Goal: Information Seeking & Learning: Learn about a topic

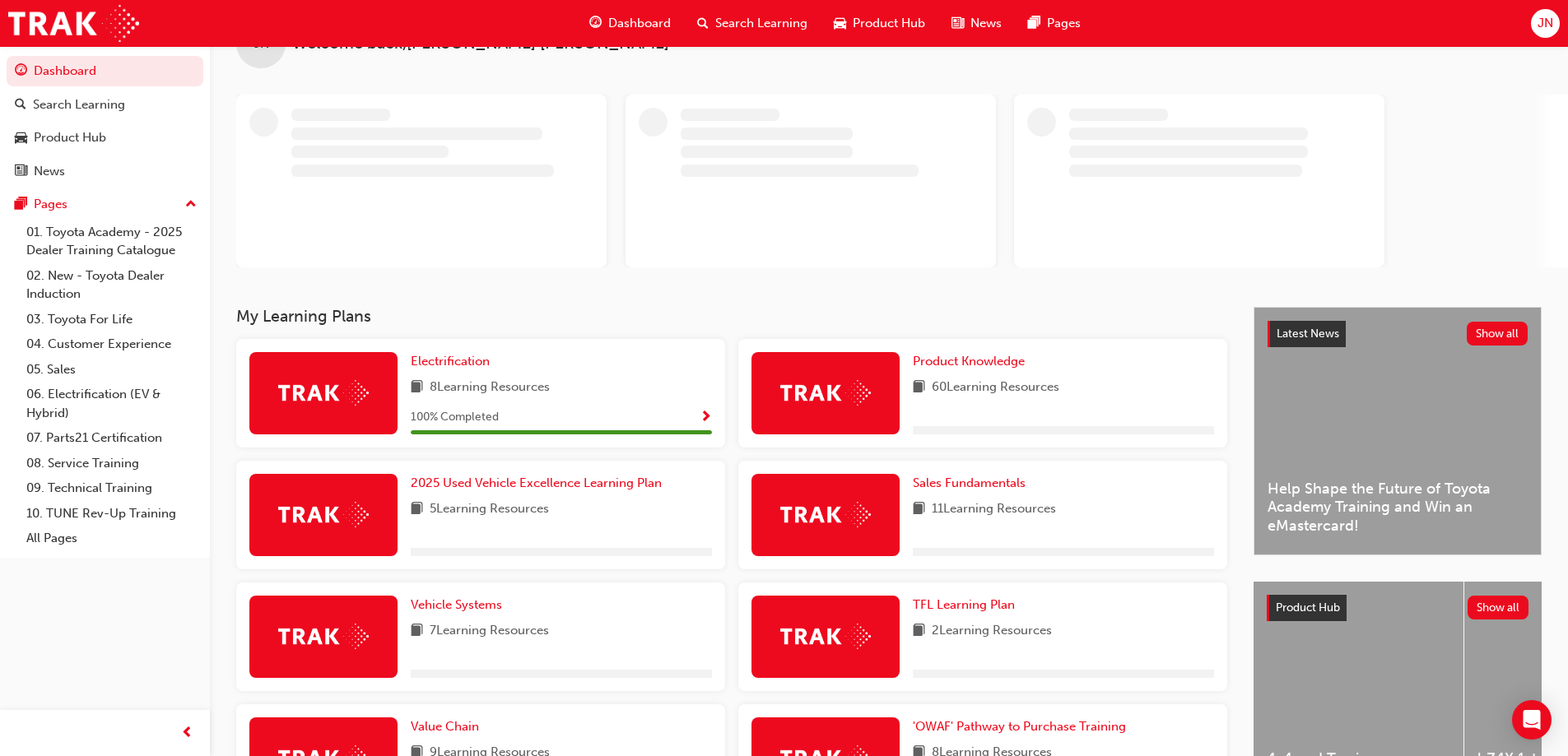
scroll to position [82, 0]
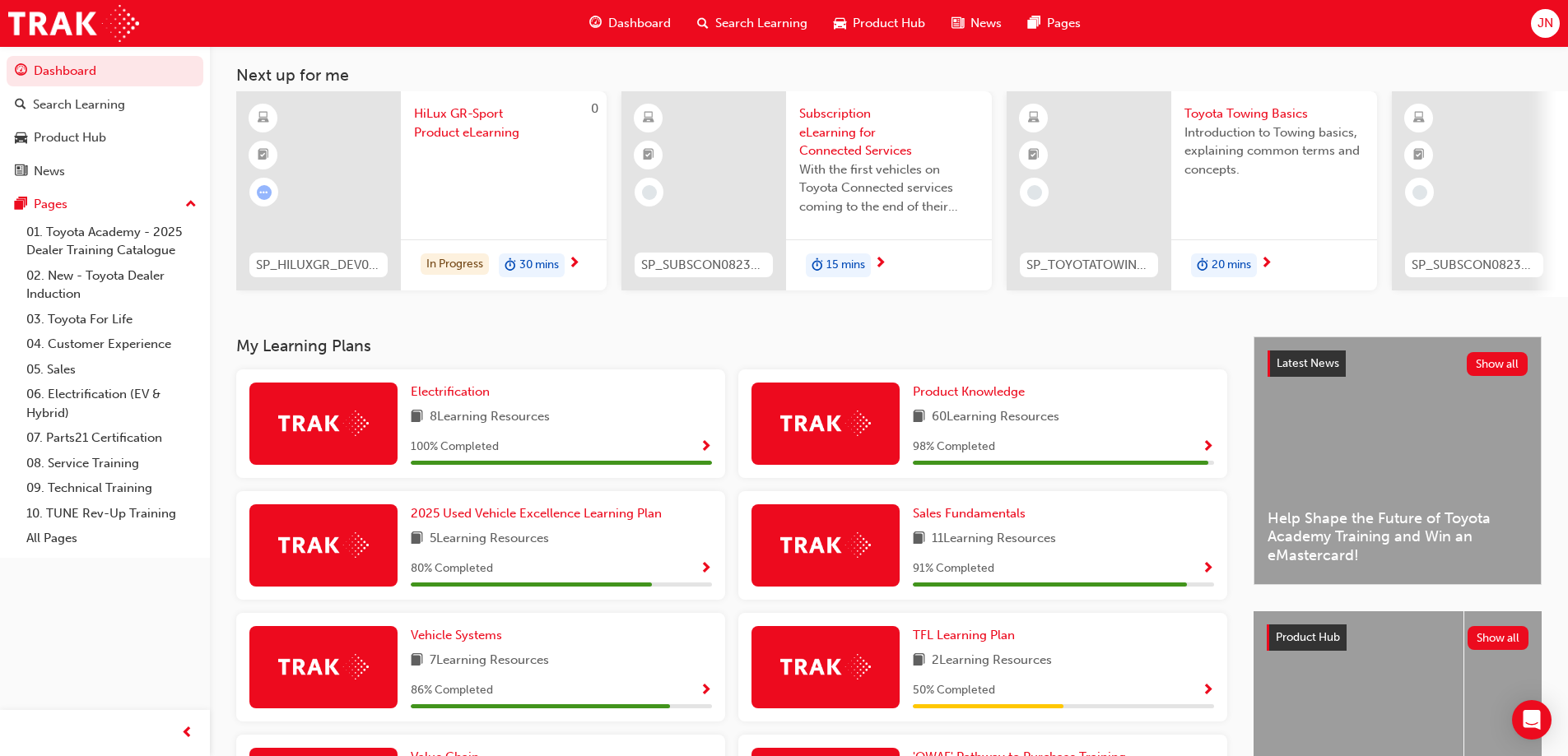
click at [1206, 451] on span "Show Progress" at bounding box center [1208, 447] width 12 height 15
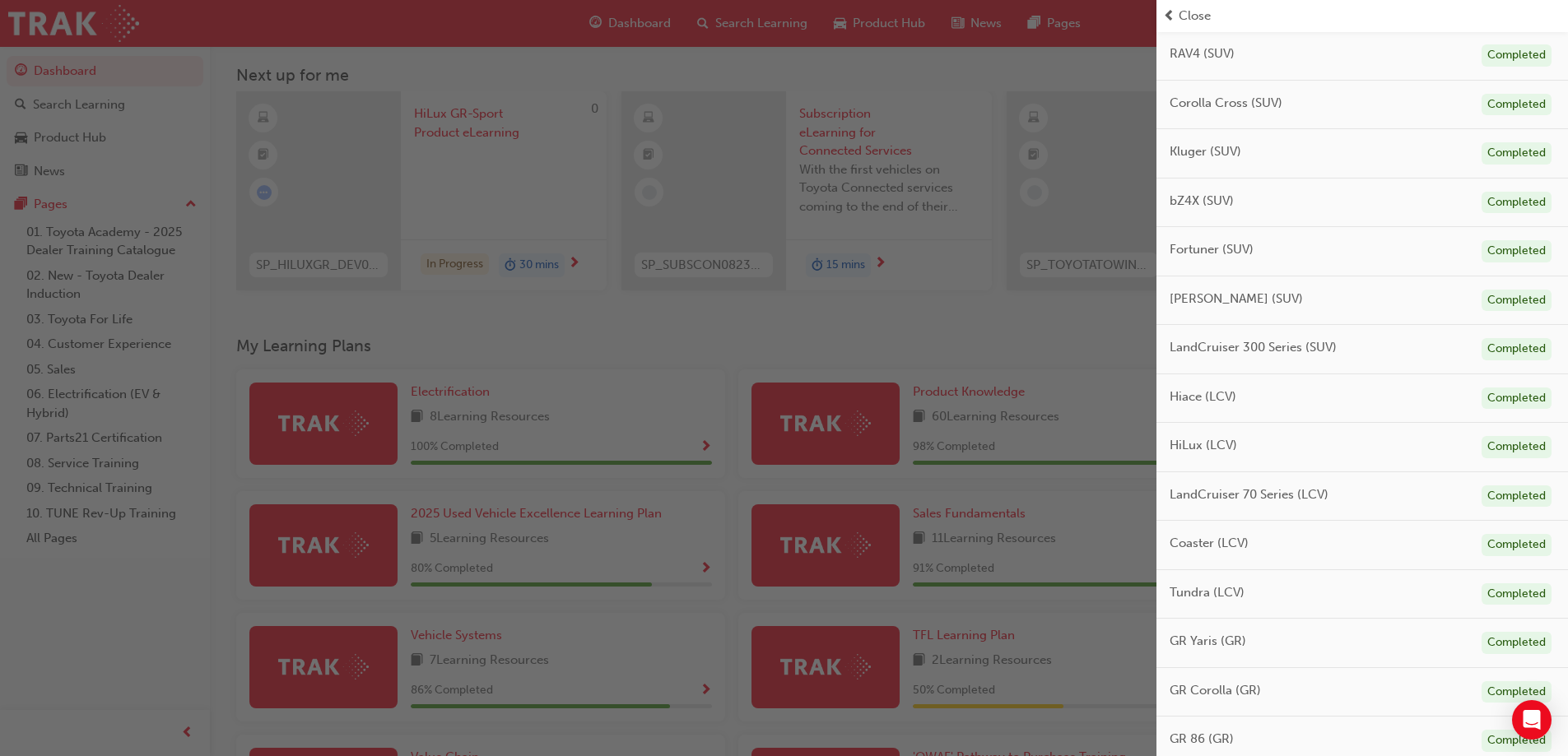
scroll to position [596, 0]
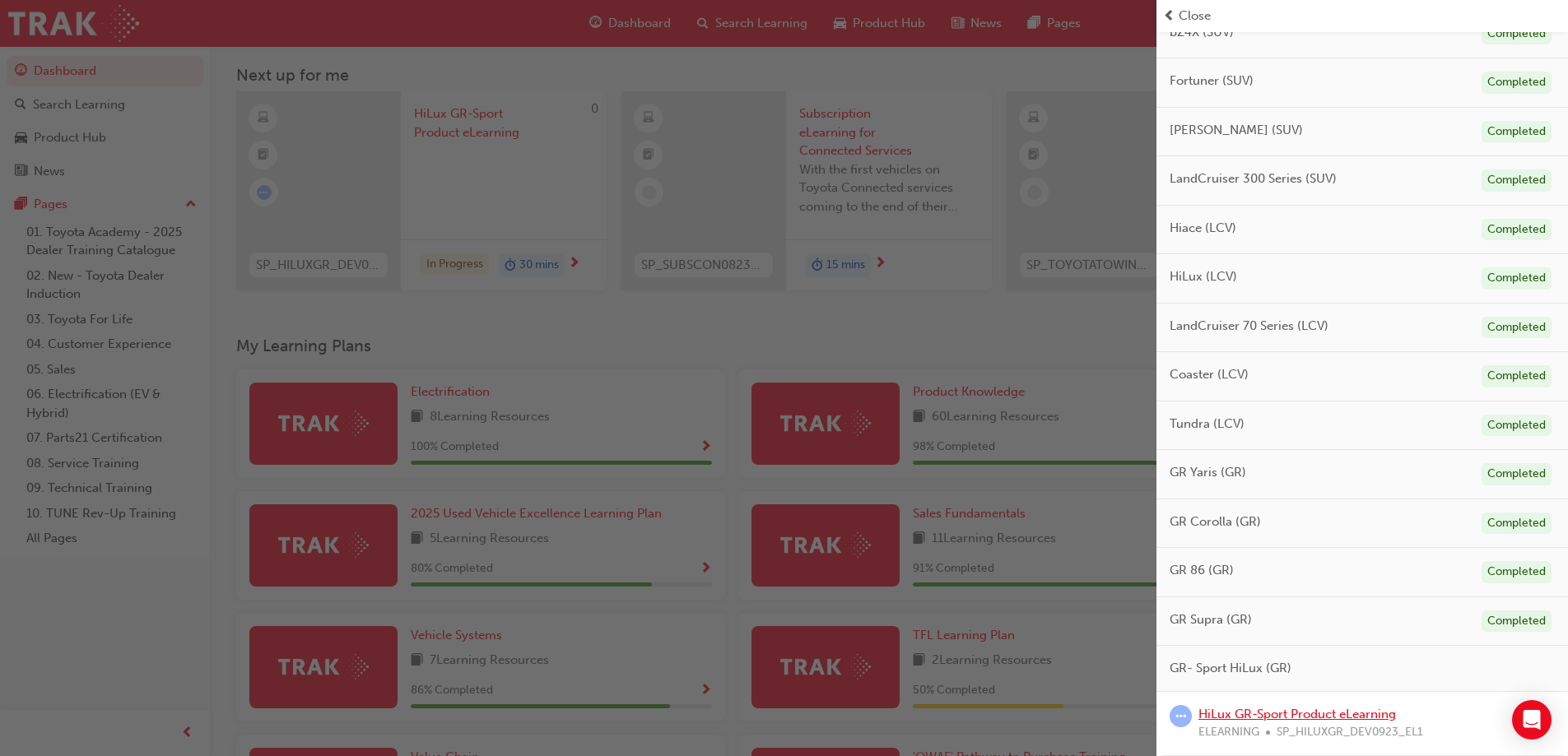
click at [1298, 717] on link "HiLux GR-Sport Product eLearning" at bounding box center [1297, 714] width 198 height 15
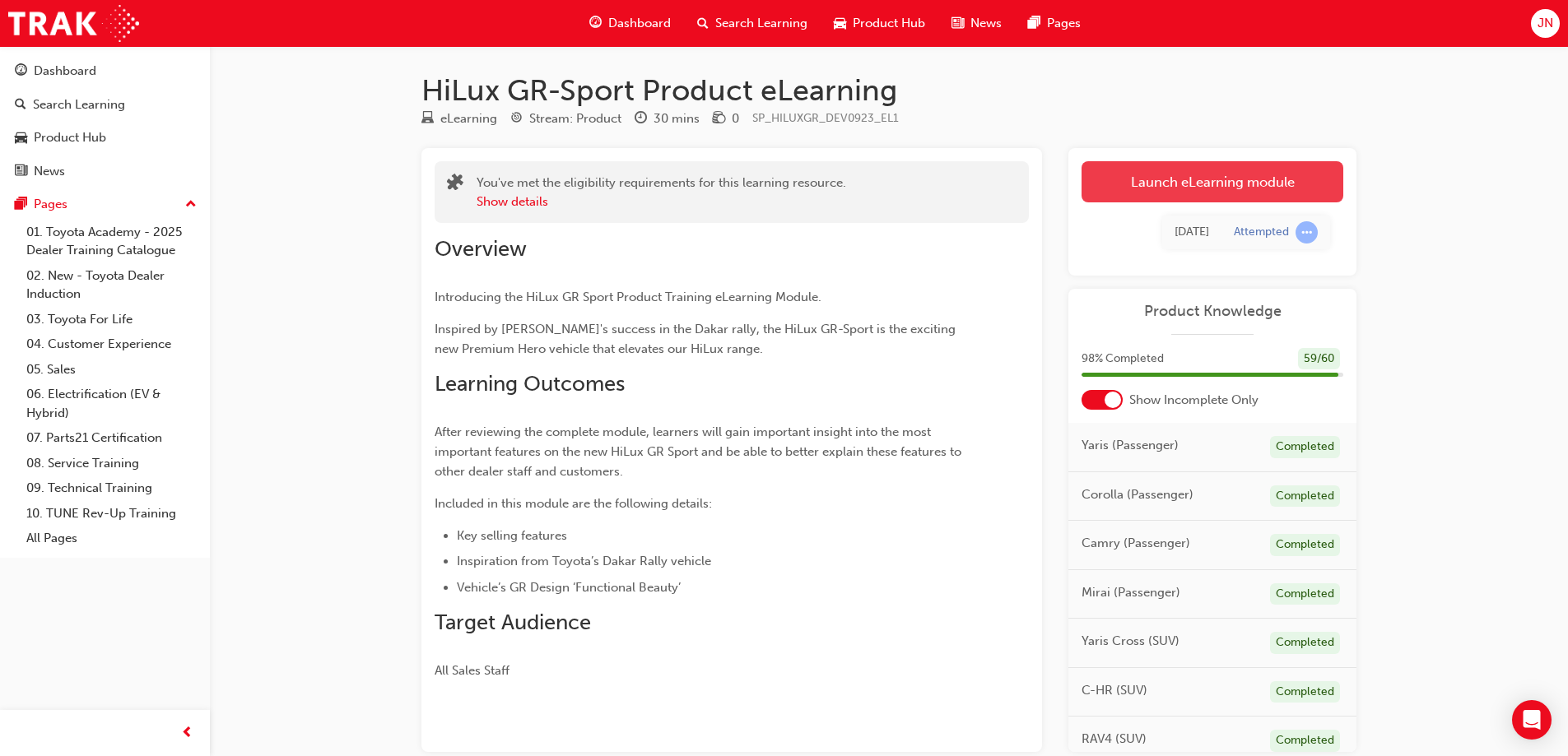
click at [1194, 186] on link "Launch eLearning module" at bounding box center [1212, 182] width 261 height 41
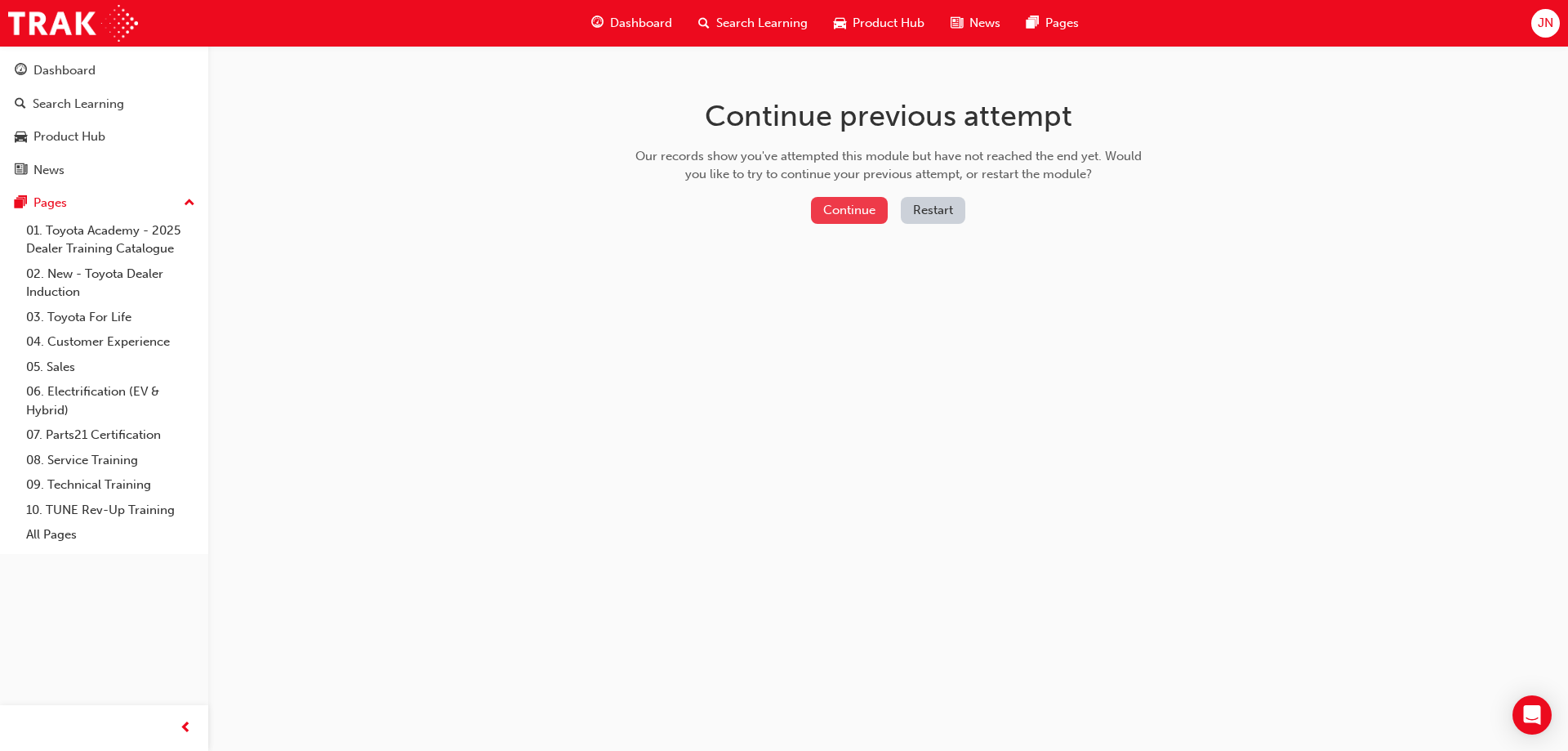
click at [850, 210] on button "Continue" at bounding box center [849, 210] width 77 height 27
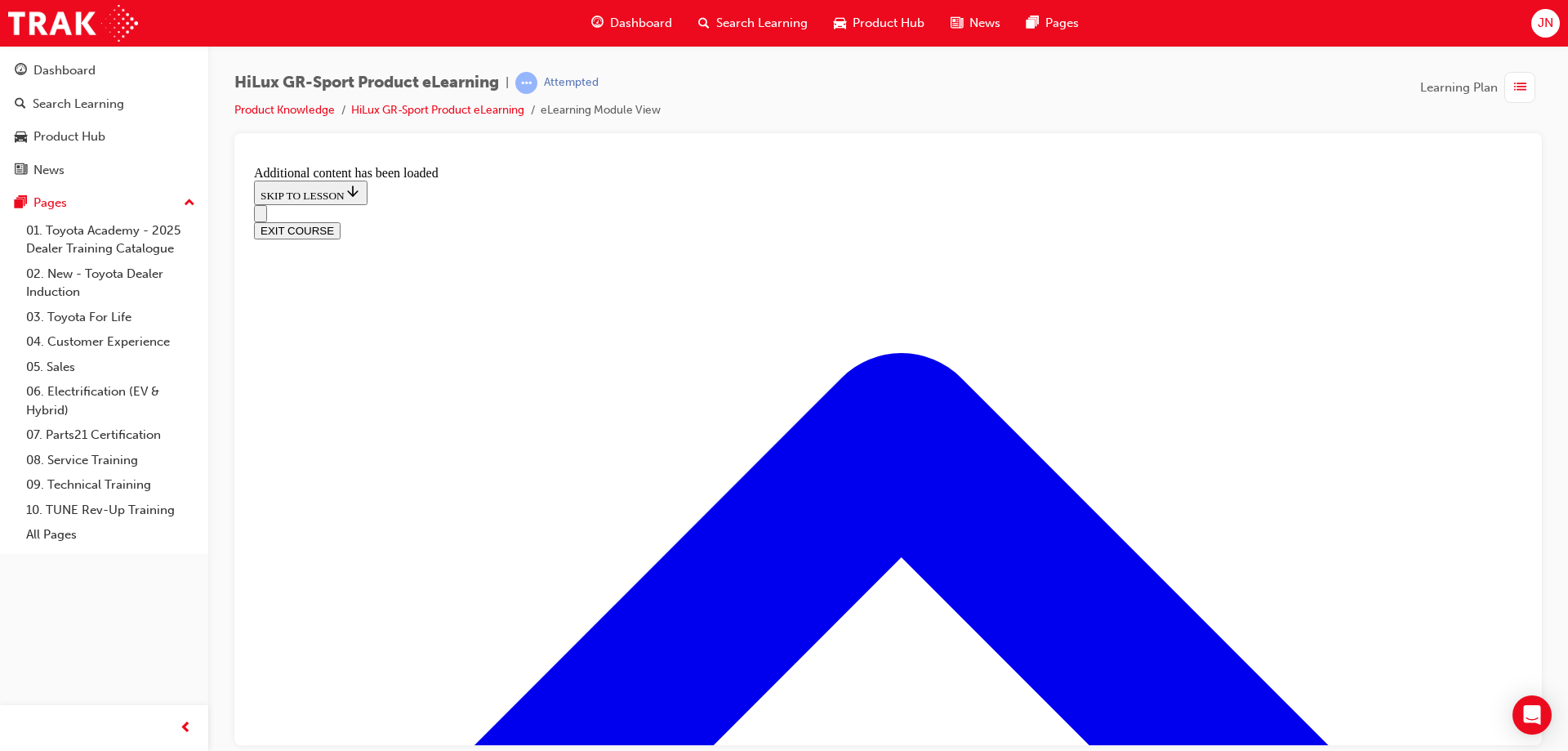
scroll to position [654, 0]
drag, startPoint x: 909, startPoint y: 319, endPoint x: 881, endPoint y: 320, distance: 28.0
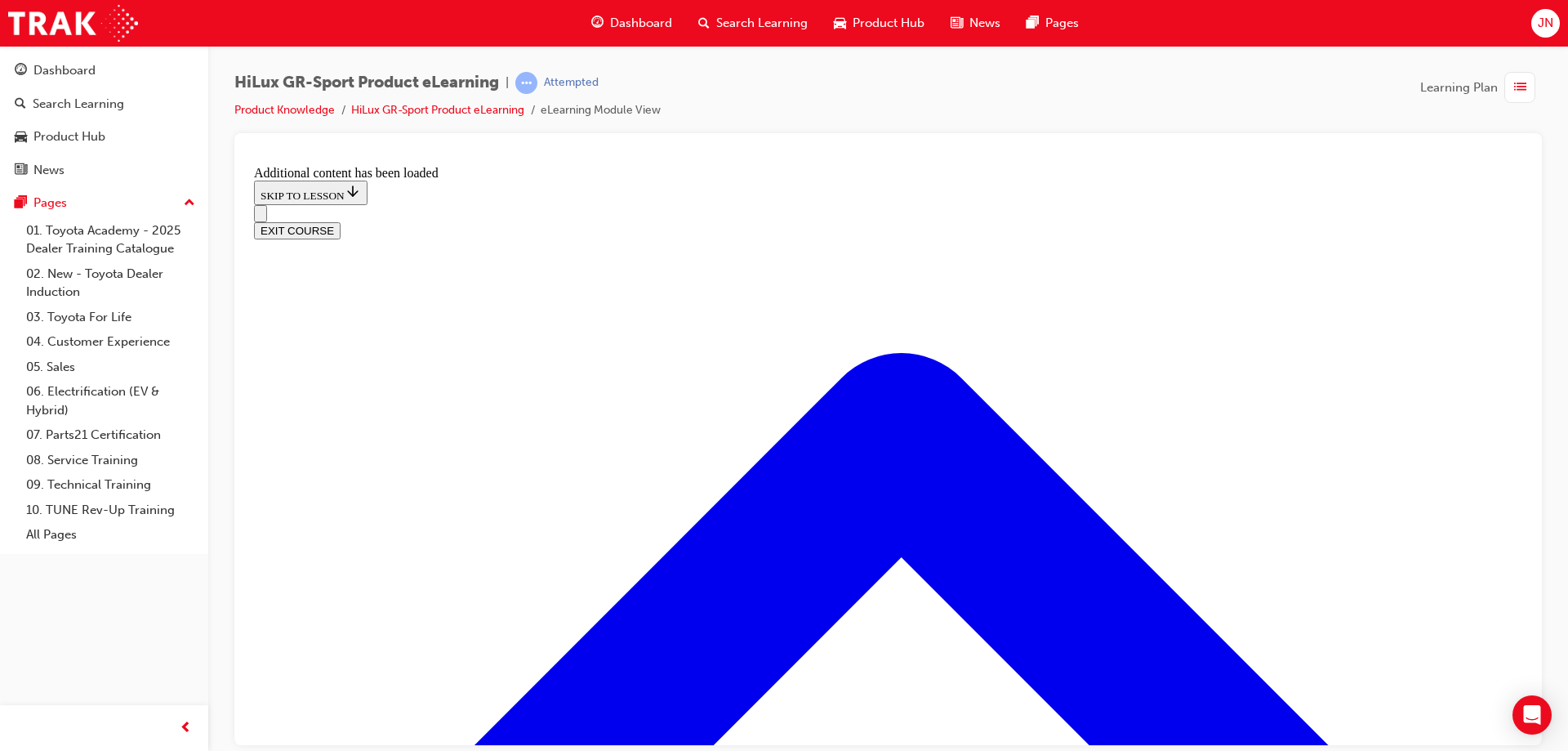
drag, startPoint x: 1283, startPoint y: 567, endPoint x: 1271, endPoint y: 567, distance: 12.0
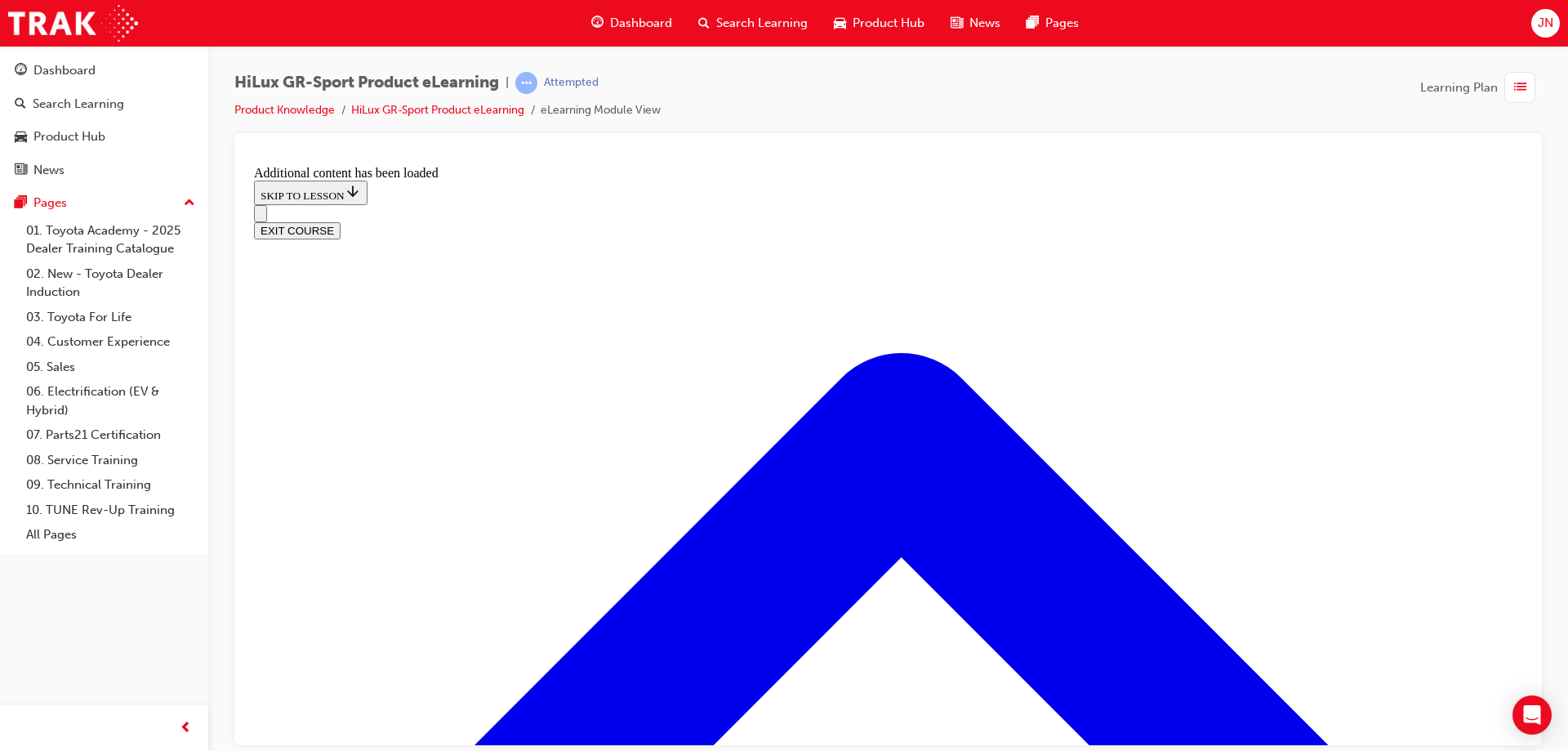
drag, startPoint x: 529, startPoint y: 618, endPoint x: 508, endPoint y: 613, distance: 21.6
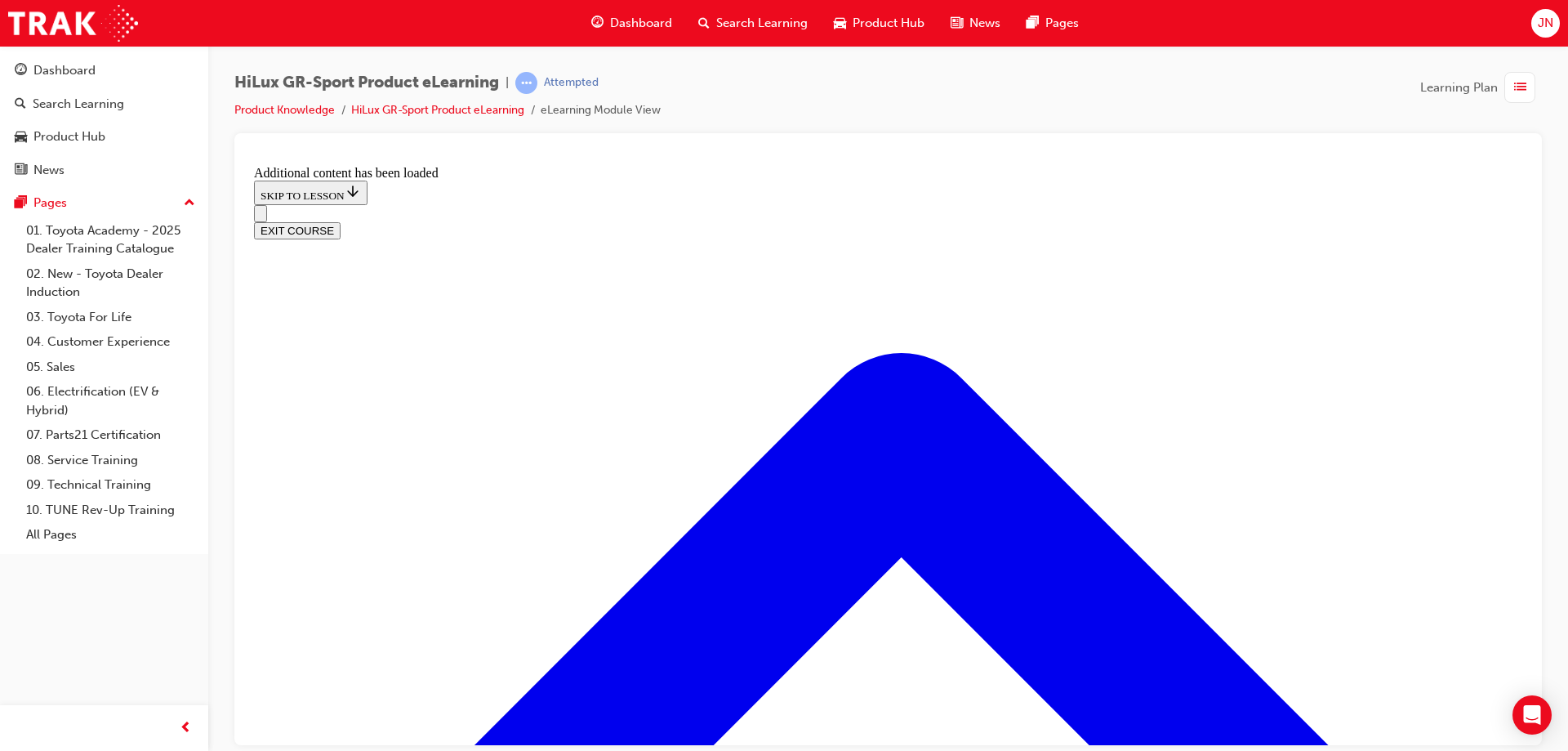
drag, startPoint x: 450, startPoint y: 547, endPoint x: 482, endPoint y: 547, distance: 32.0
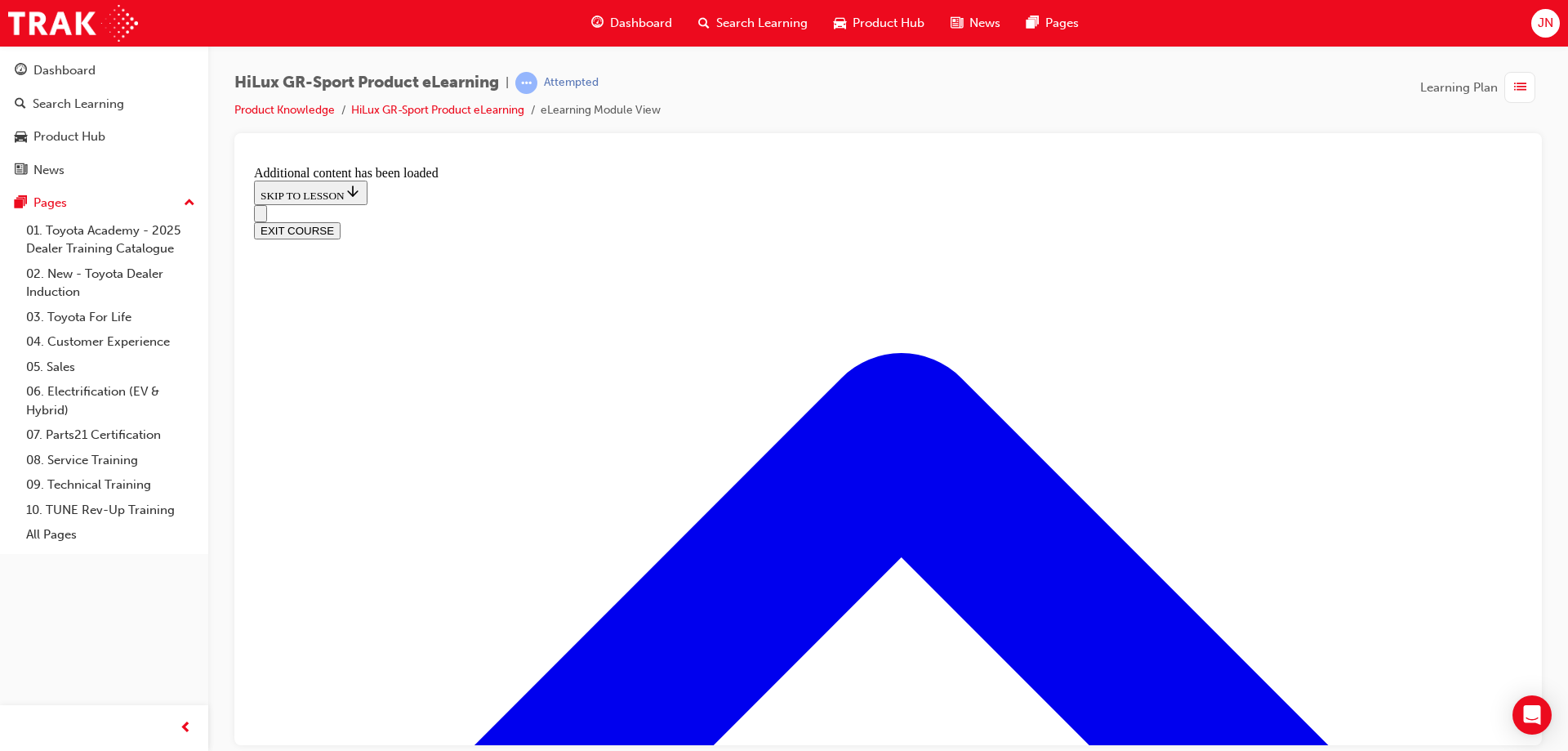
radio input "true"
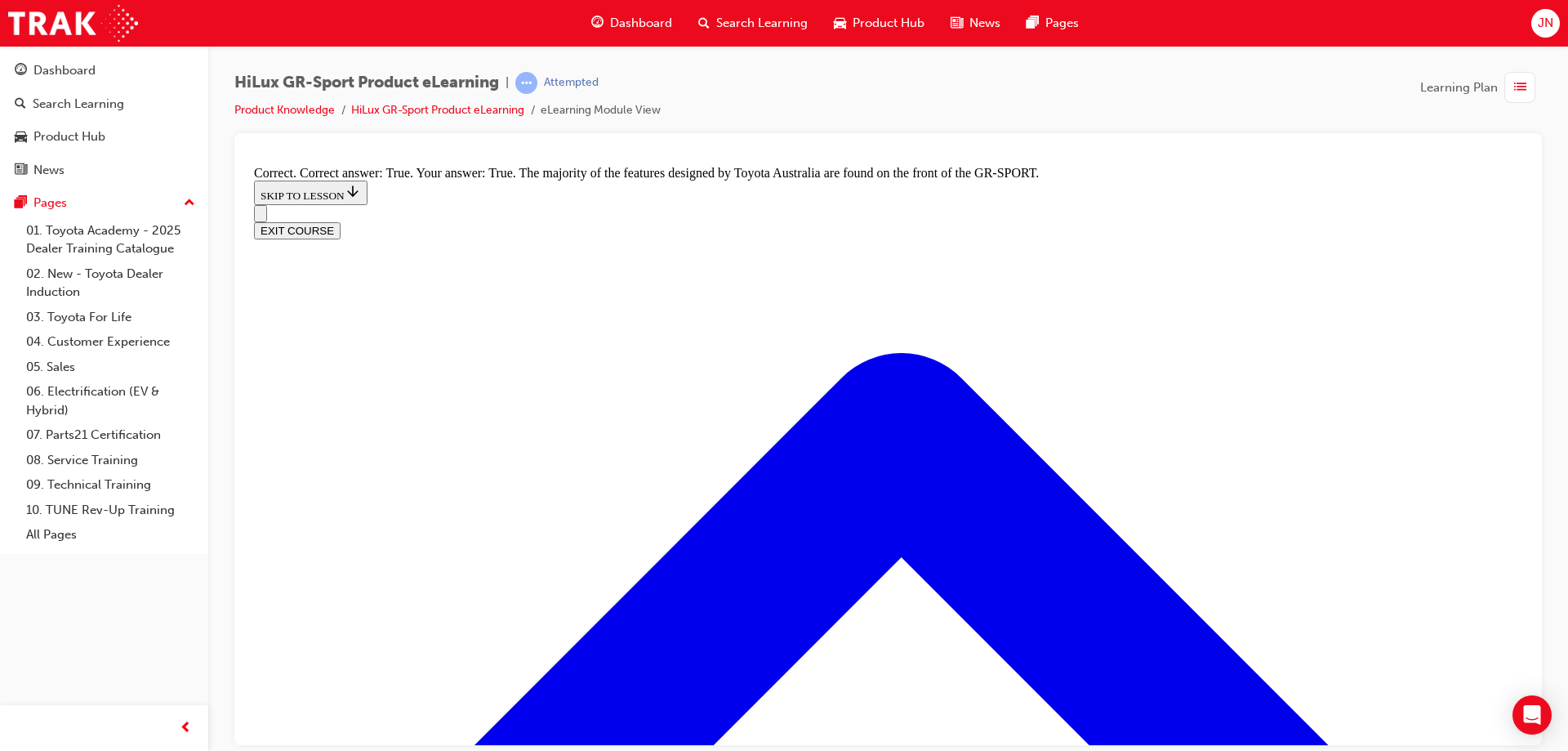
radio input "true"
drag, startPoint x: 878, startPoint y: 547, endPoint x: 873, endPoint y: 559, distance: 13.0
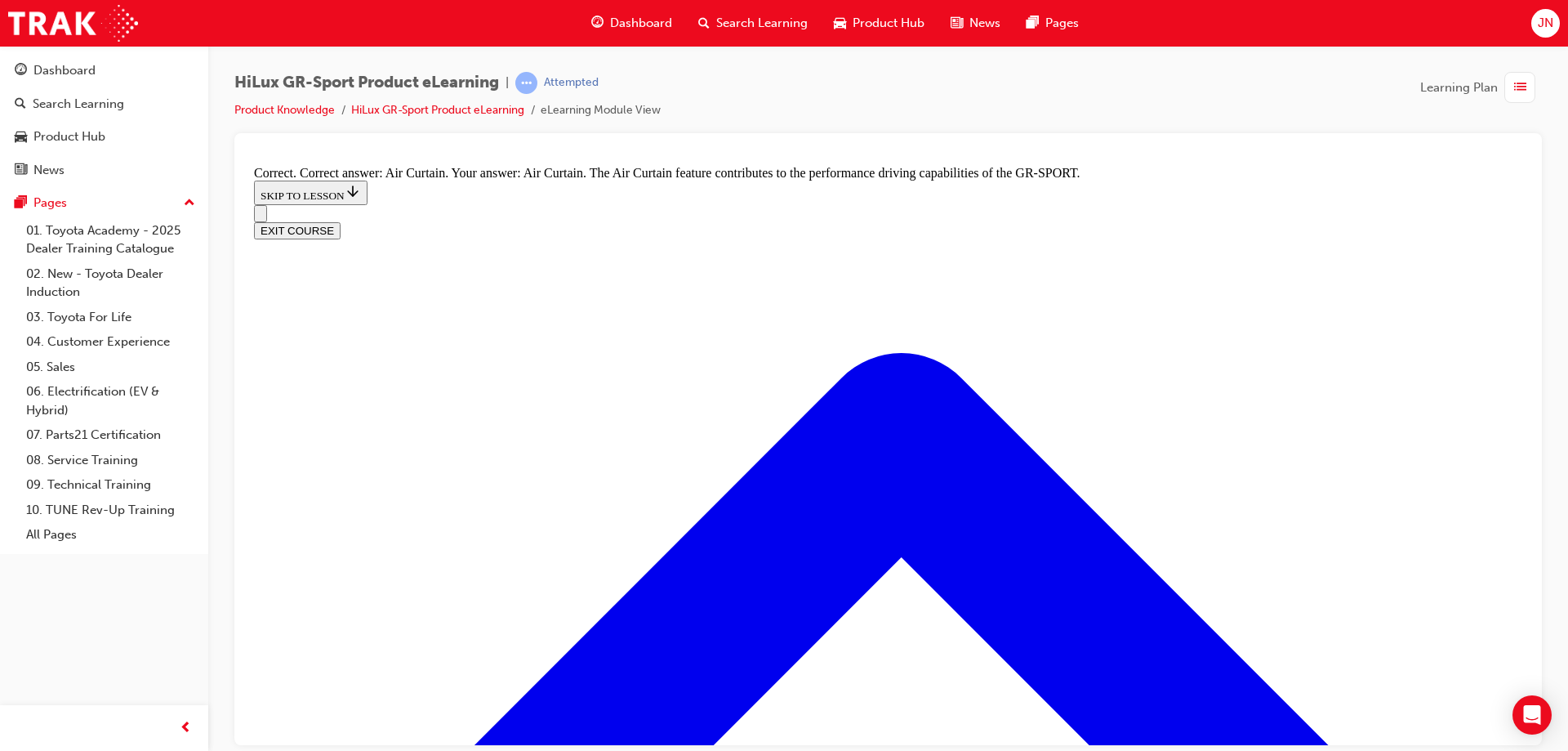
radio input "true"
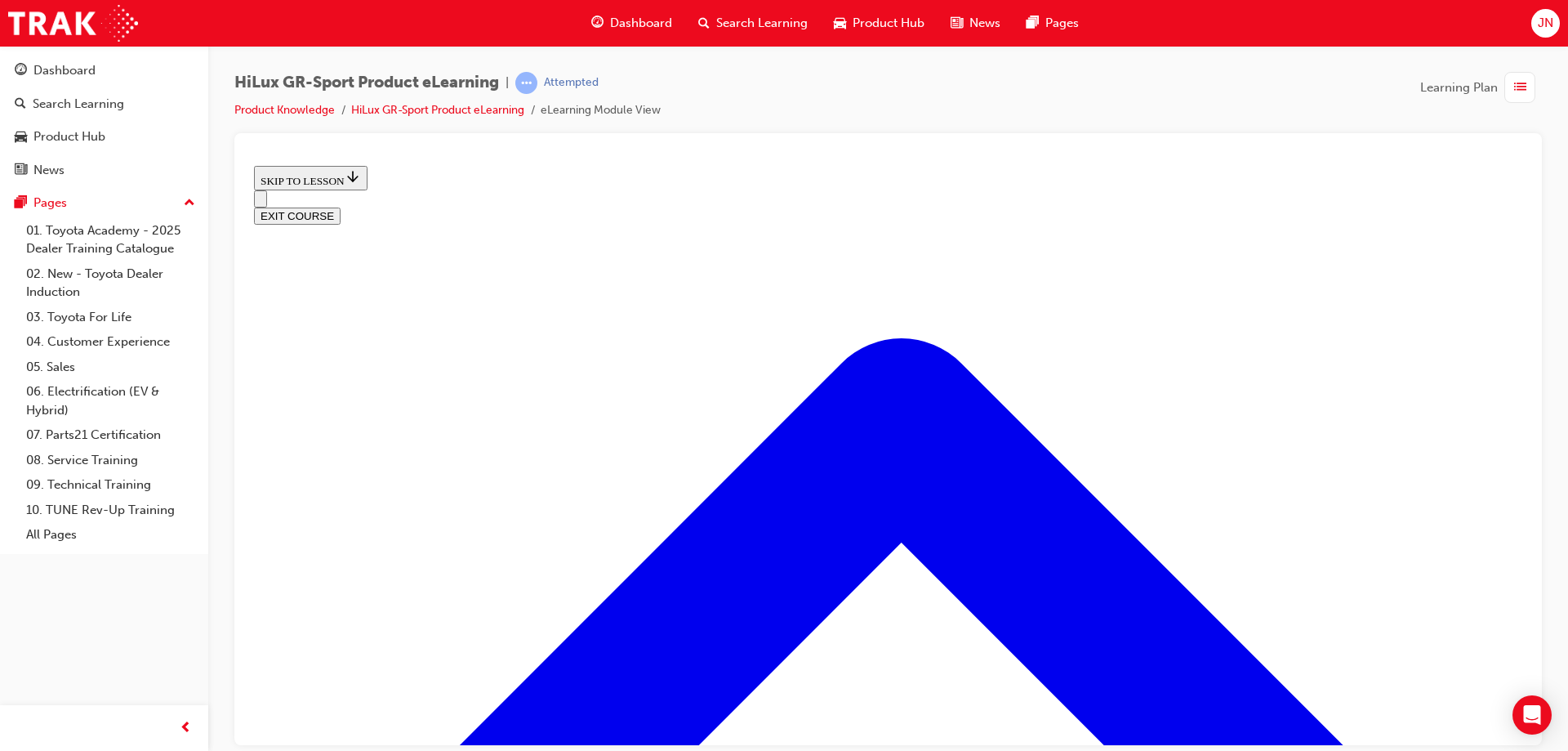
scroll to position [203, 0]
drag, startPoint x: 1375, startPoint y: 421, endPoint x: 1229, endPoint y: 489, distance: 161.1
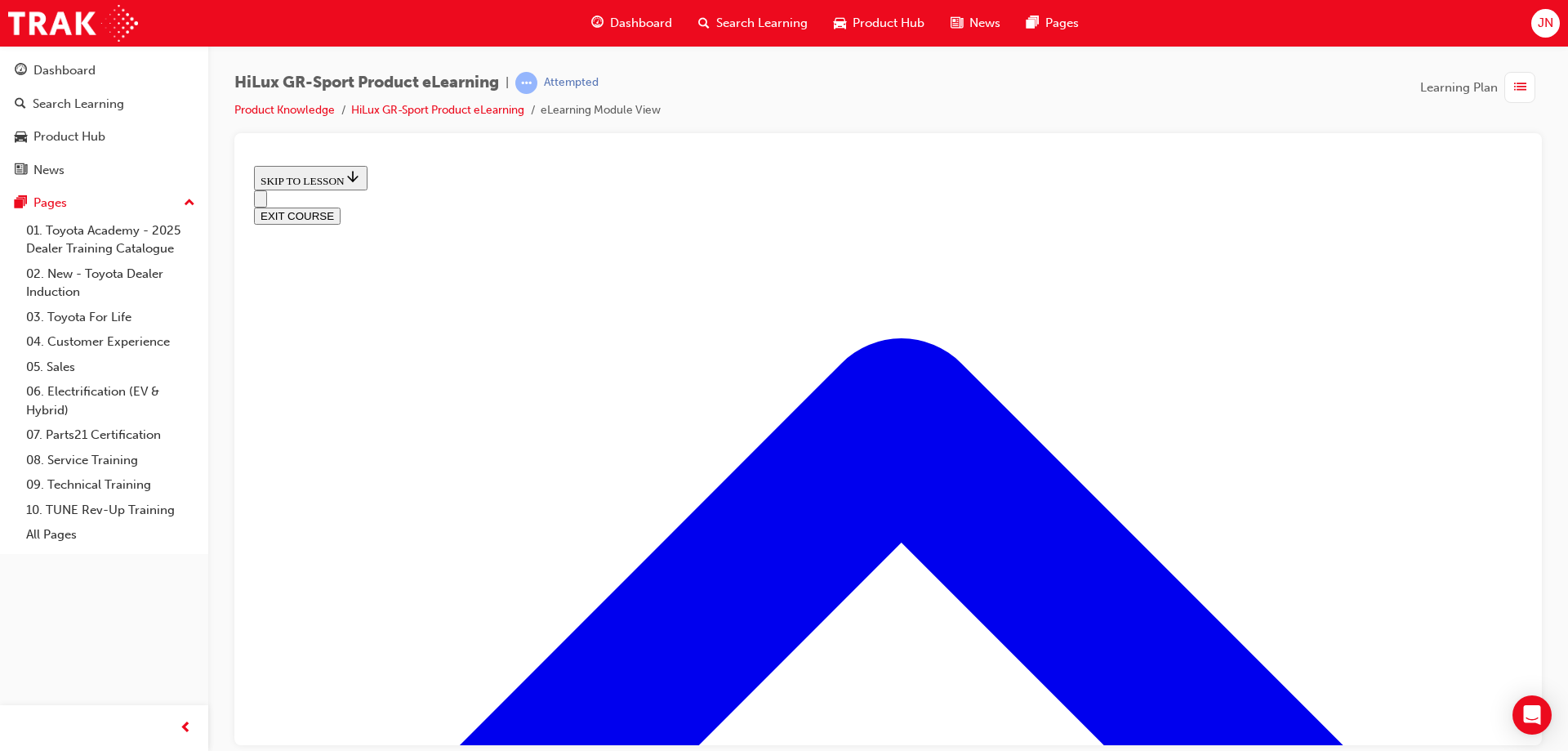
scroll to position [121, 0]
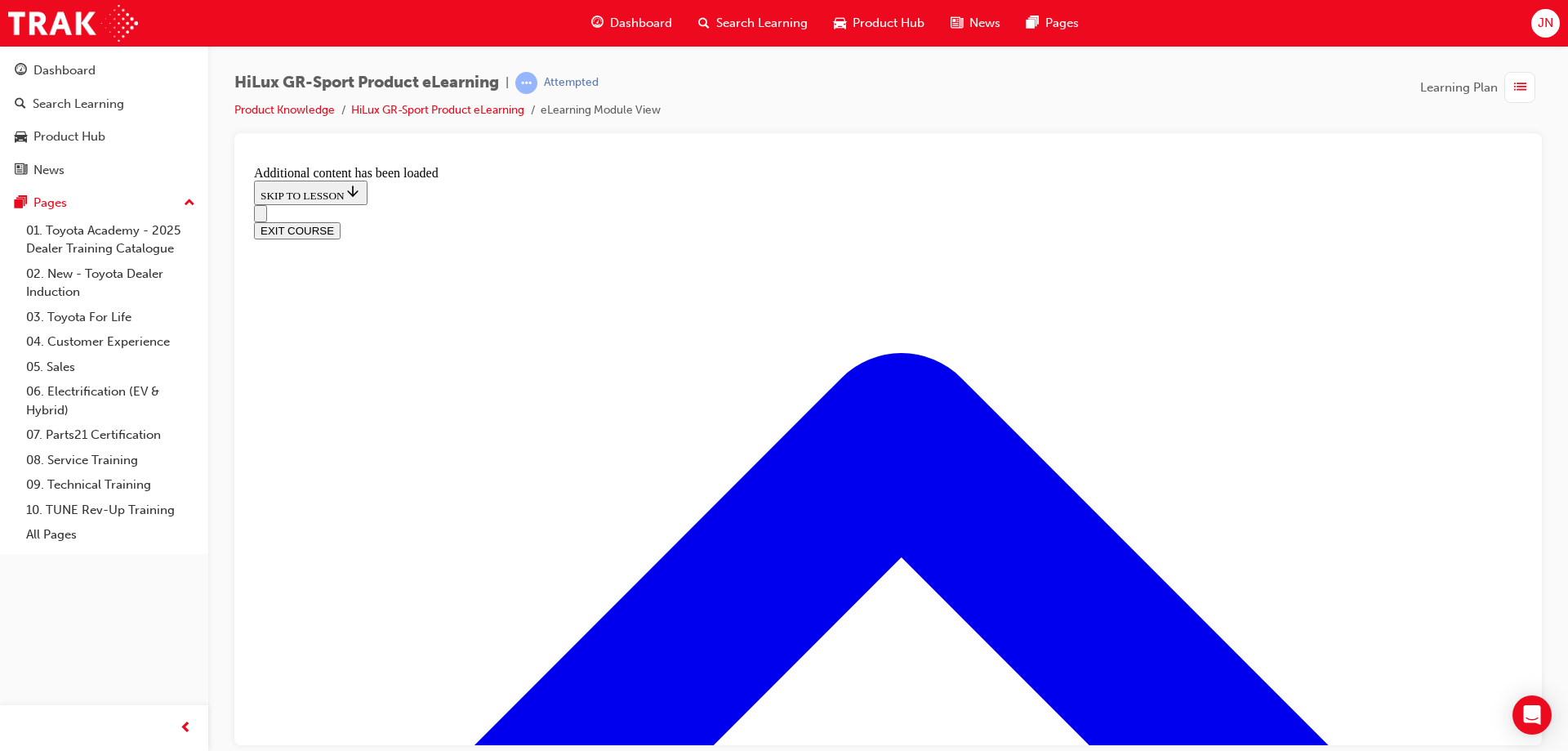
scroll to position [875, 0]
radio input "true"
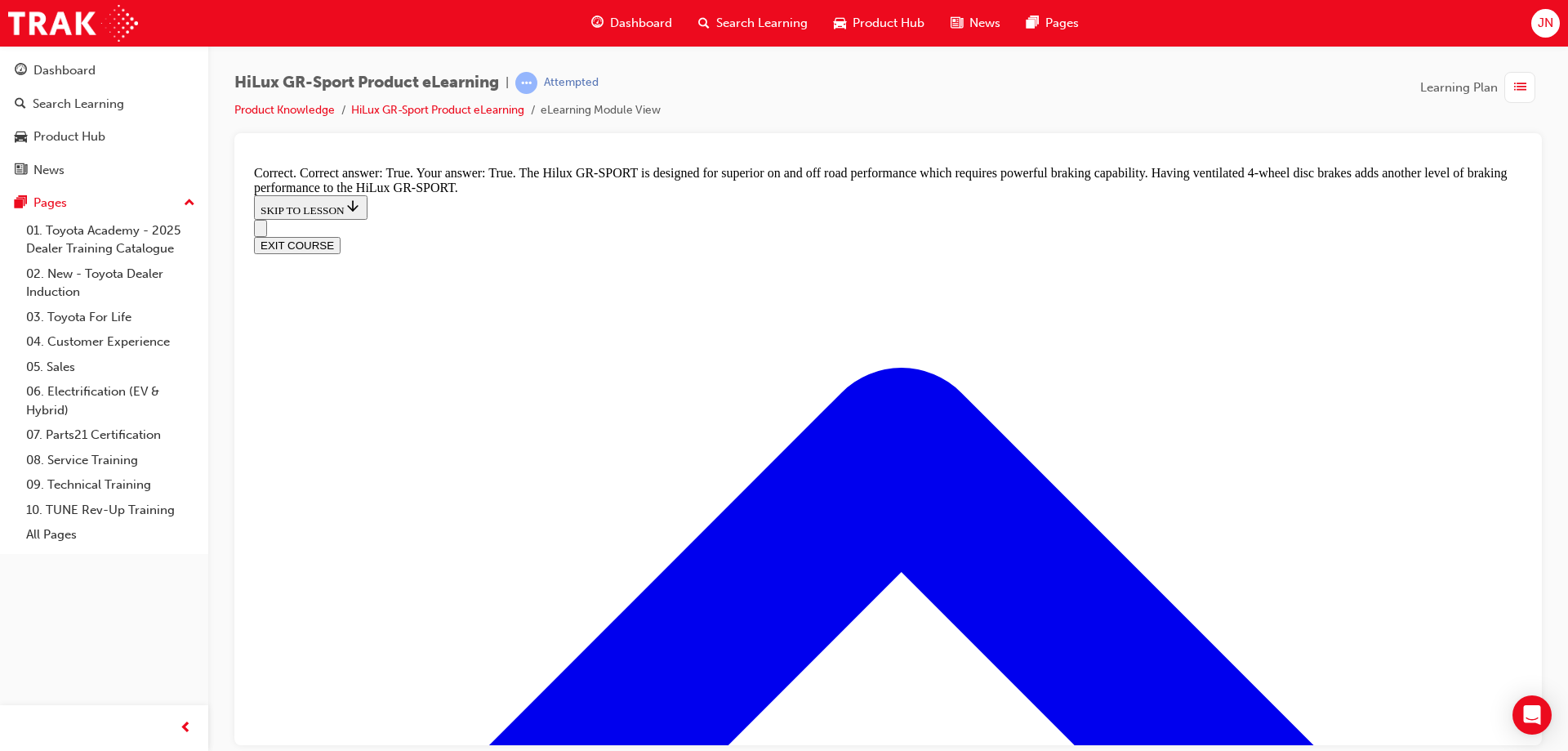
scroll to position [1232, 0]
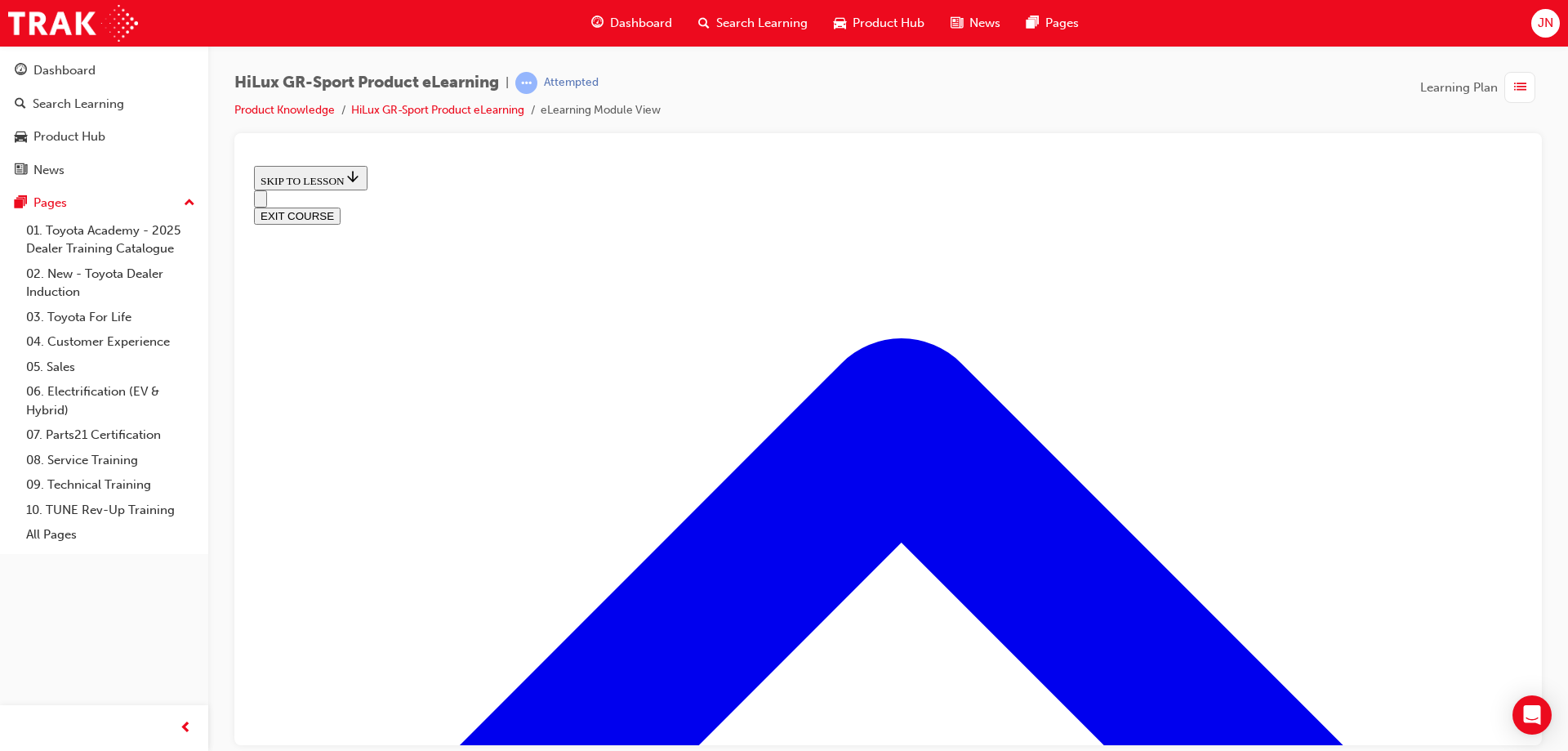
scroll to position [1535, 0]
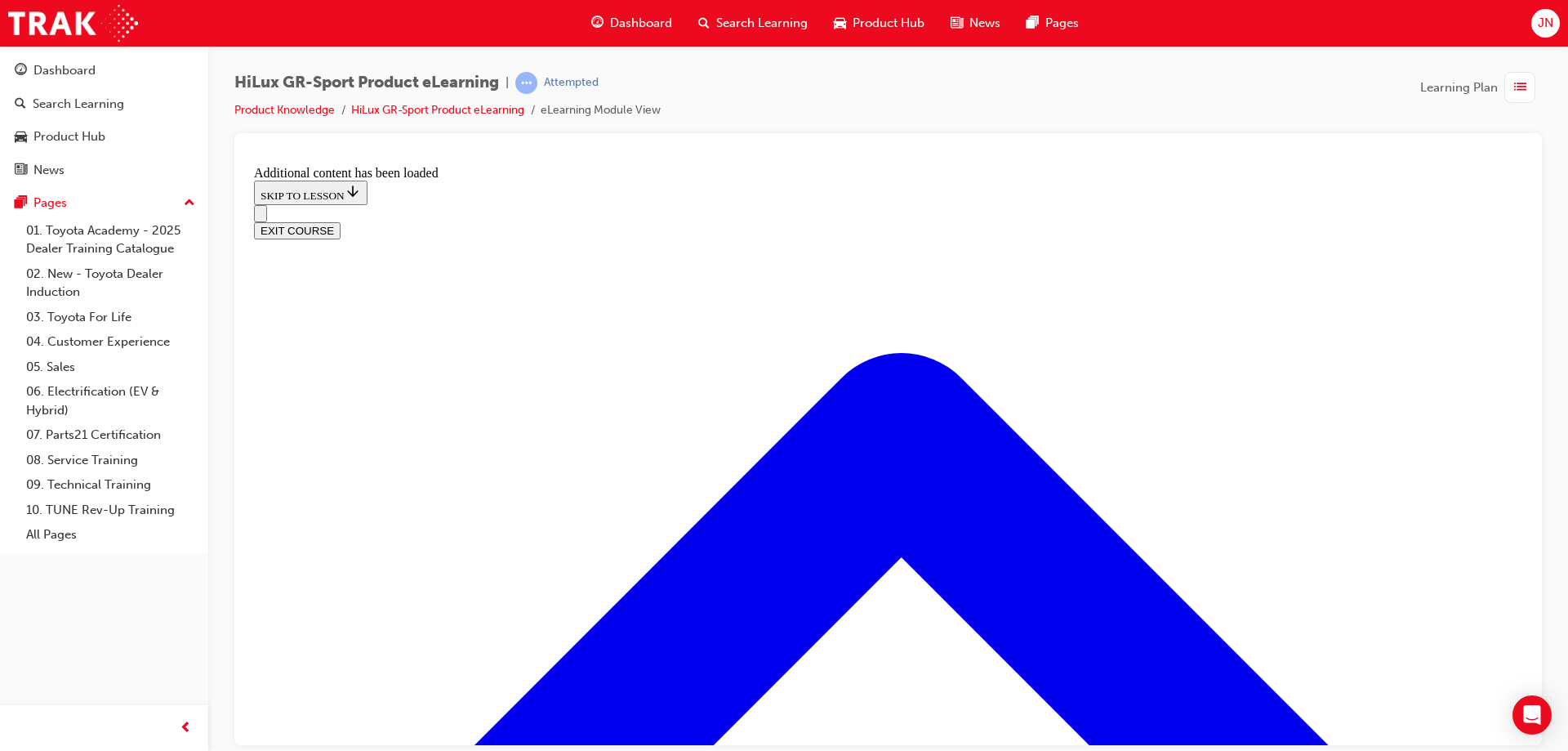
scroll to position [1965, 0]
drag, startPoint x: 650, startPoint y: 428, endPoint x: 660, endPoint y: 431, distance: 10.4
checkbox input "true"
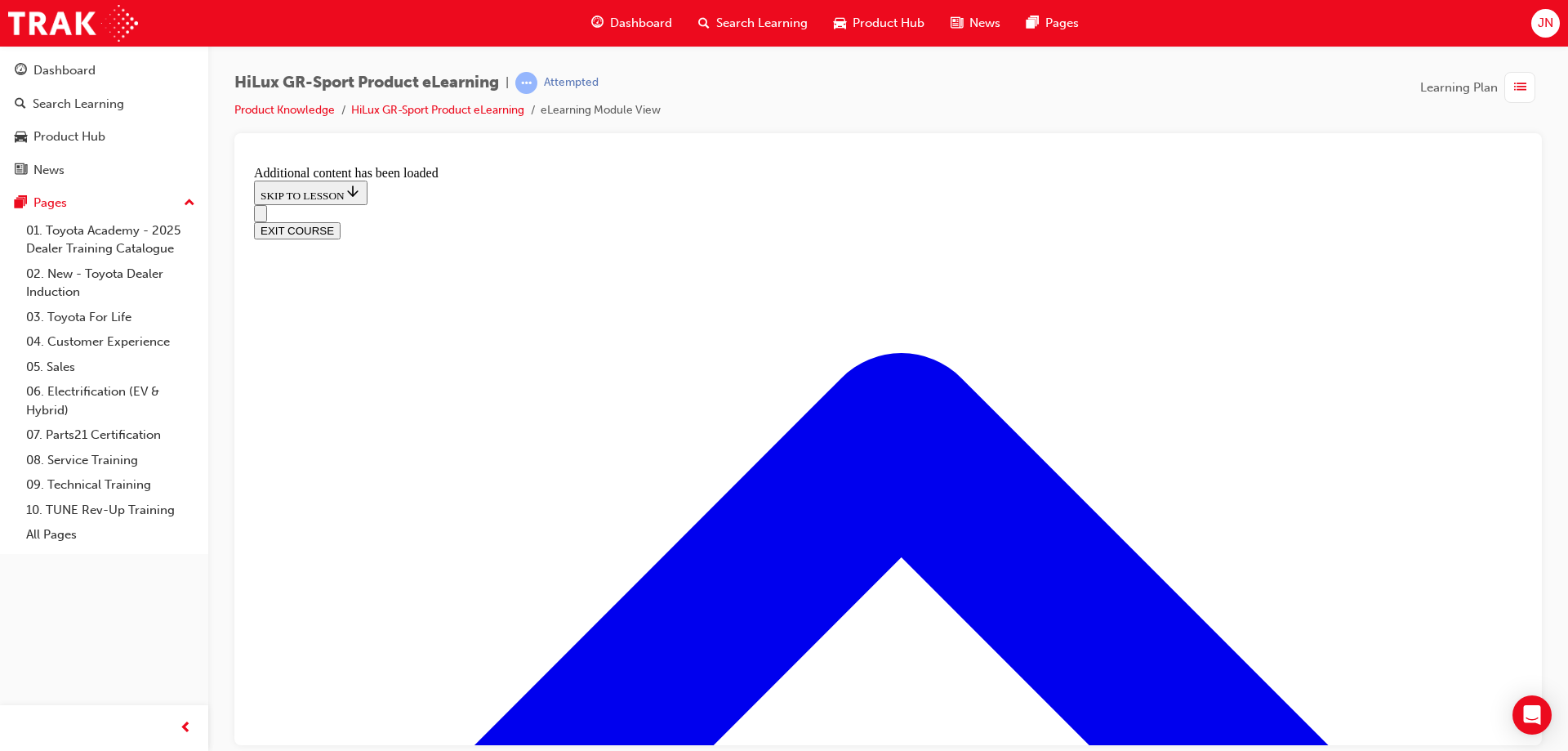
scroll to position [2046, 0]
checkbox input "true"
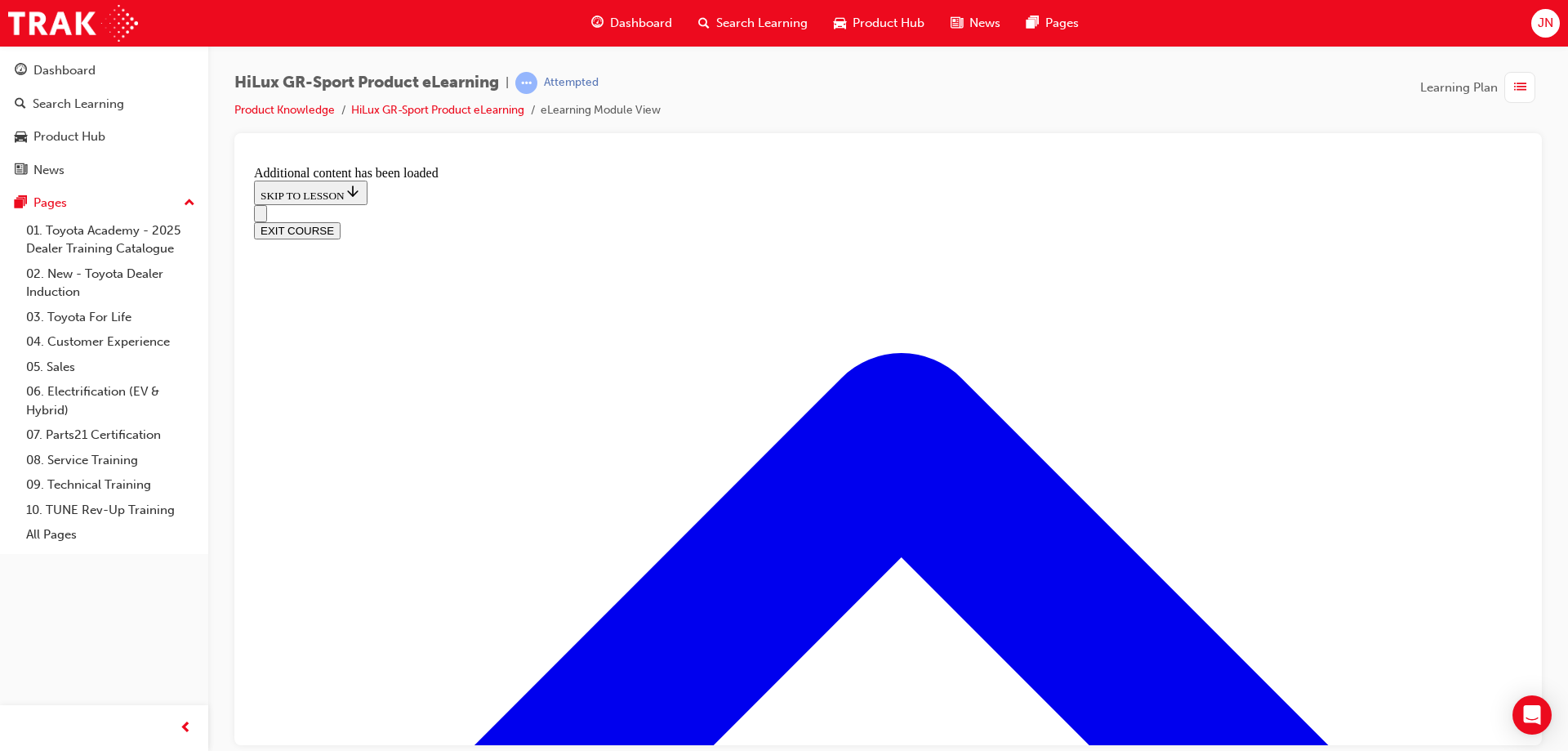
checkbox input "true"
checkbox input "false"
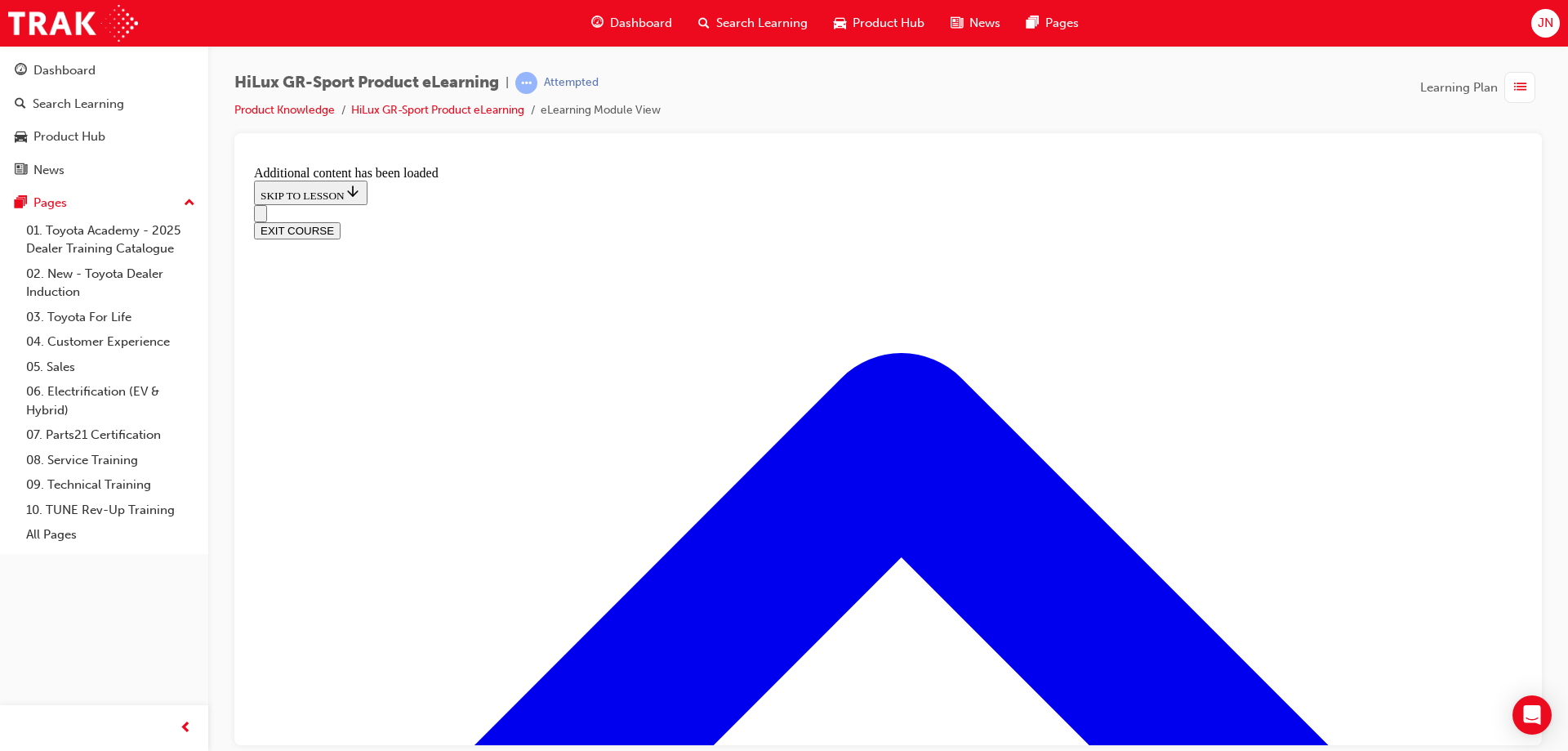
scroll to position [2128, 0]
checkbox input "true"
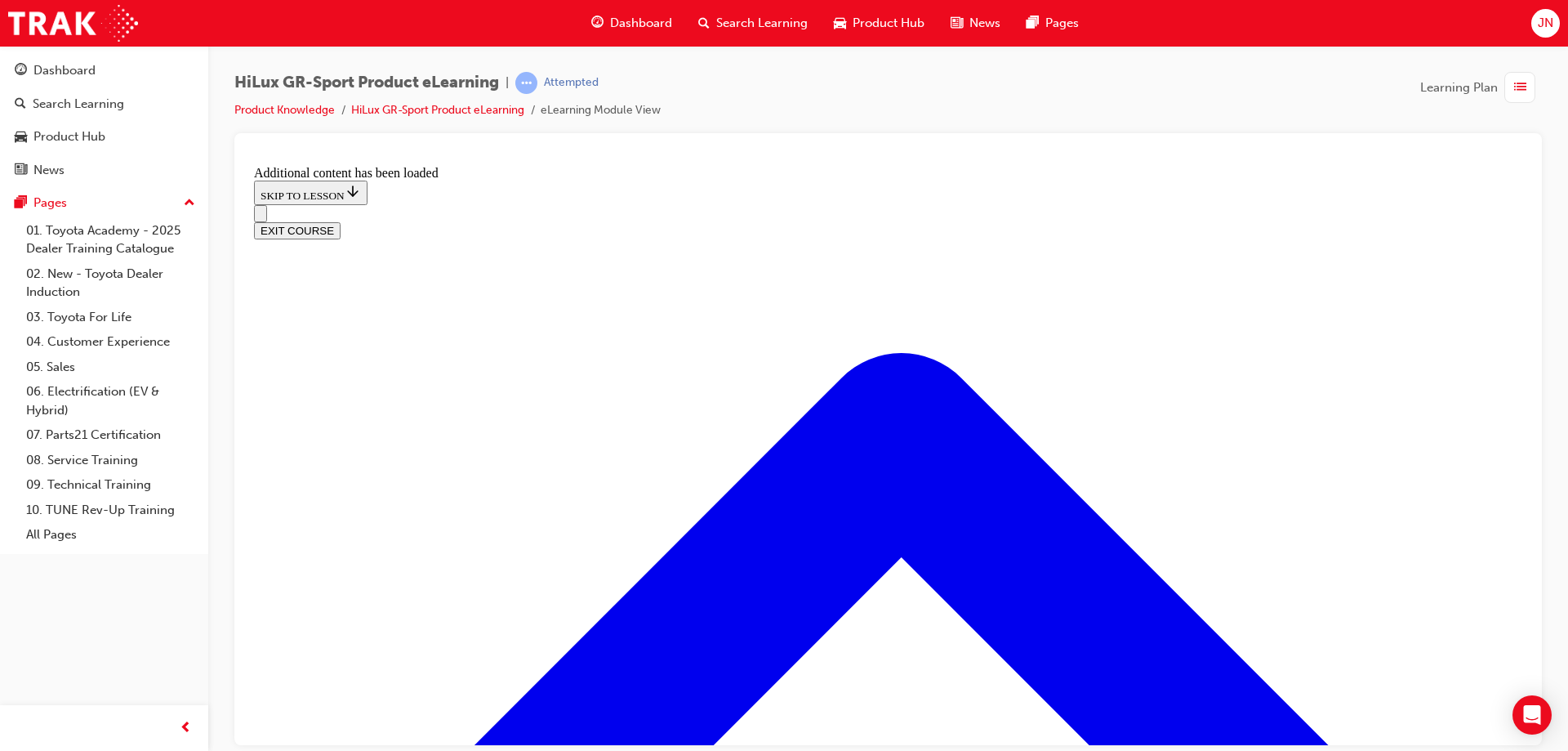
checkbox input "true"
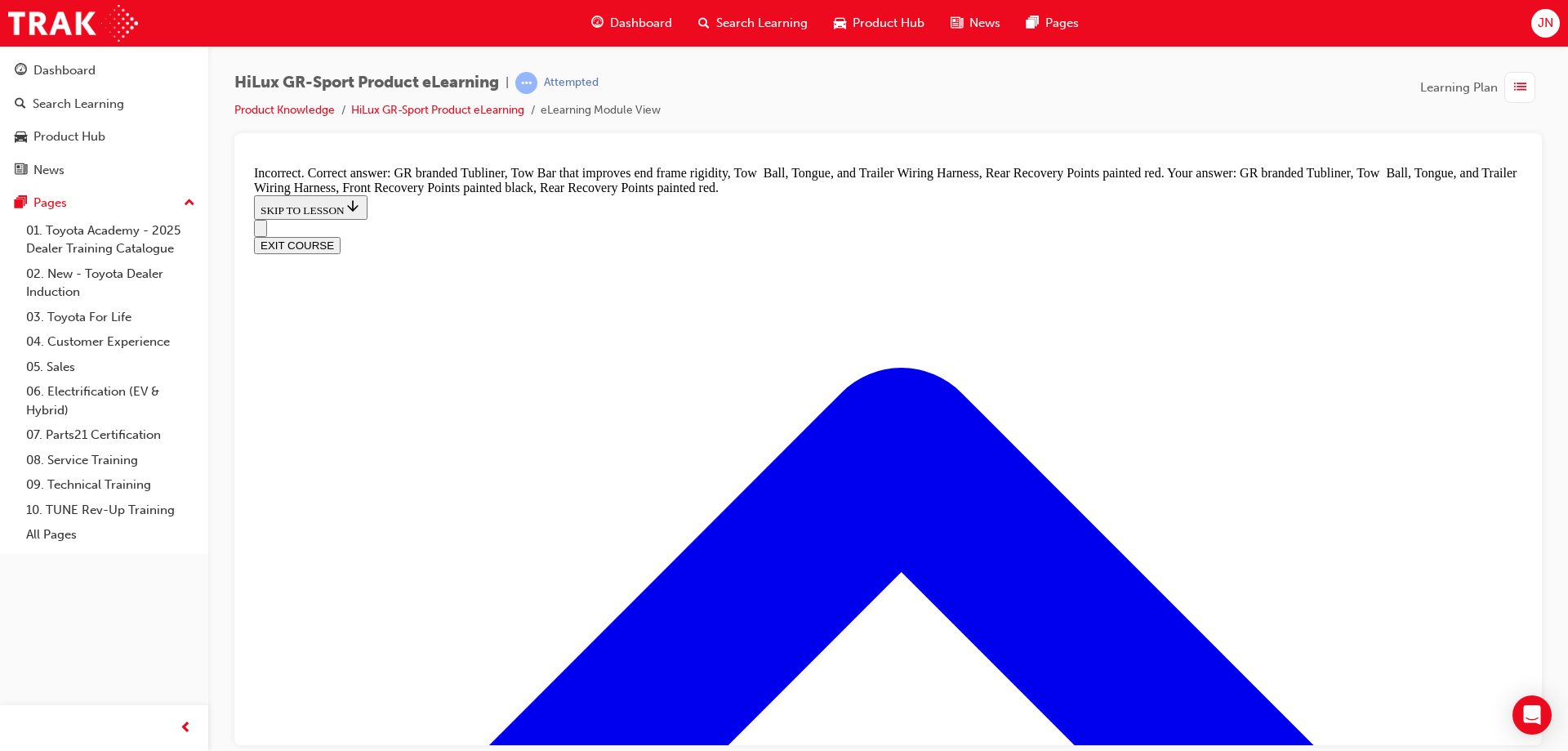
scroll to position [2209, 0]
checkbox input "true"
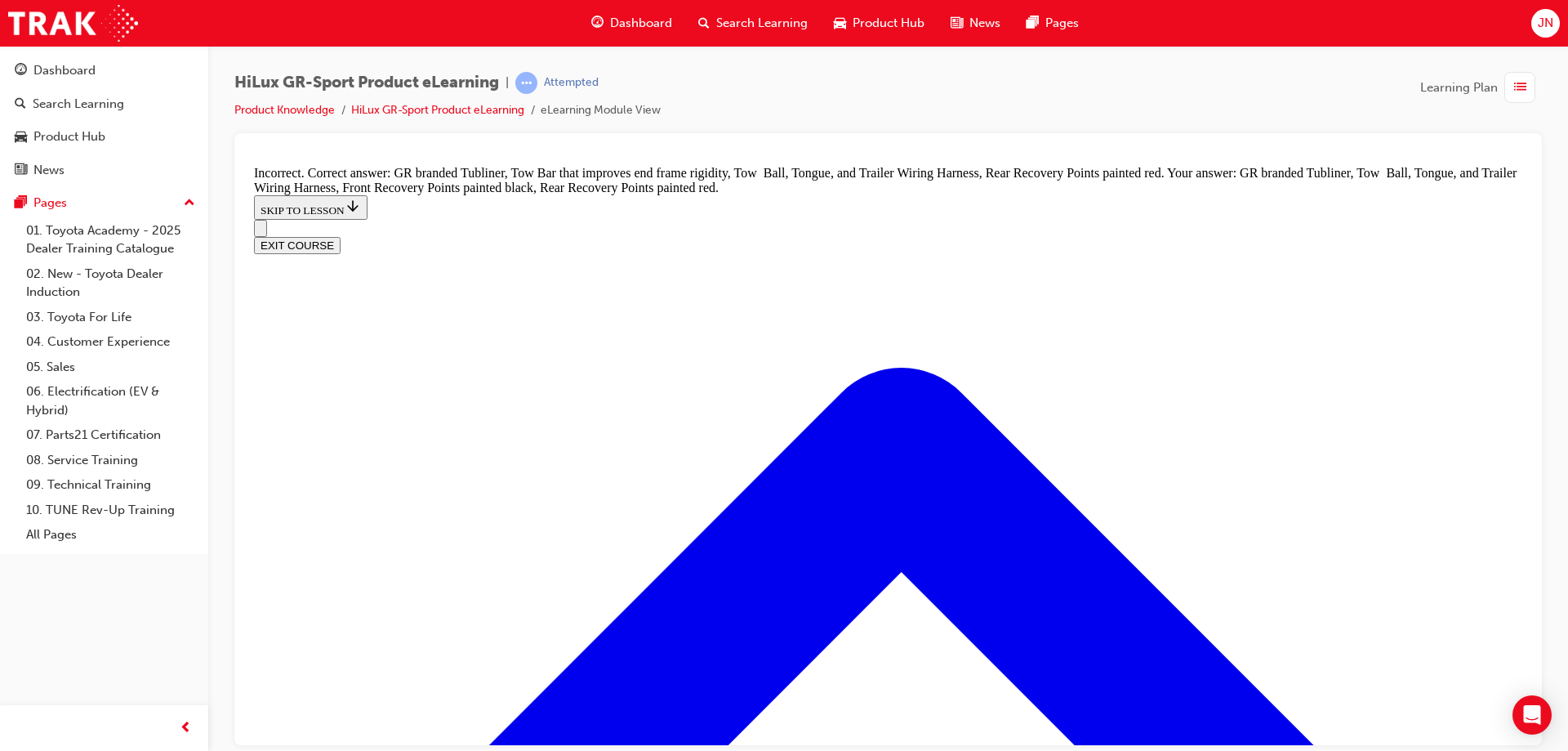
scroll to position [2046, 0]
checkbox input "false"
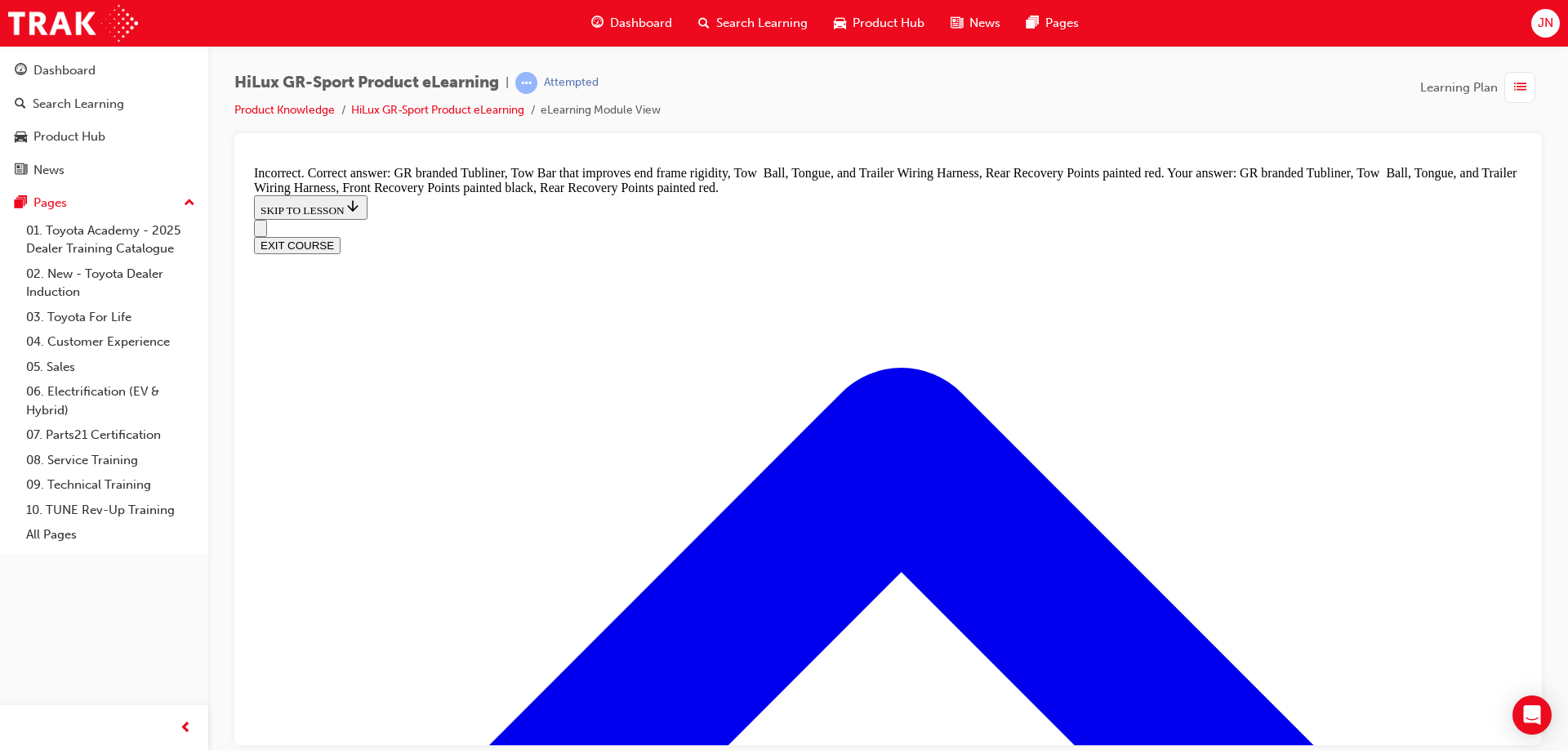
checkbox input "false"
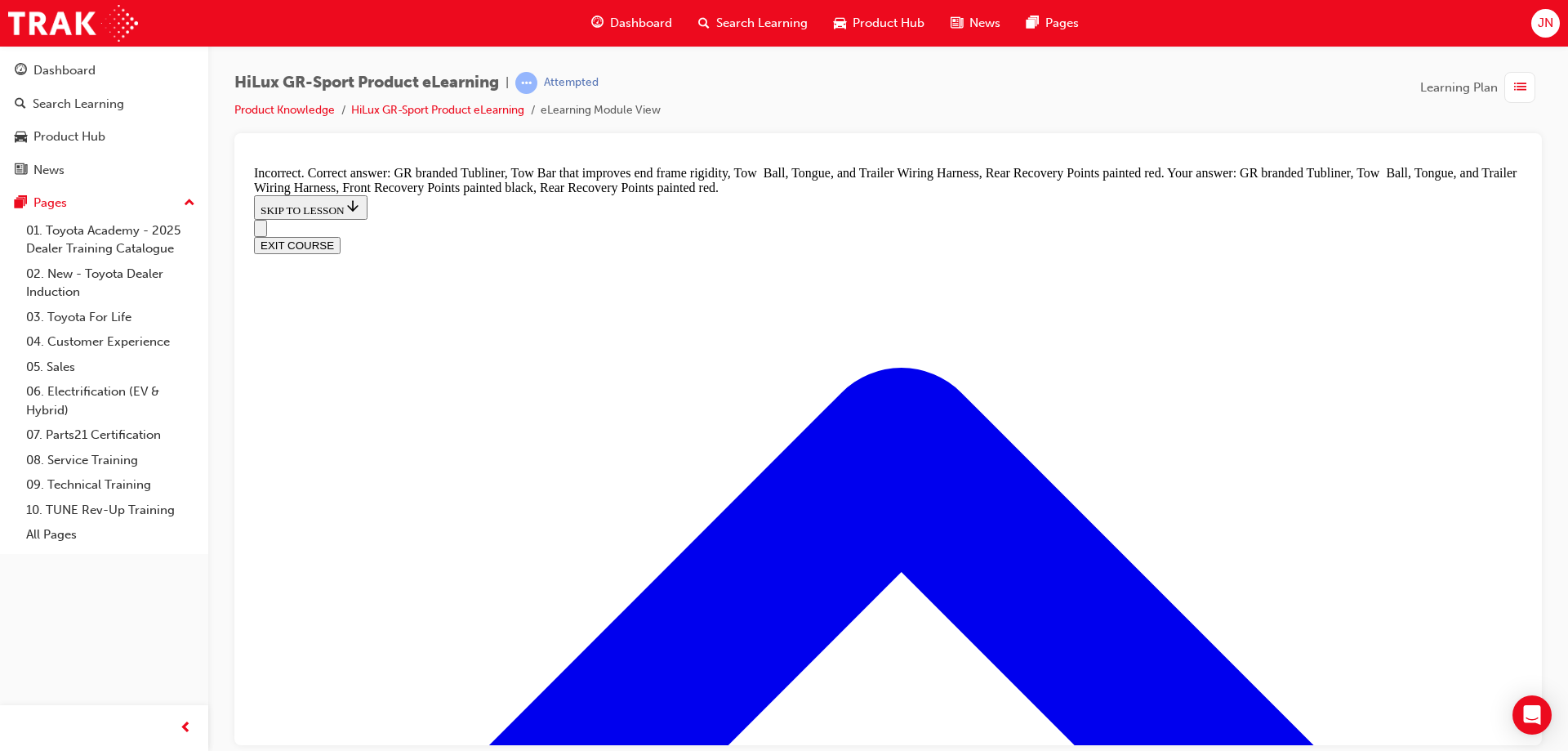
drag, startPoint x: 662, startPoint y: 599, endPoint x: 683, endPoint y: 612, distance: 24.7
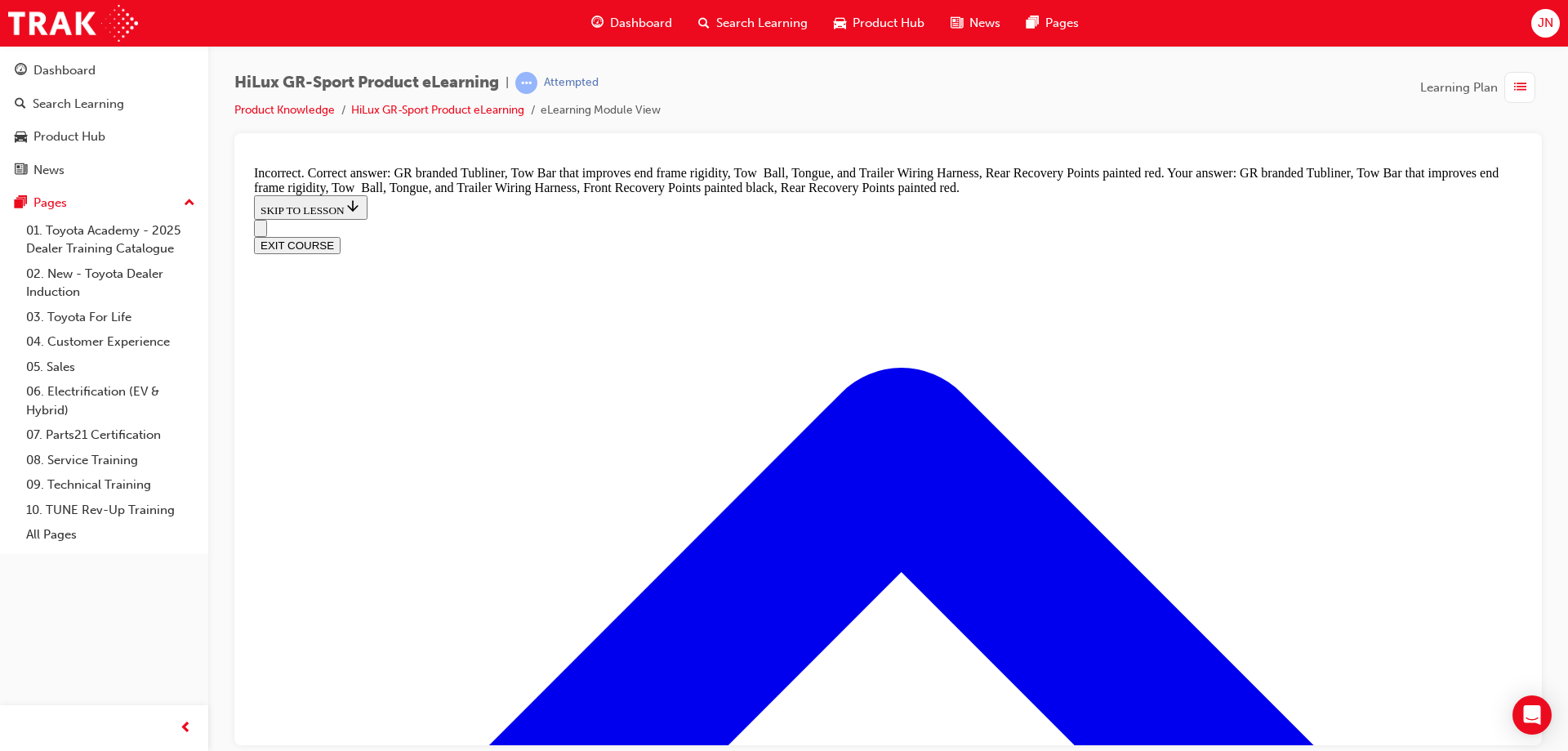
scroll to position [2318, 0]
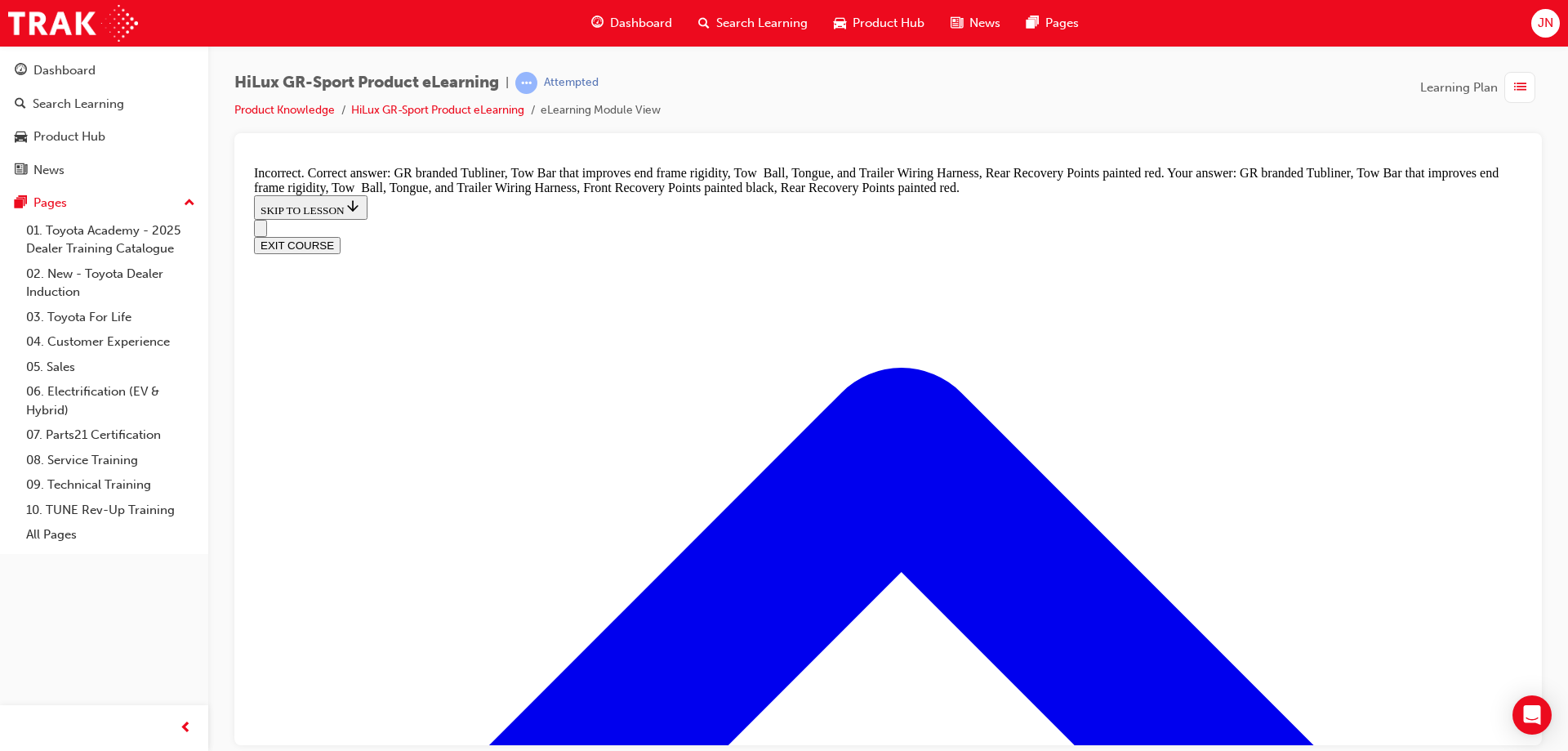
checkbox input "true"
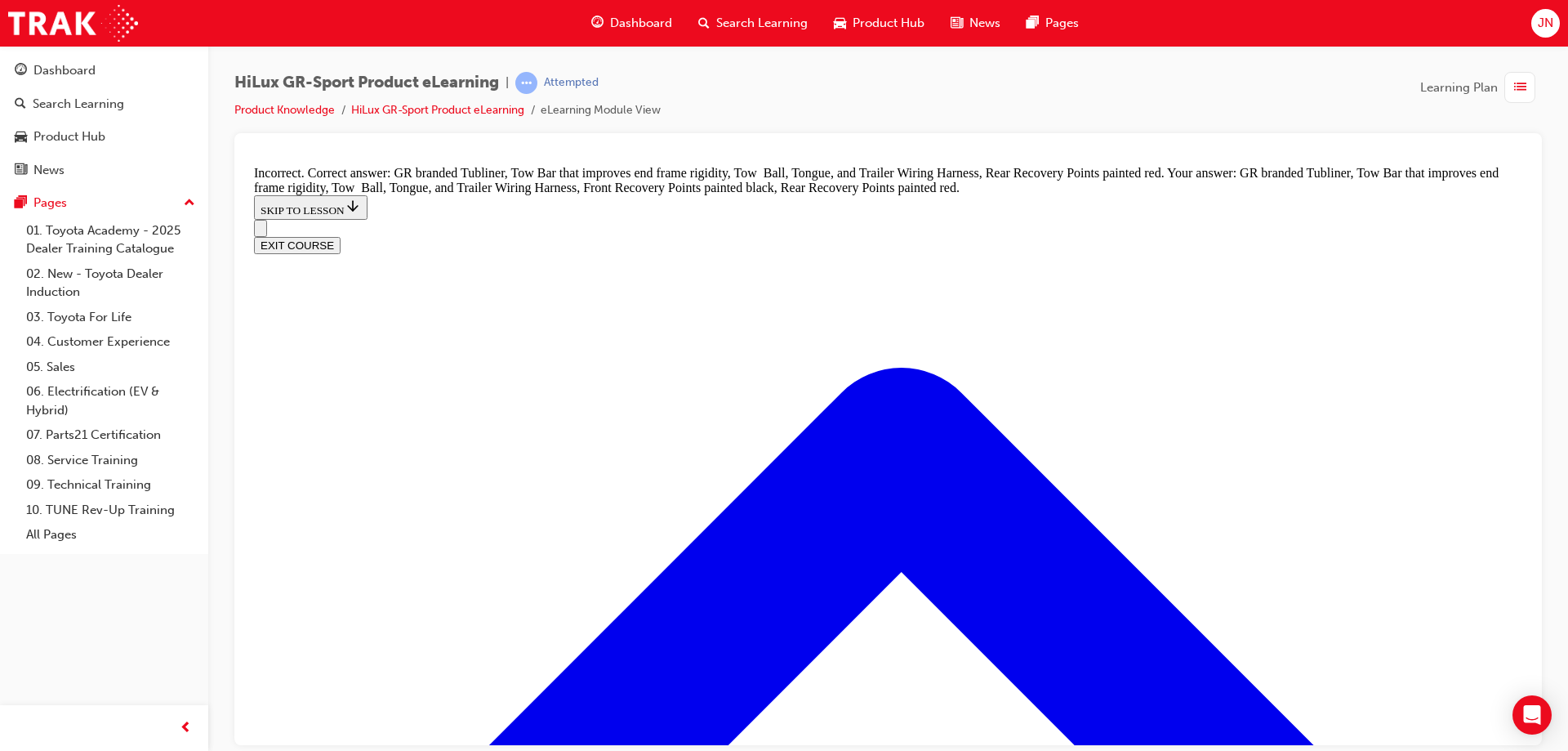
checkbox input "false"
drag, startPoint x: 643, startPoint y: 376, endPoint x: 651, endPoint y: 386, distance: 12.8
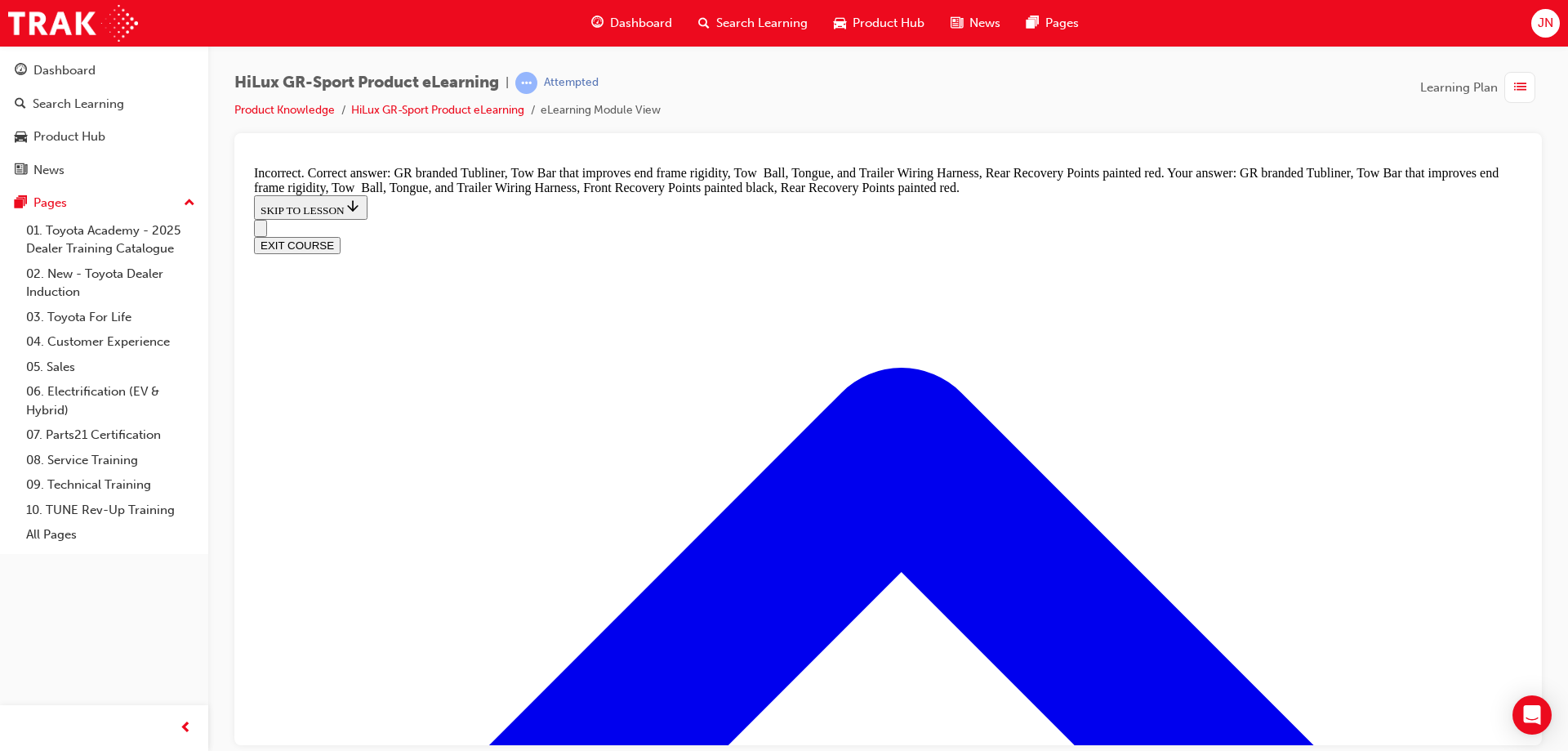
checkbox input "true"
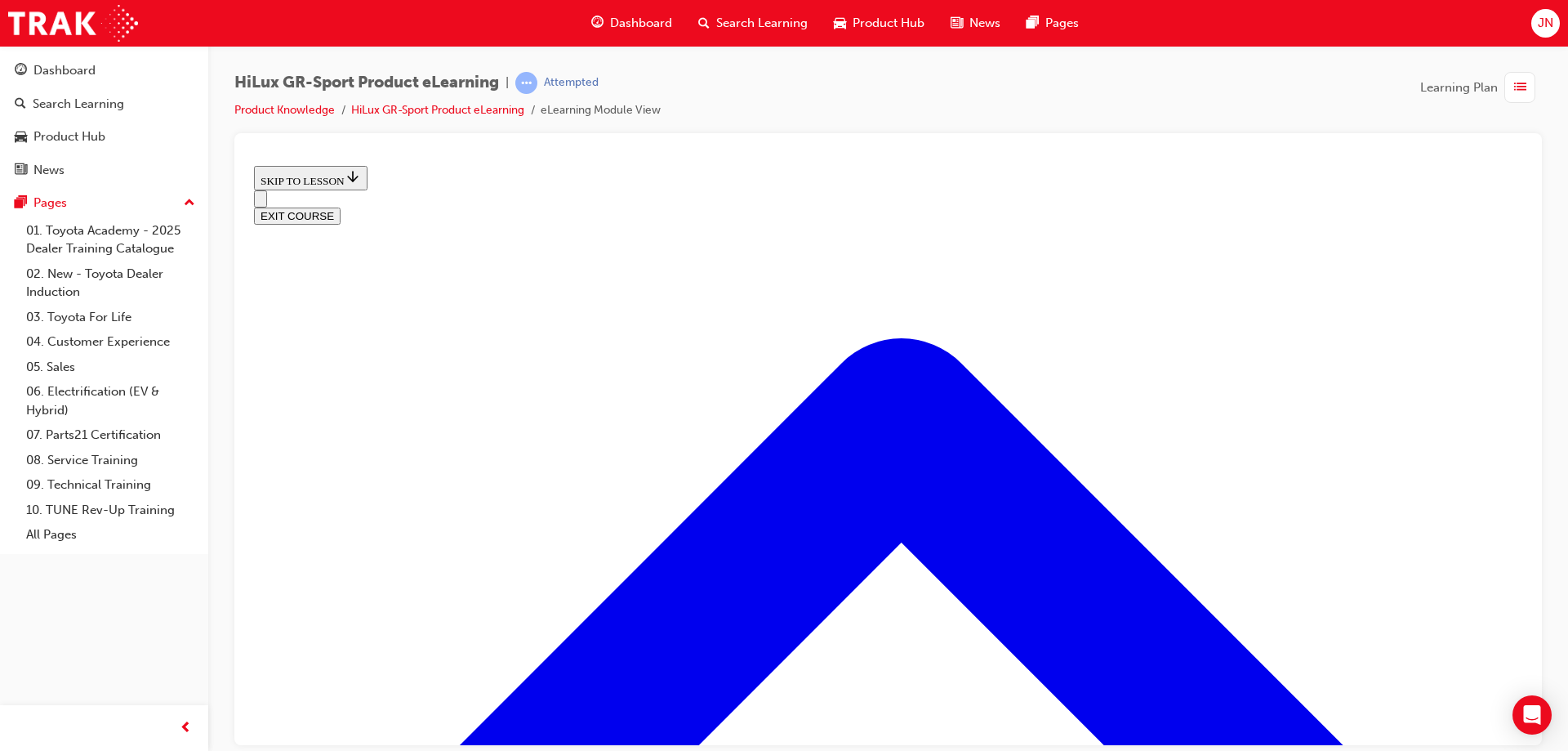
scroll to position [459, 0]
drag, startPoint x: 1042, startPoint y: 704, endPoint x: 1020, endPoint y: 693, distance: 24.6
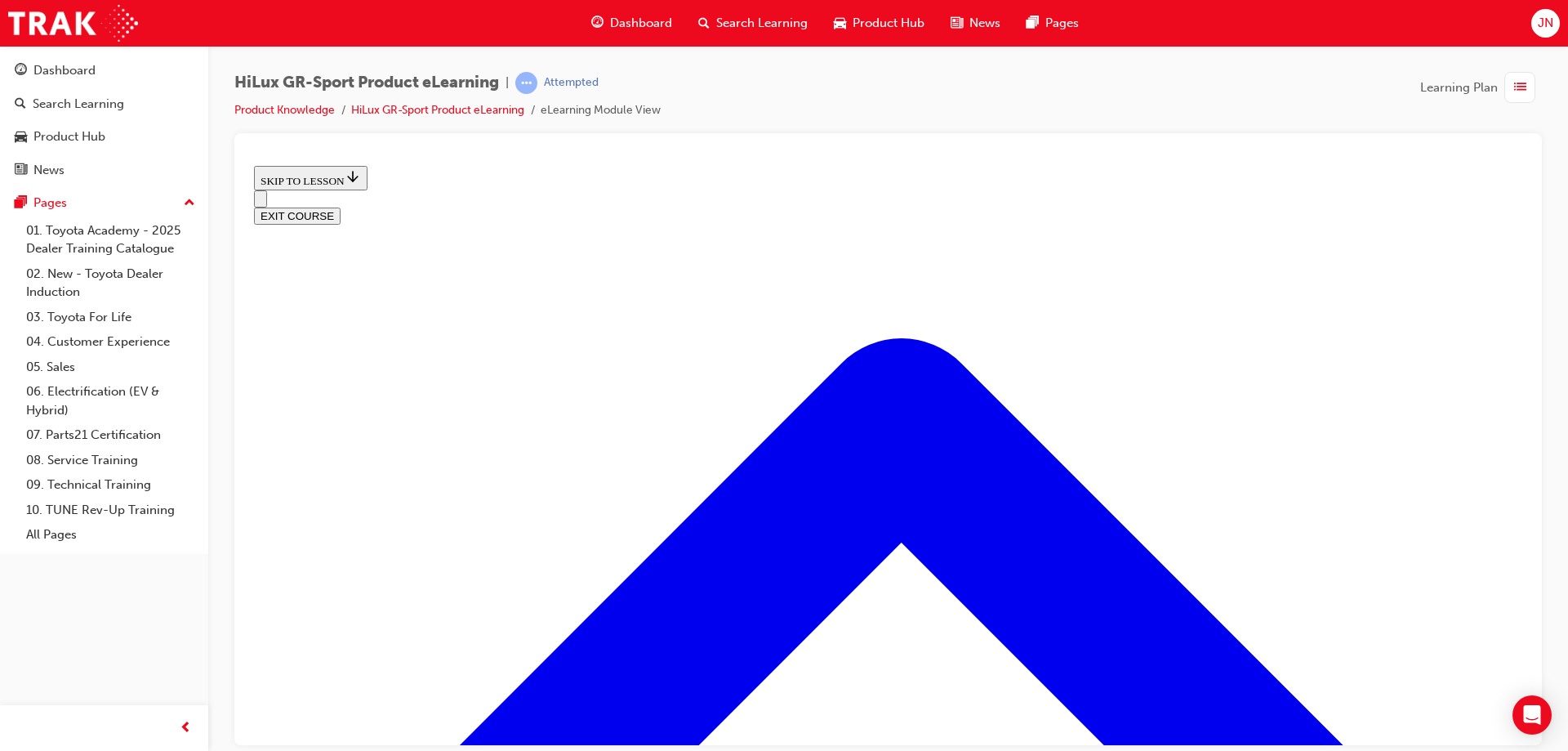
drag, startPoint x: 991, startPoint y: 515, endPoint x: 991, endPoint y: 541, distance: 26.0
drag, startPoint x: 1098, startPoint y: 376, endPoint x: 1088, endPoint y: 398, distance: 24.2
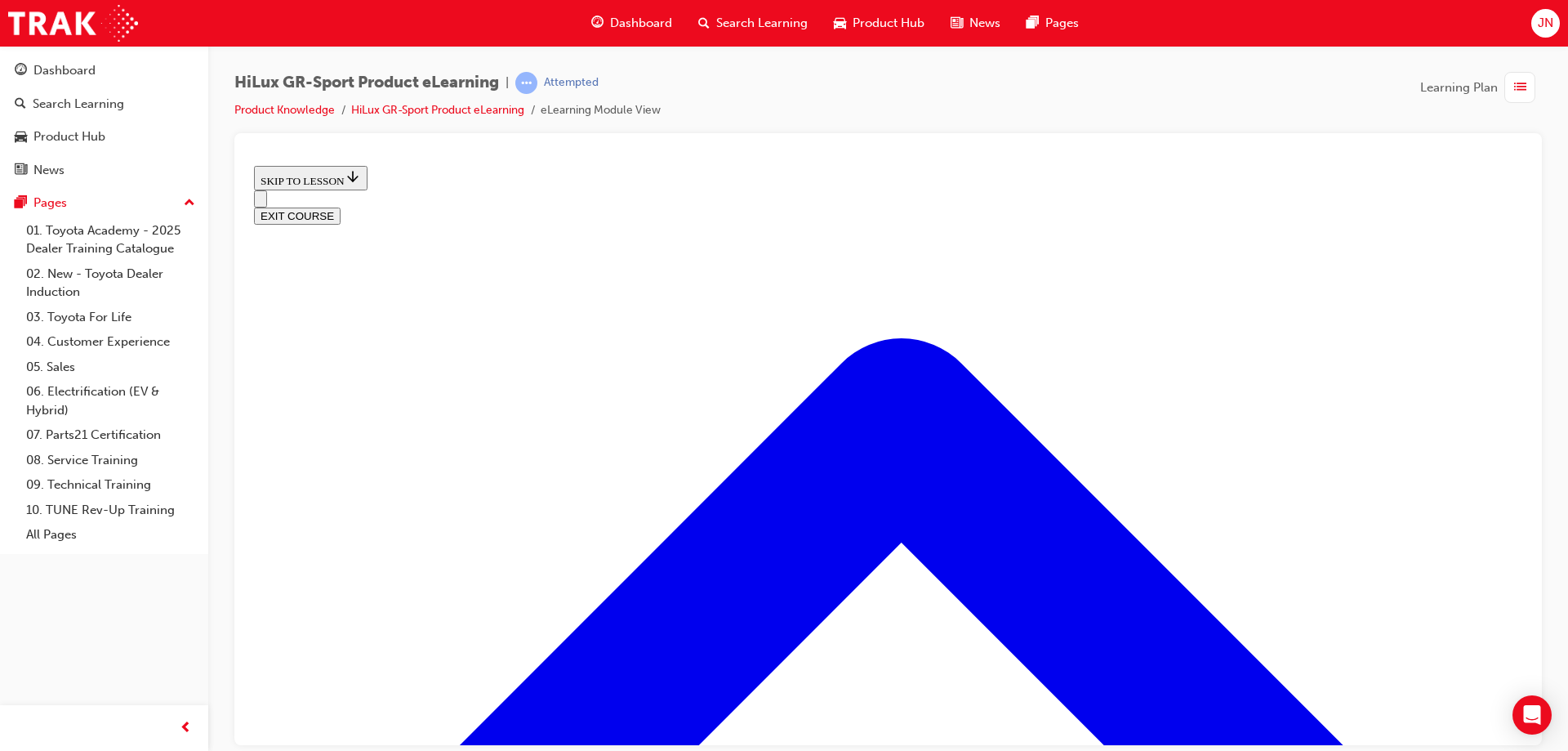
drag, startPoint x: 1228, startPoint y: 458, endPoint x: 1221, endPoint y: 474, distance: 17.5
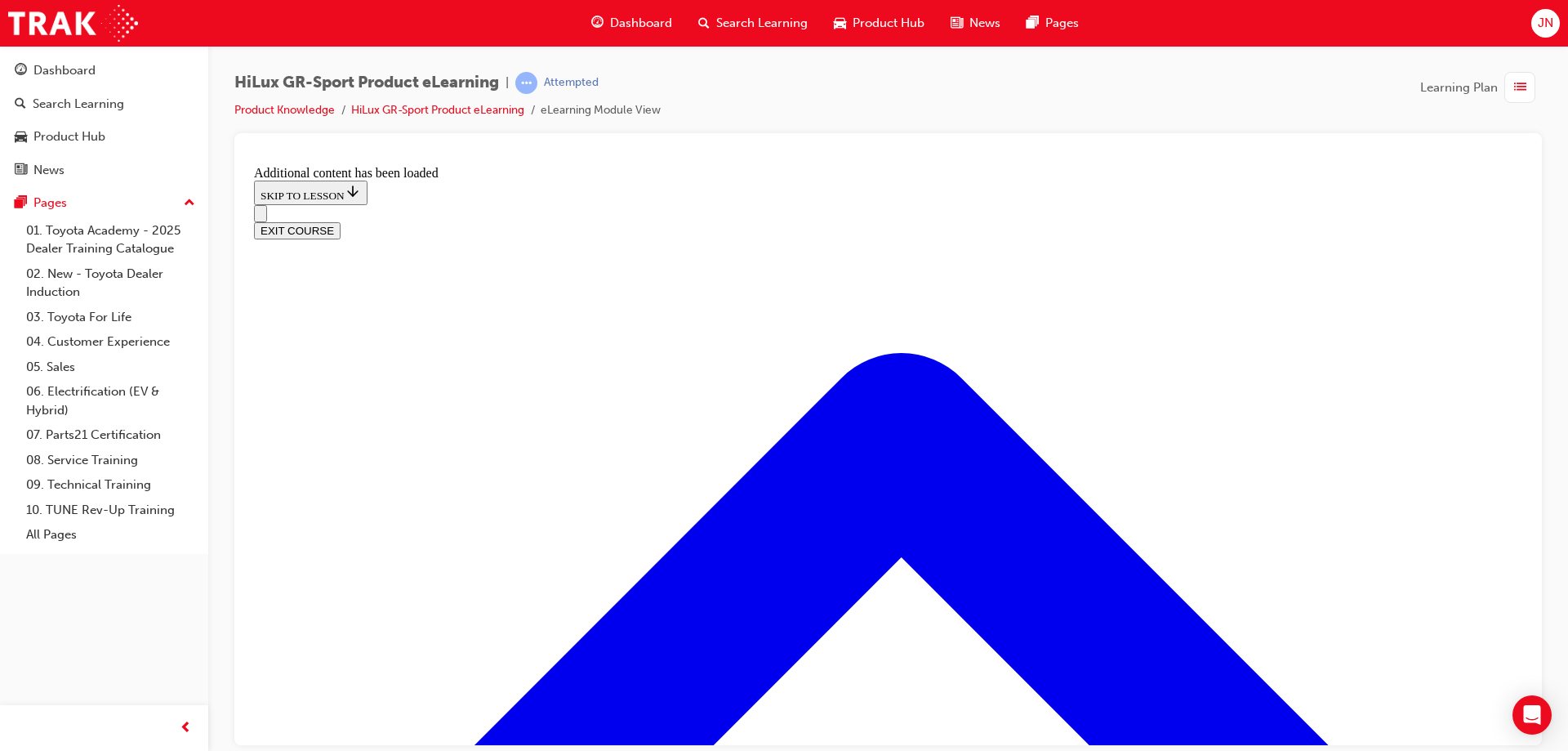
scroll to position [1391, 0]
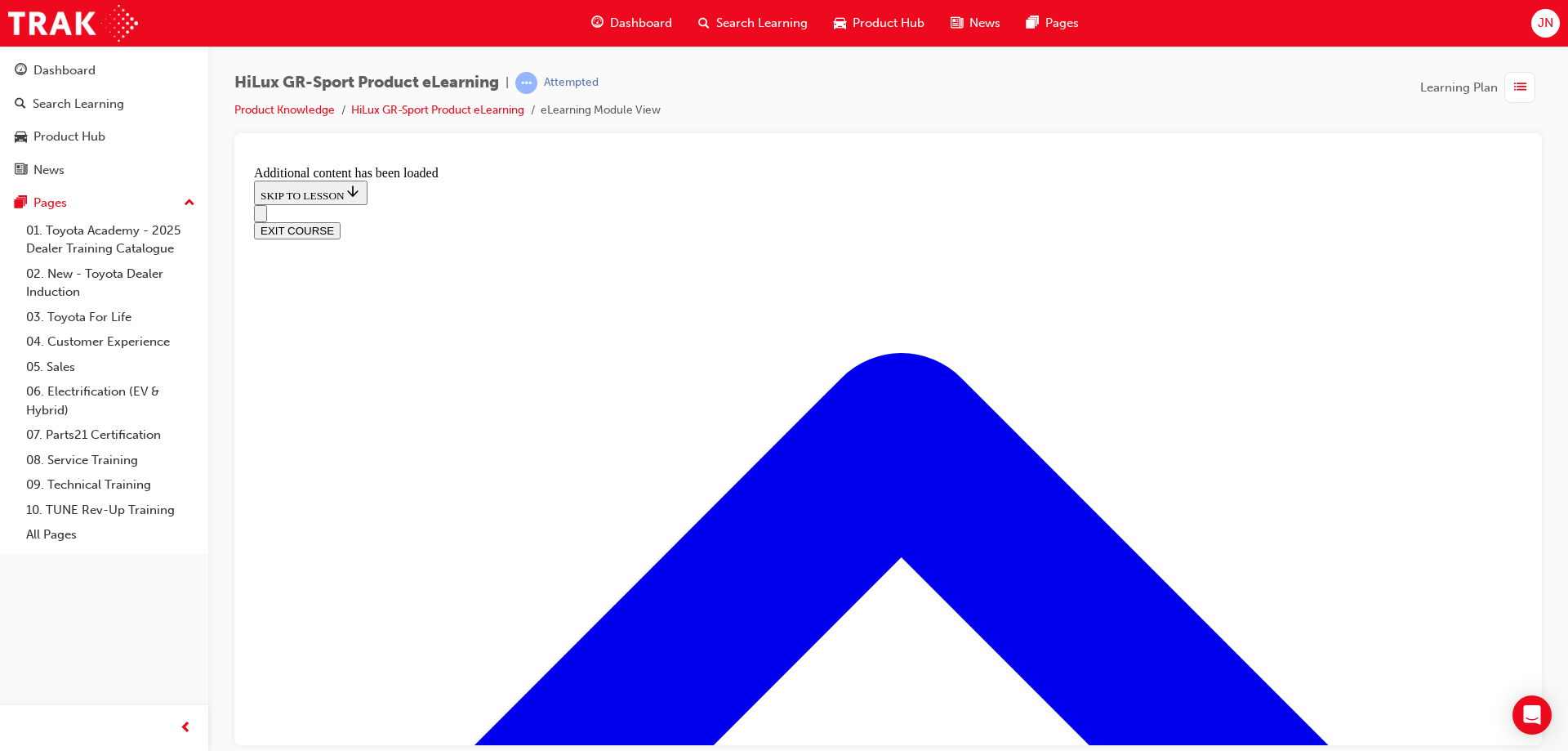
scroll to position [1309, 0]
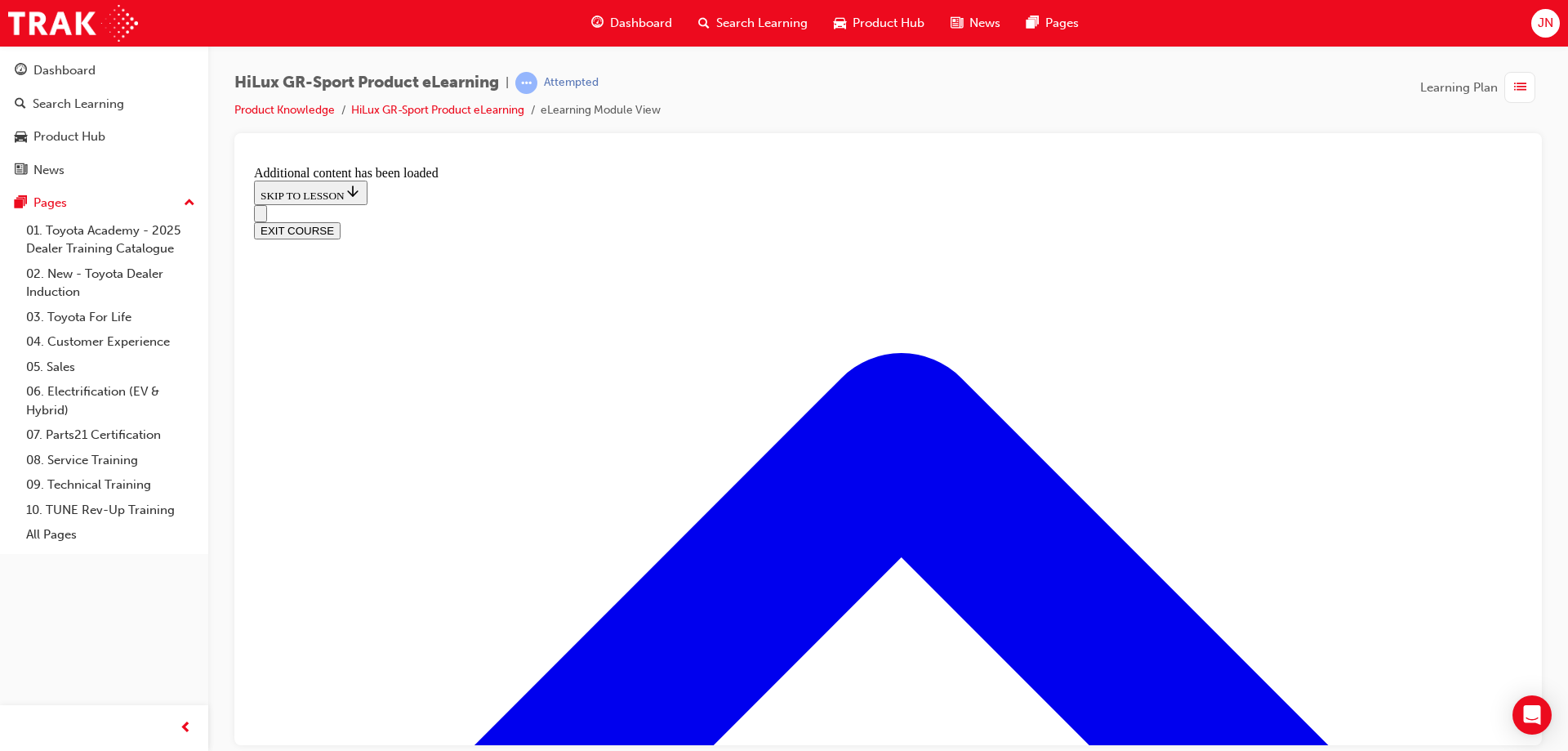
scroll to position [2046, 0]
checkbox input "true"
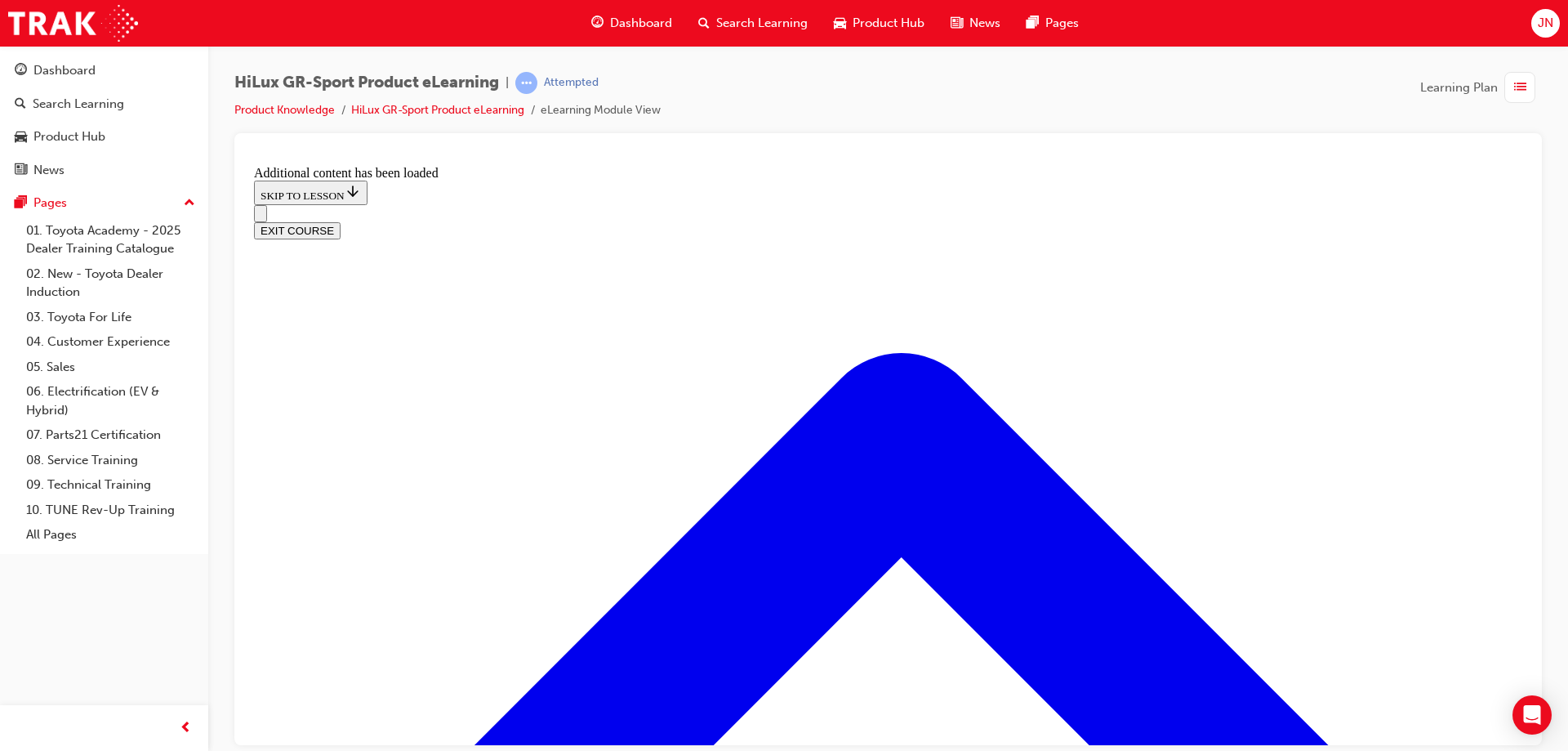
checkbox input "false"
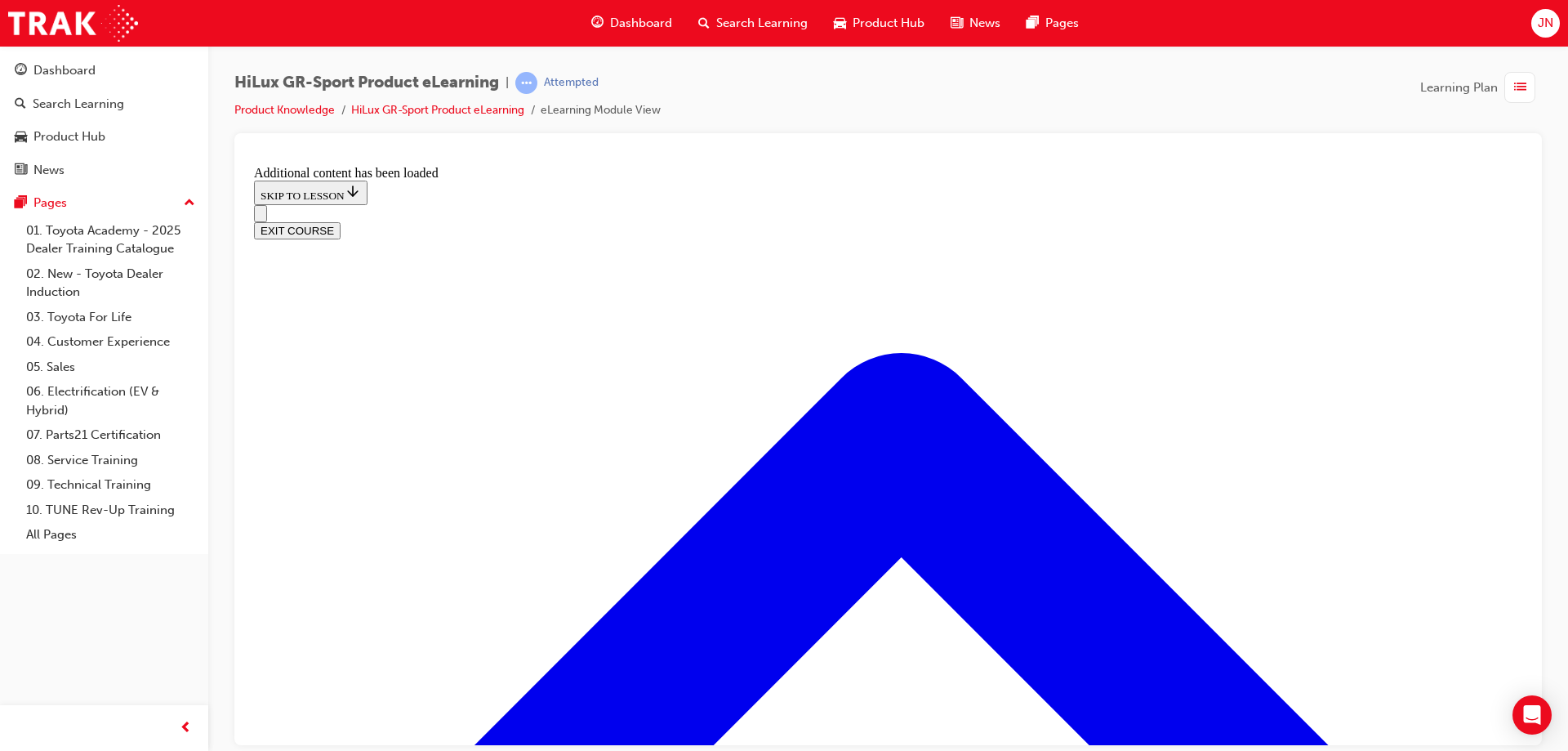
checkbox input "true"
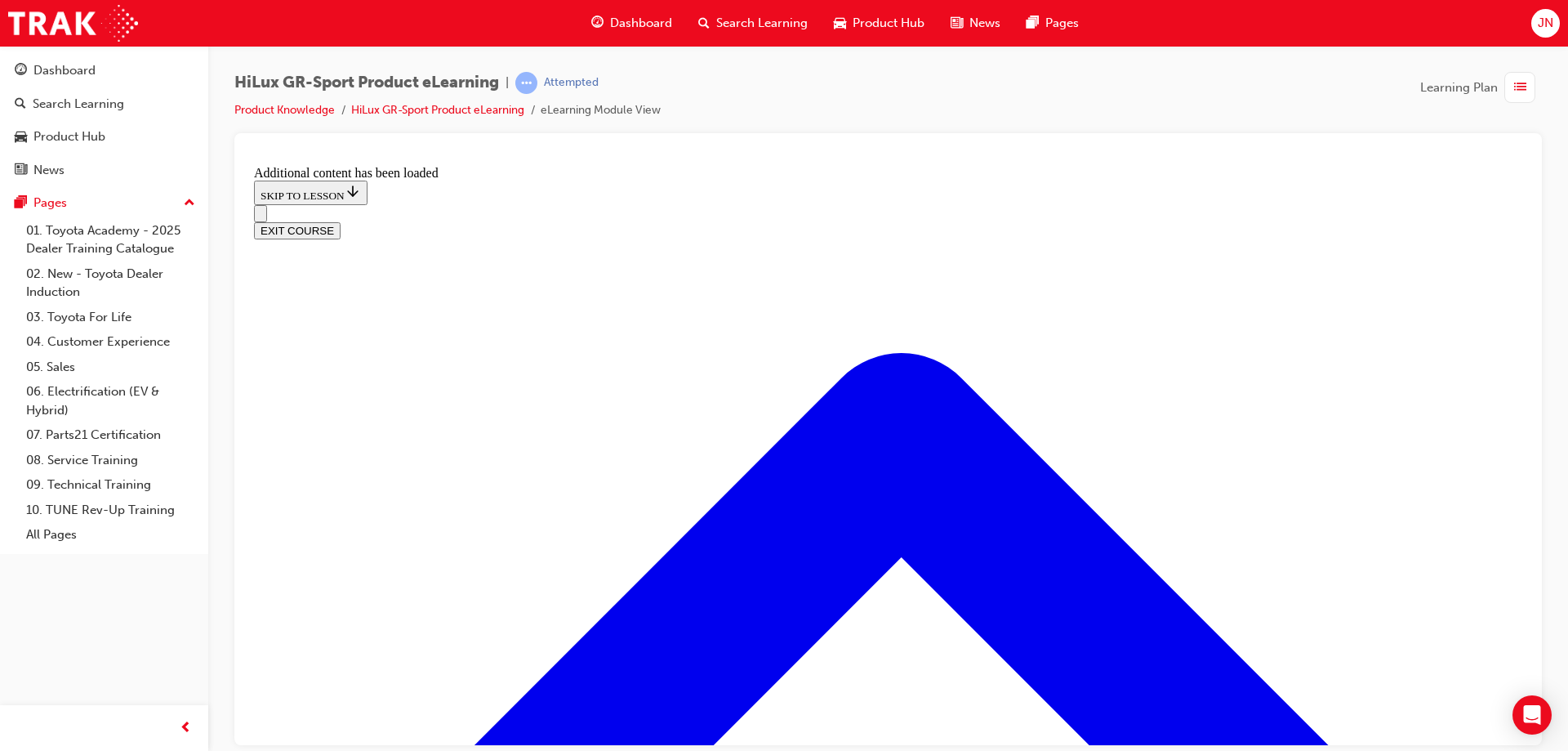
checkbox input "false"
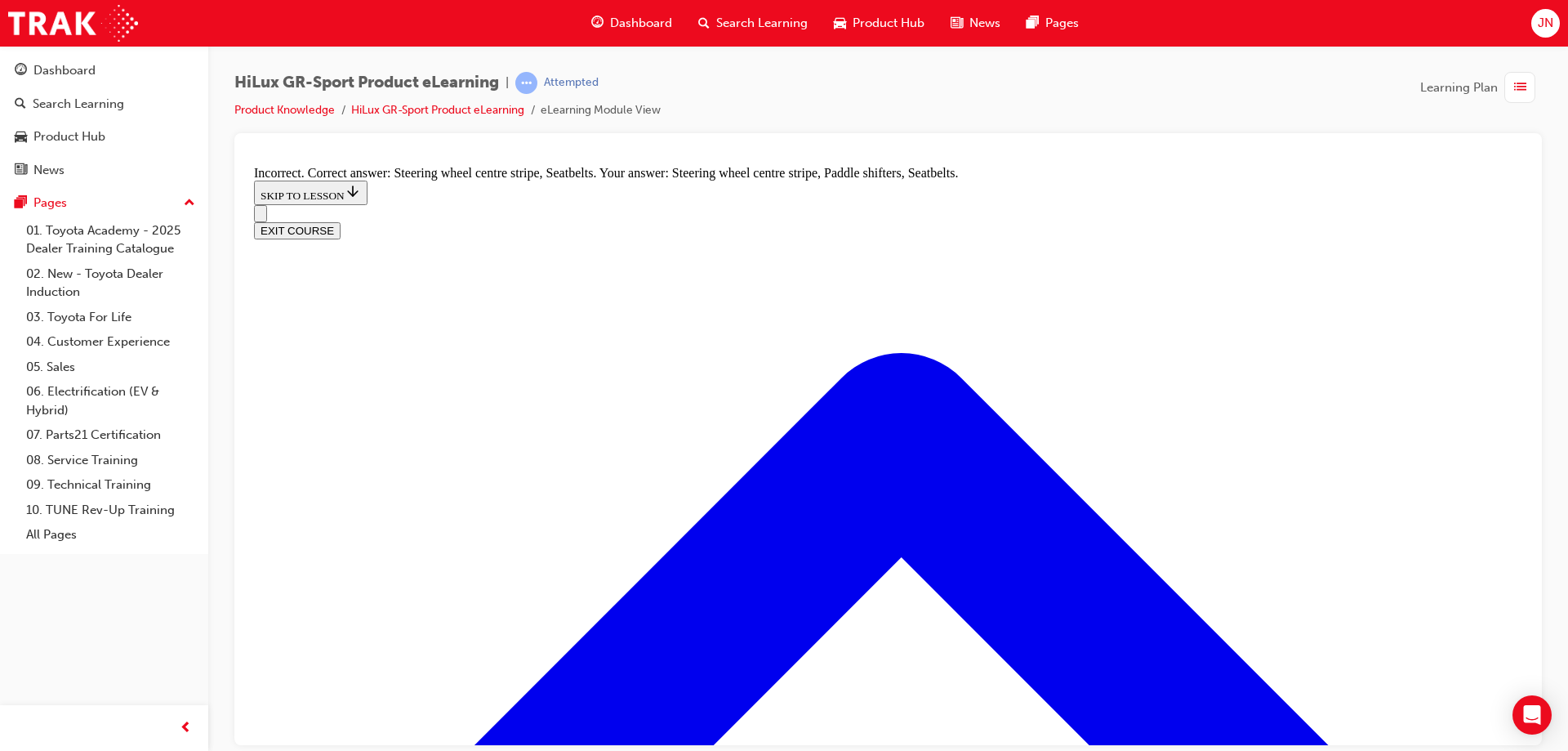
checkbox input "false"
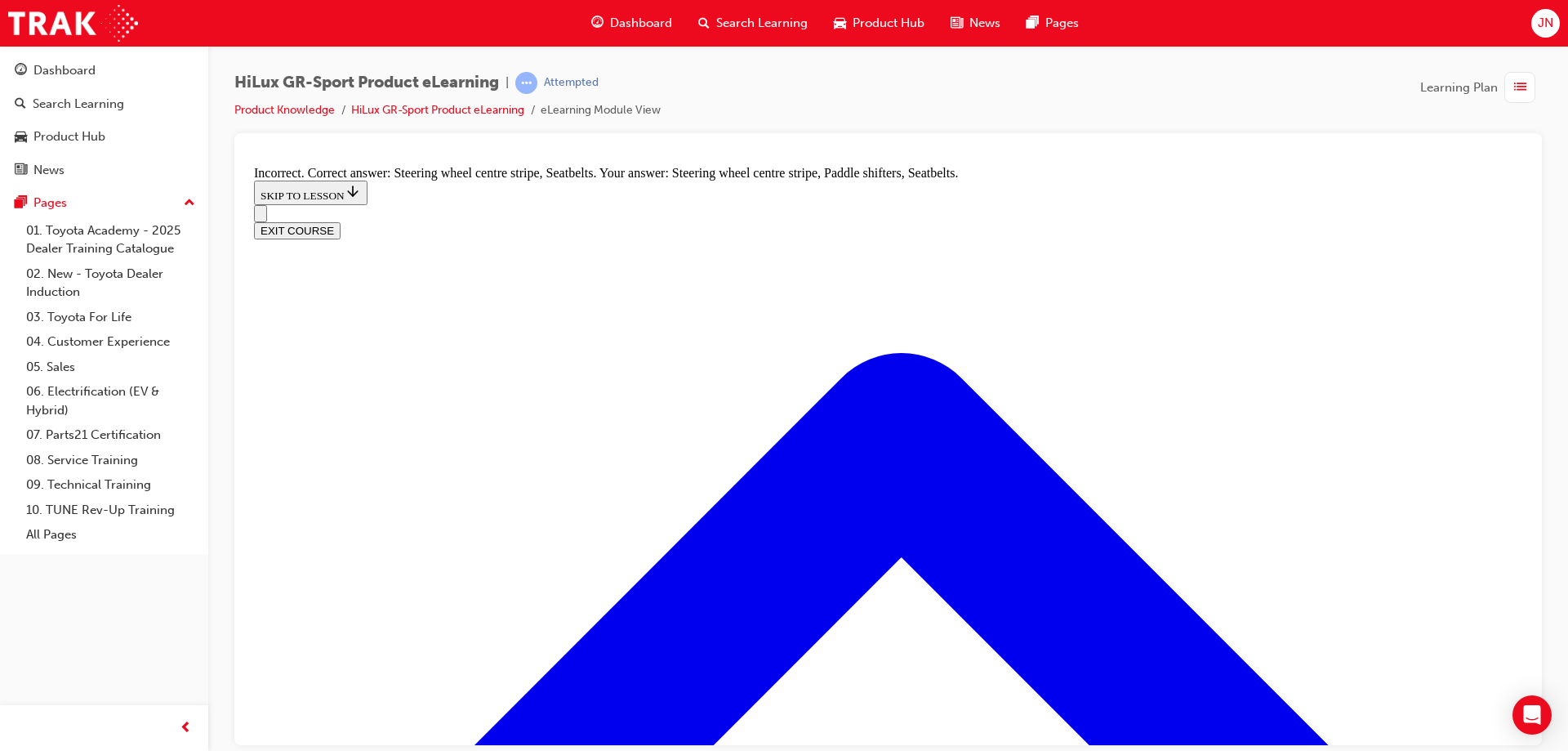
drag, startPoint x: 651, startPoint y: 426, endPoint x: 666, endPoint y: 438, distance: 19.2
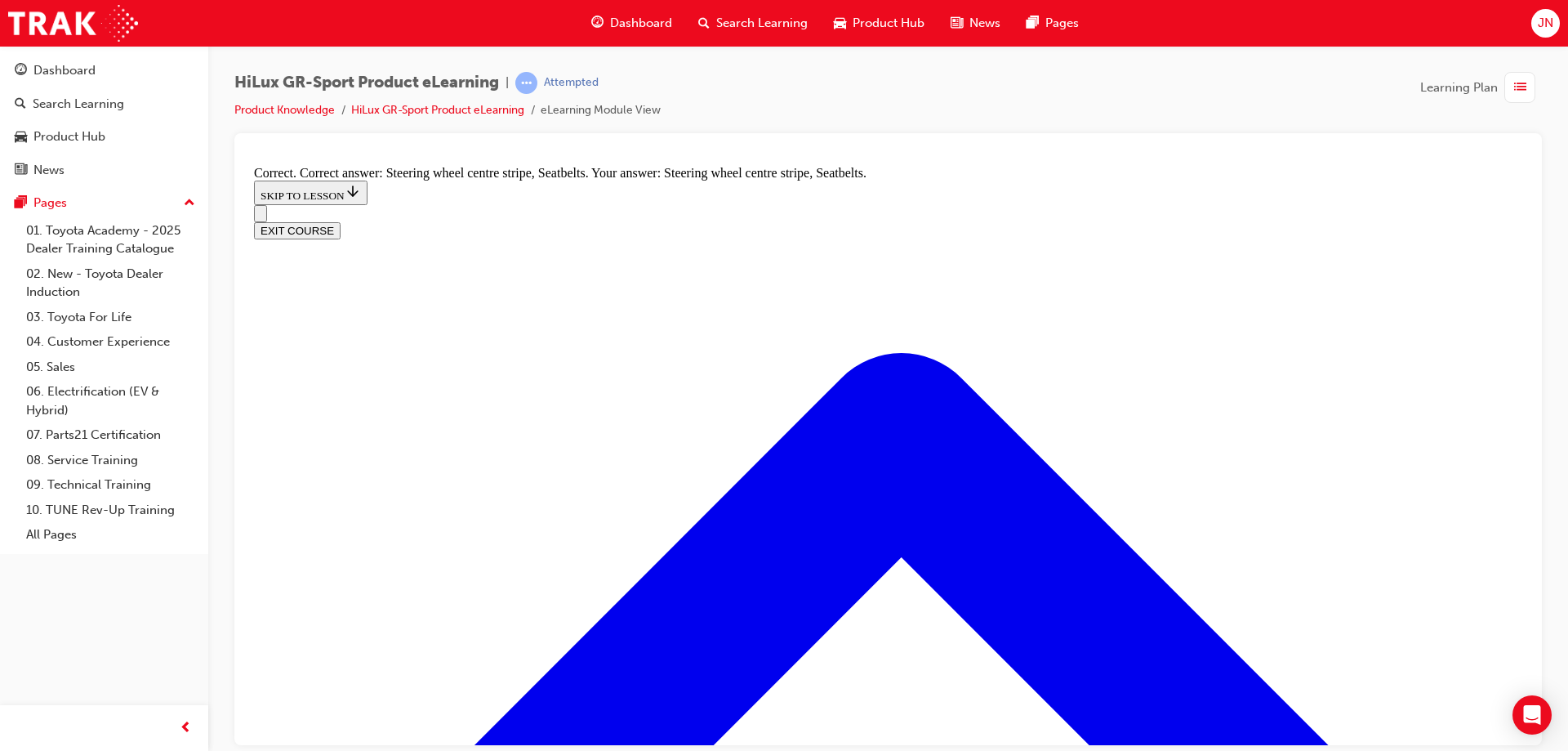
radio input "true"
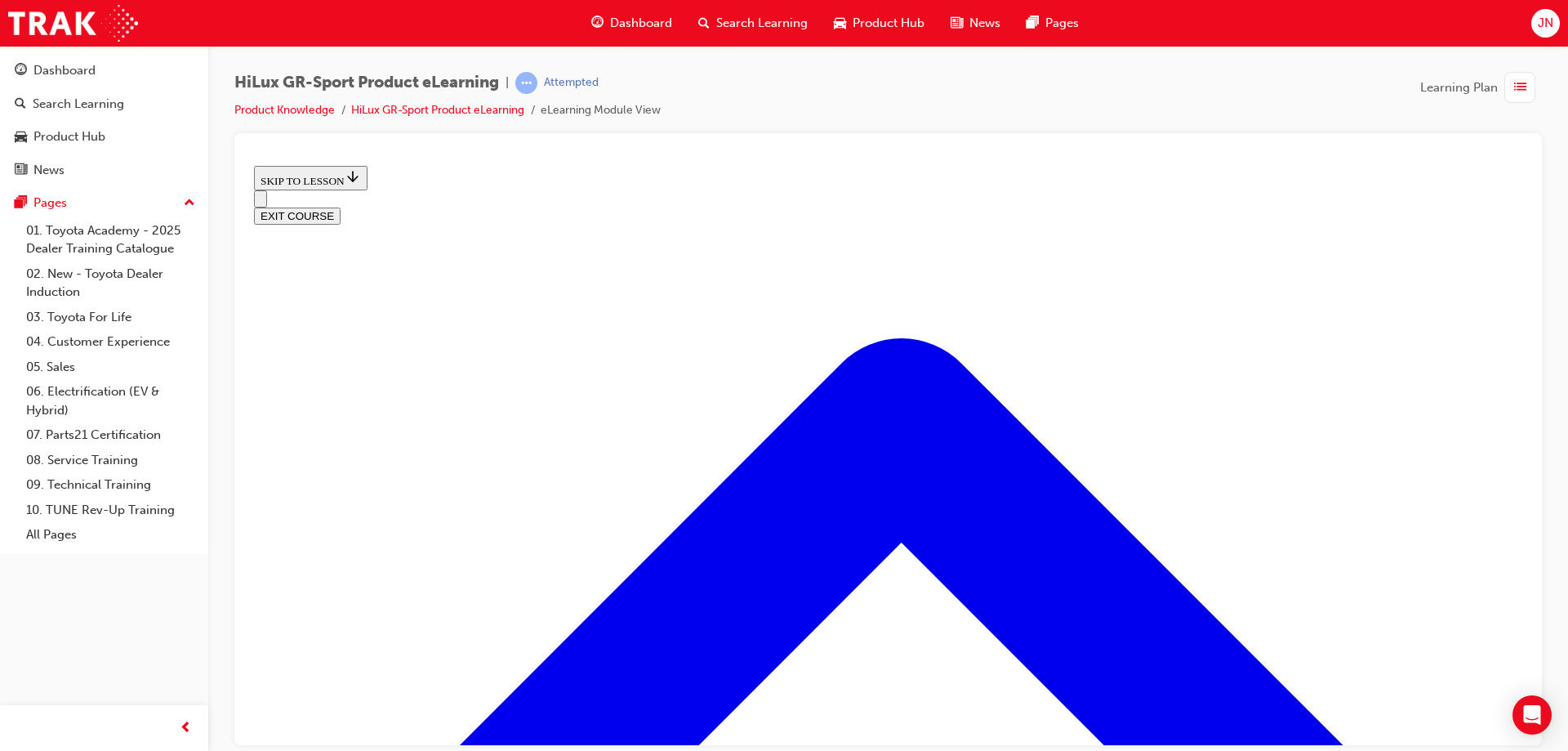
scroll to position [623, 0]
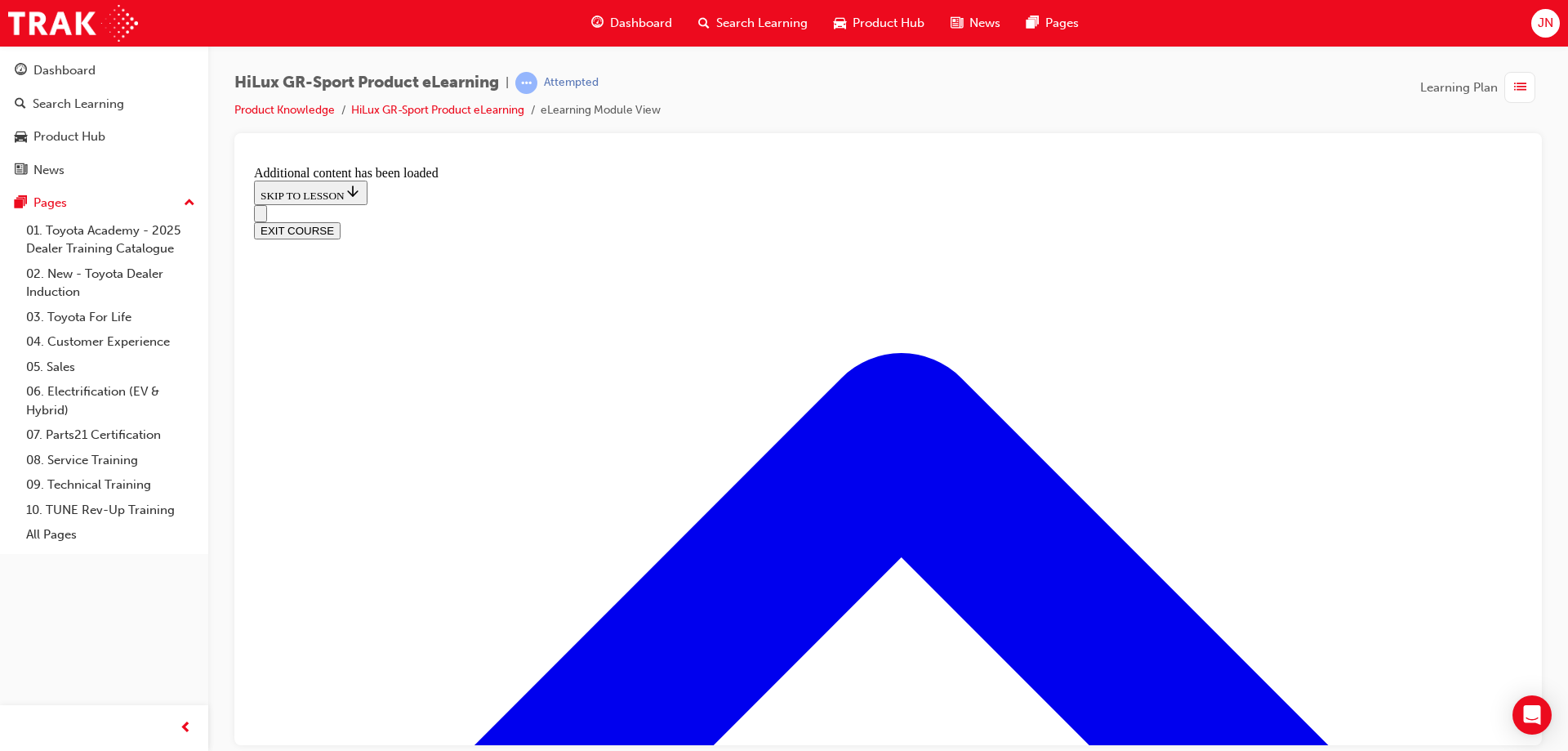
scroll to position [1112, 0]
radio input "true"
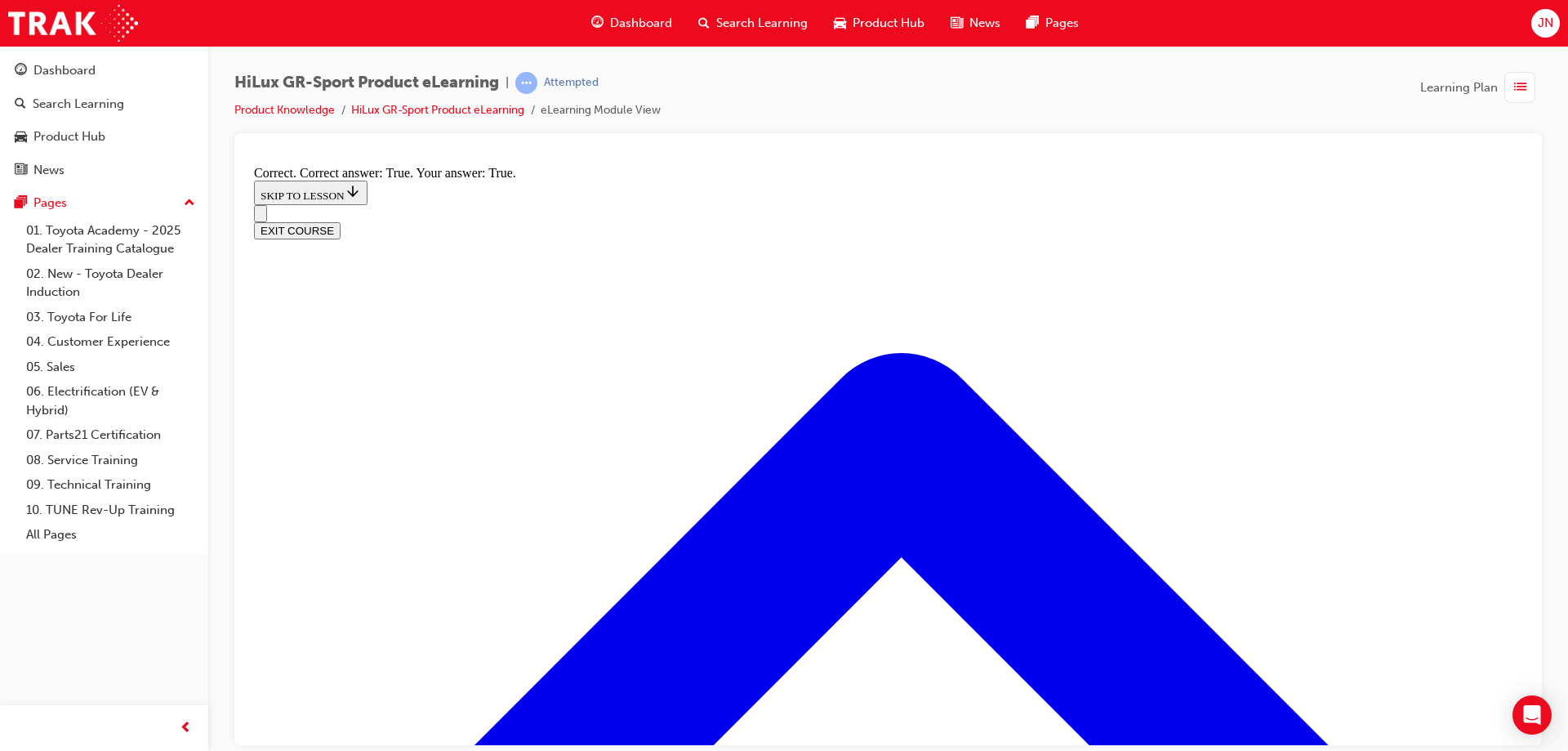
scroll to position [1311, 0]
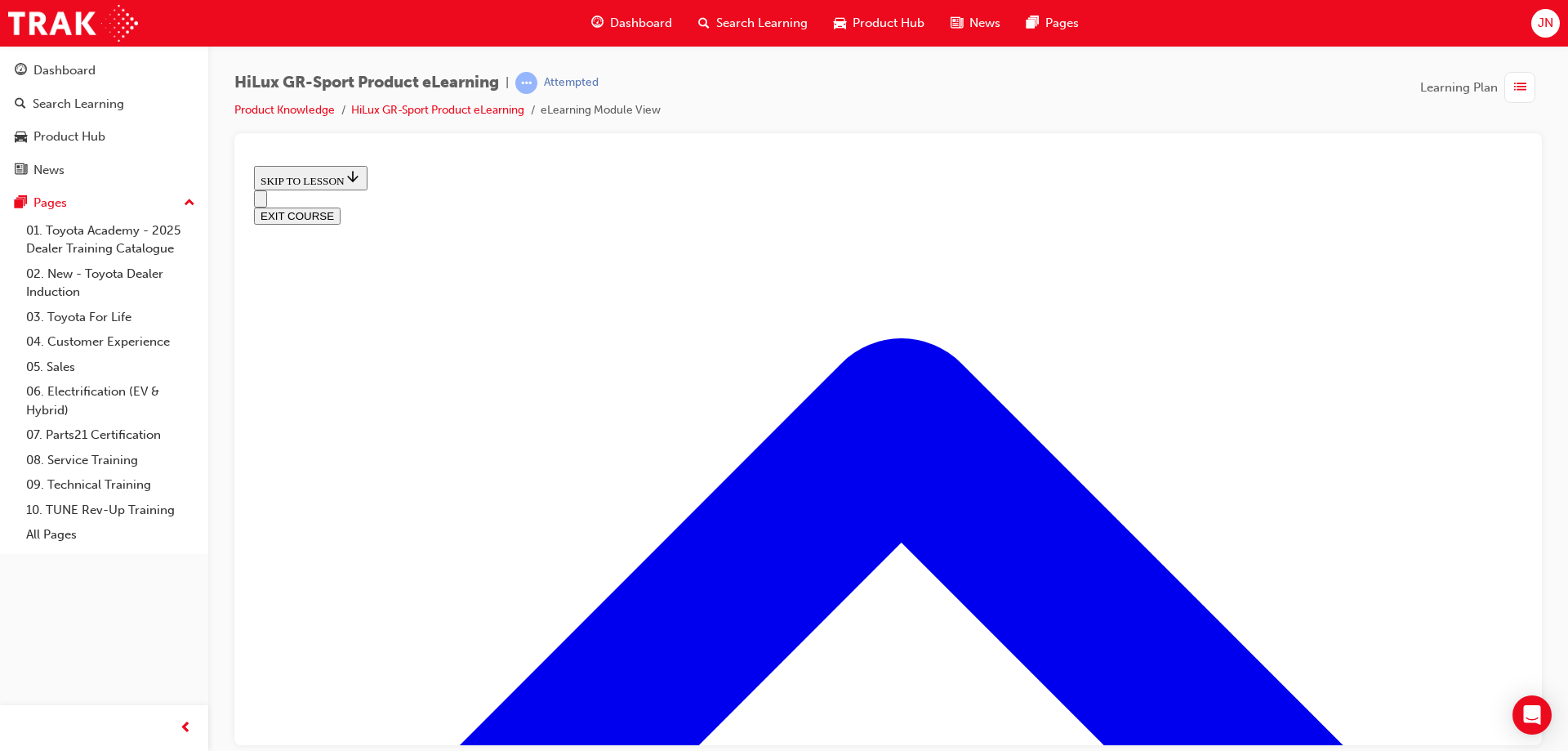
scroll to position [2127, 0]
click at [340, 207] on button "EXIT COURSE" at bounding box center [297, 215] width 86 height 18
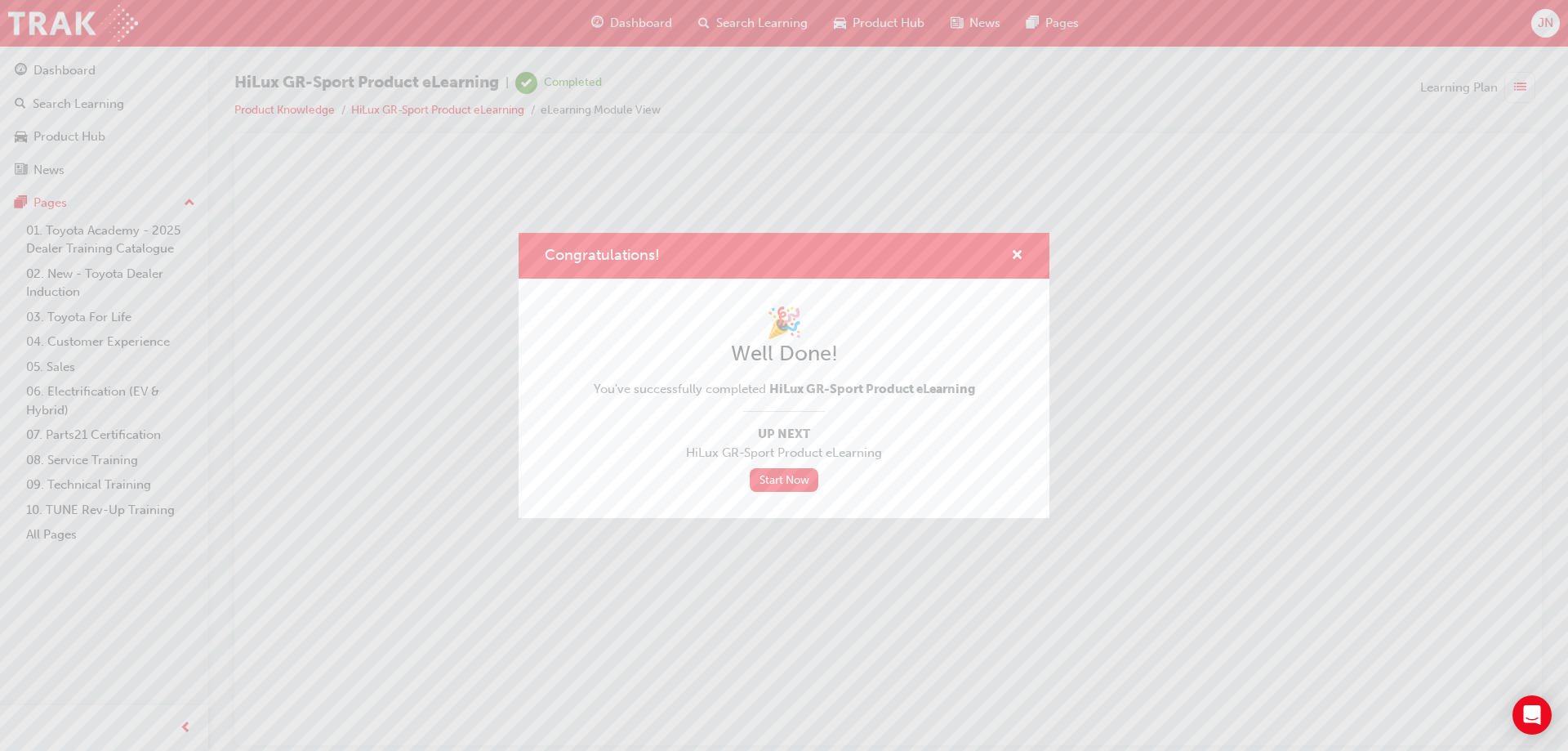
scroll to position [0, 0]
click at [1018, 256] on span "cross-icon" at bounding box center [1017, 257] width 12 height 15
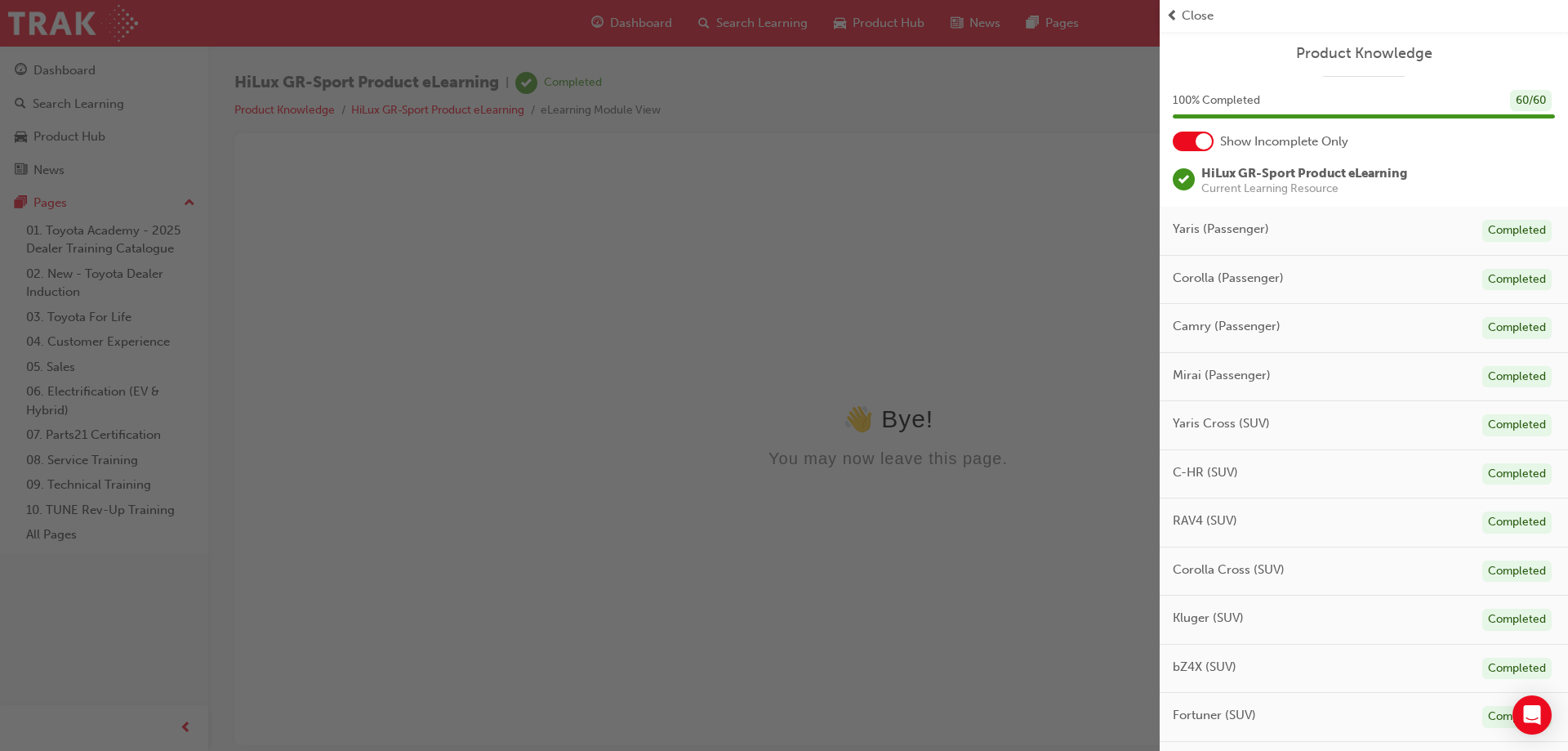
click at [1189, 17] on span "Close" at bounding box center [1197, 16] width 32 height 19
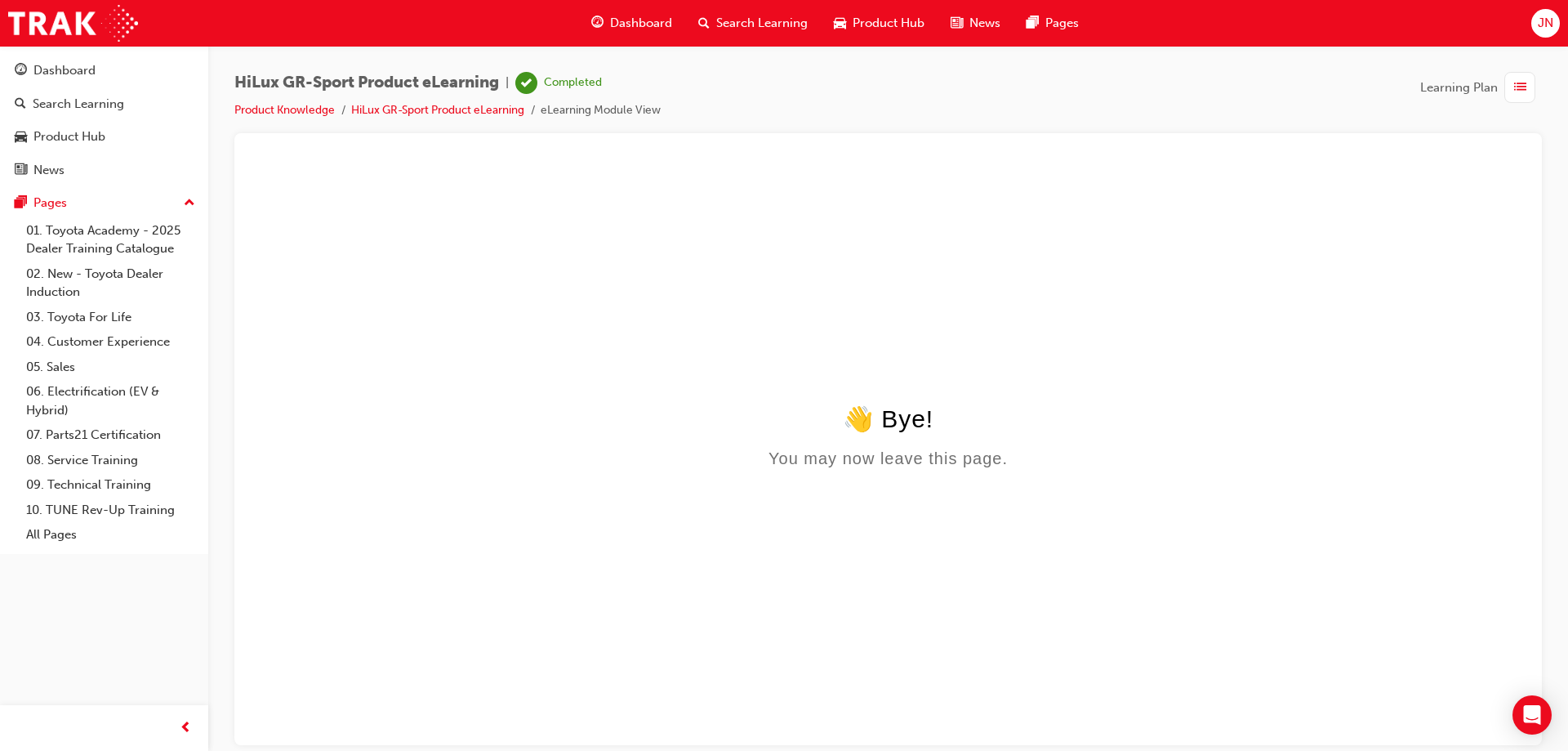
click at [659, 20] on span "Dashboard" at bounding box center [640, 23] width 62 height 19
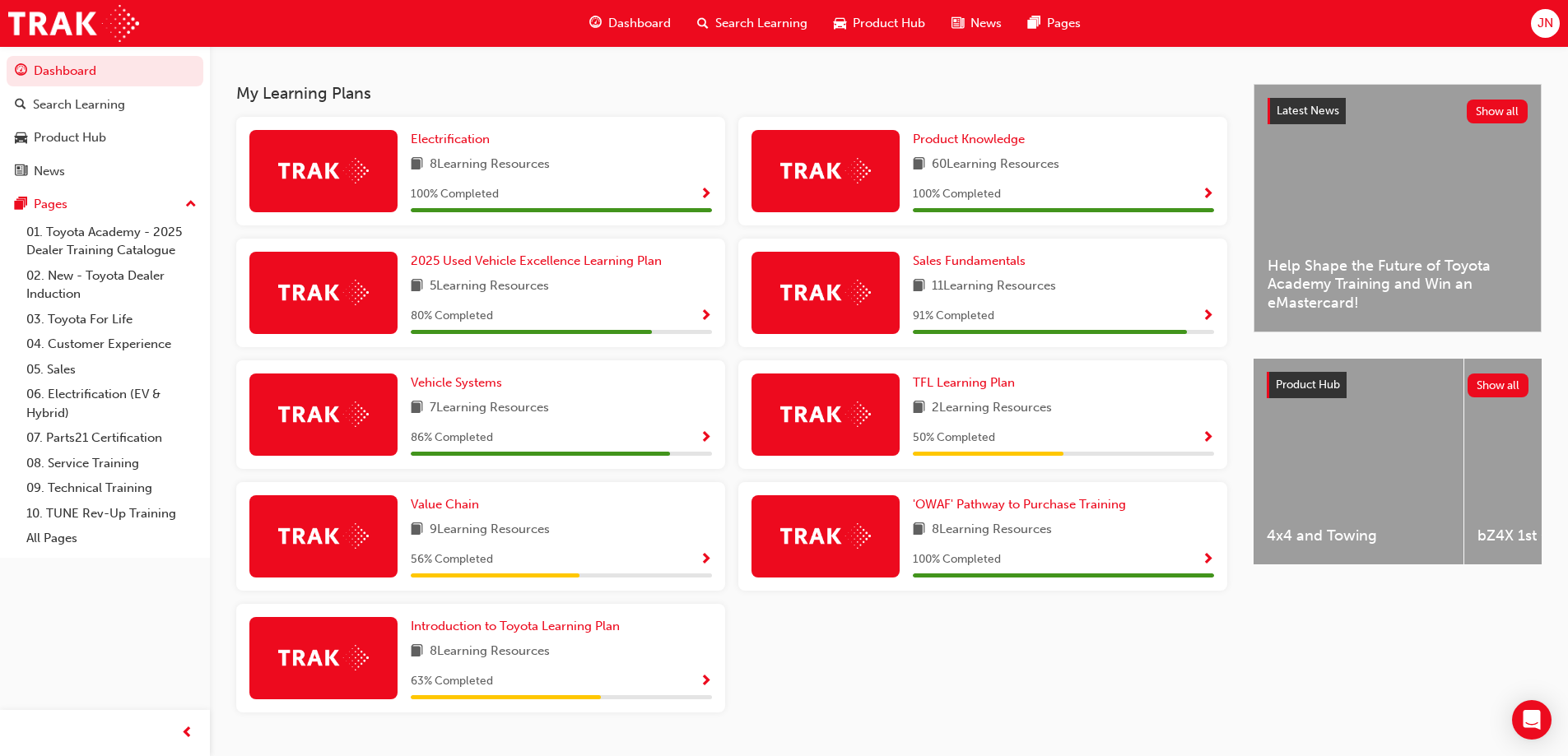
scroll to position [296, 0]
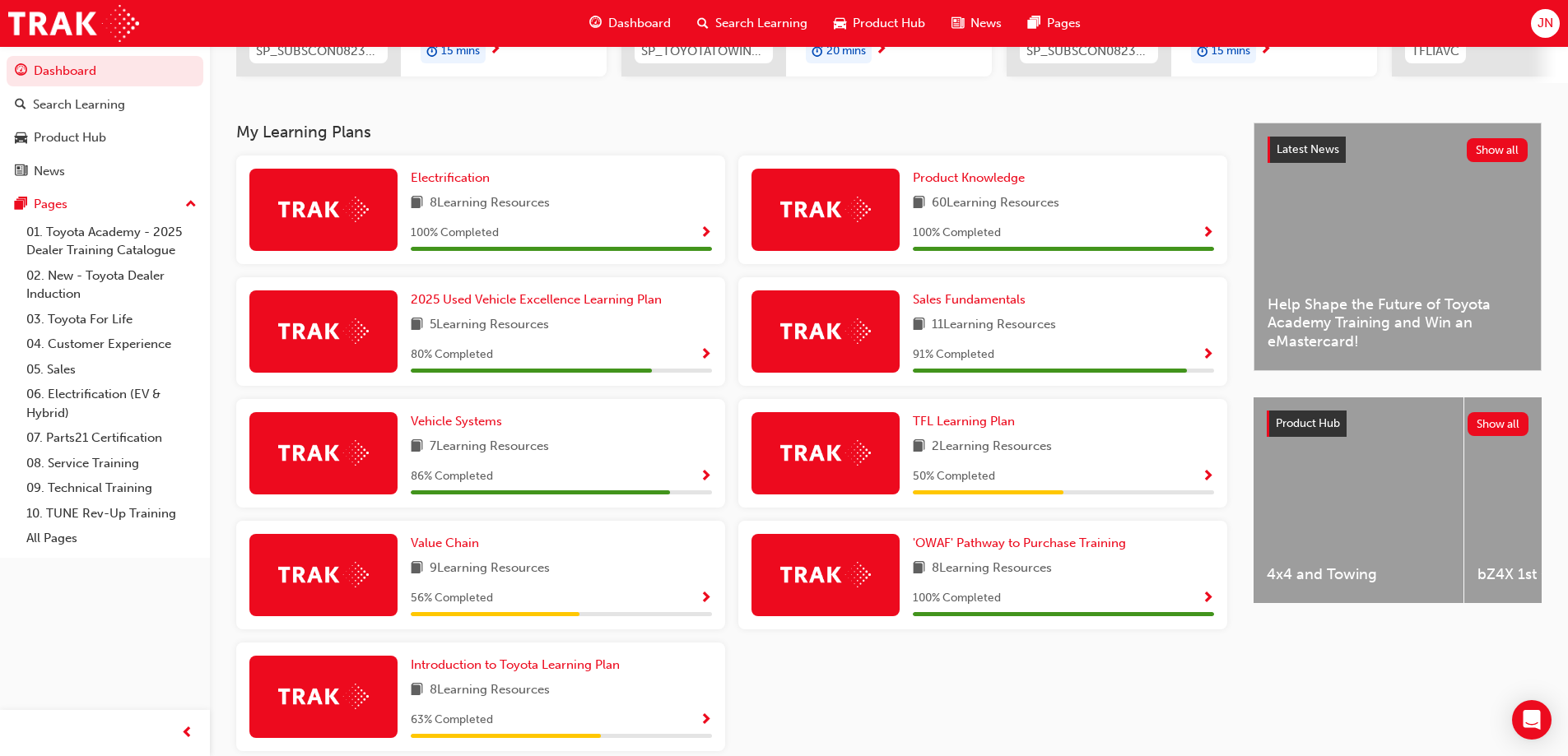
click at [1209, 359] on span "Show Progress" at bounding box center [1208, 356] width 12 height 15
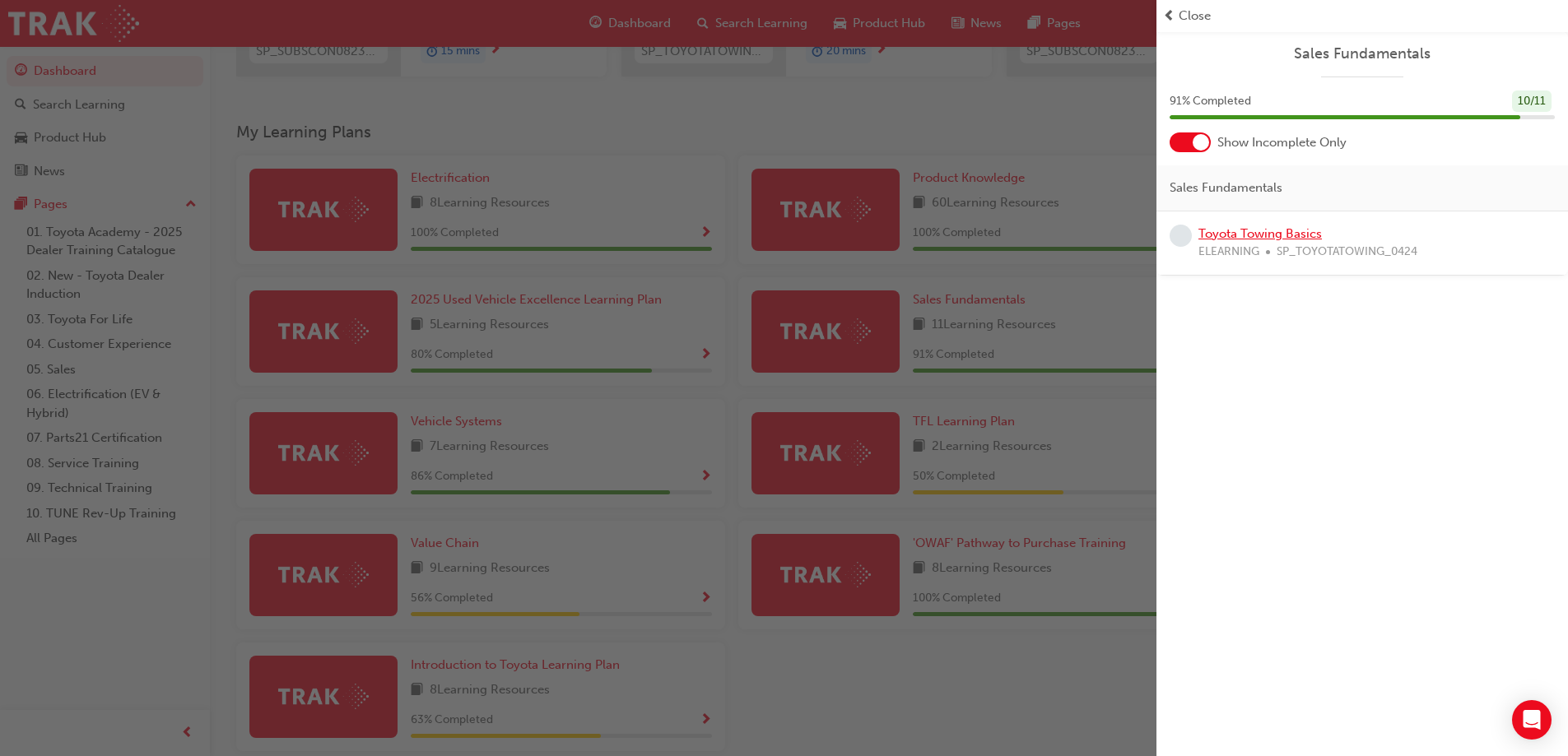
click at [1275, 236] on link "Toyota Towing Basics" at bounding box center [1260, 233] width 123 height 15
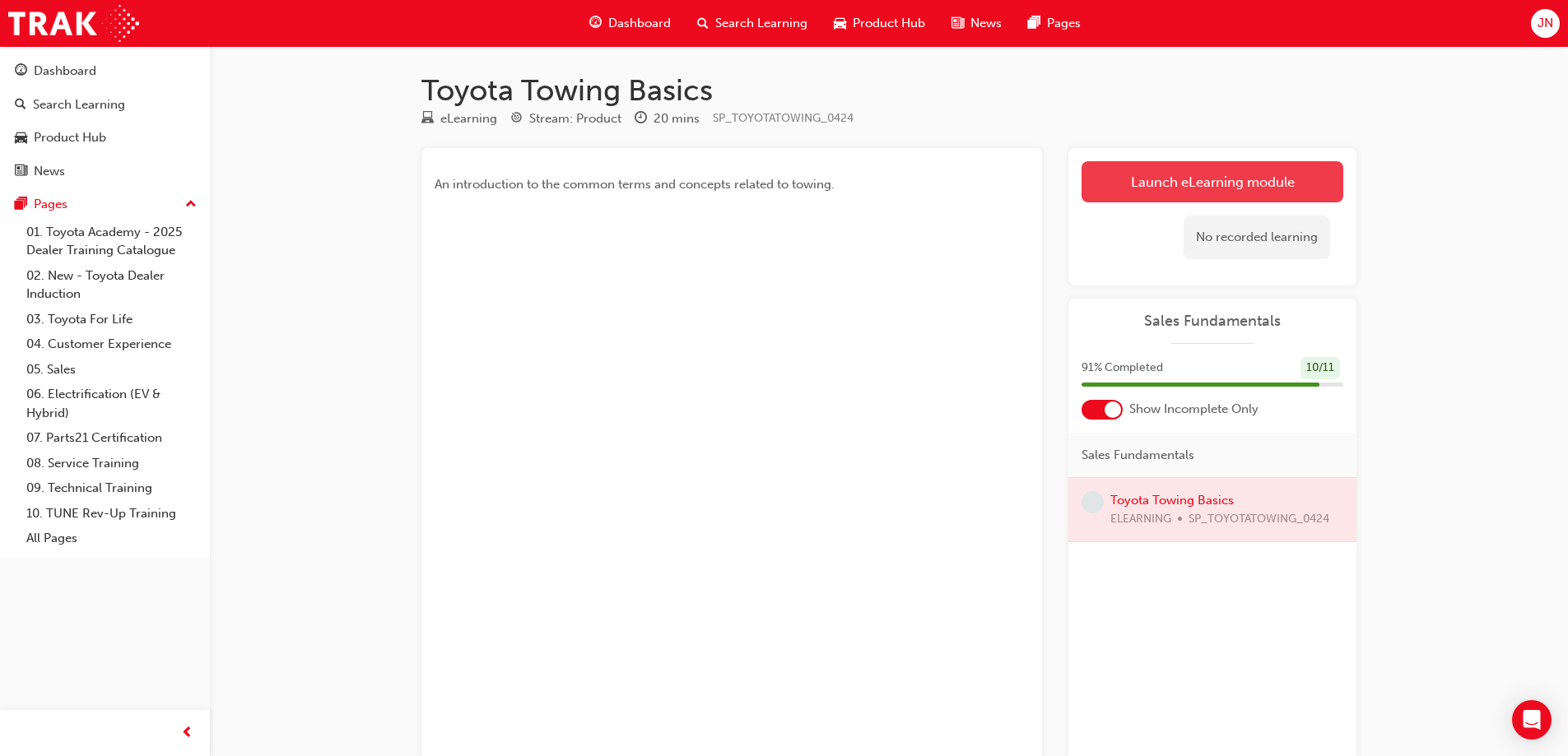
click at [1197, 180] on link "Launch eLearning module" at bounding box center [1212, 182] width 261 height 41
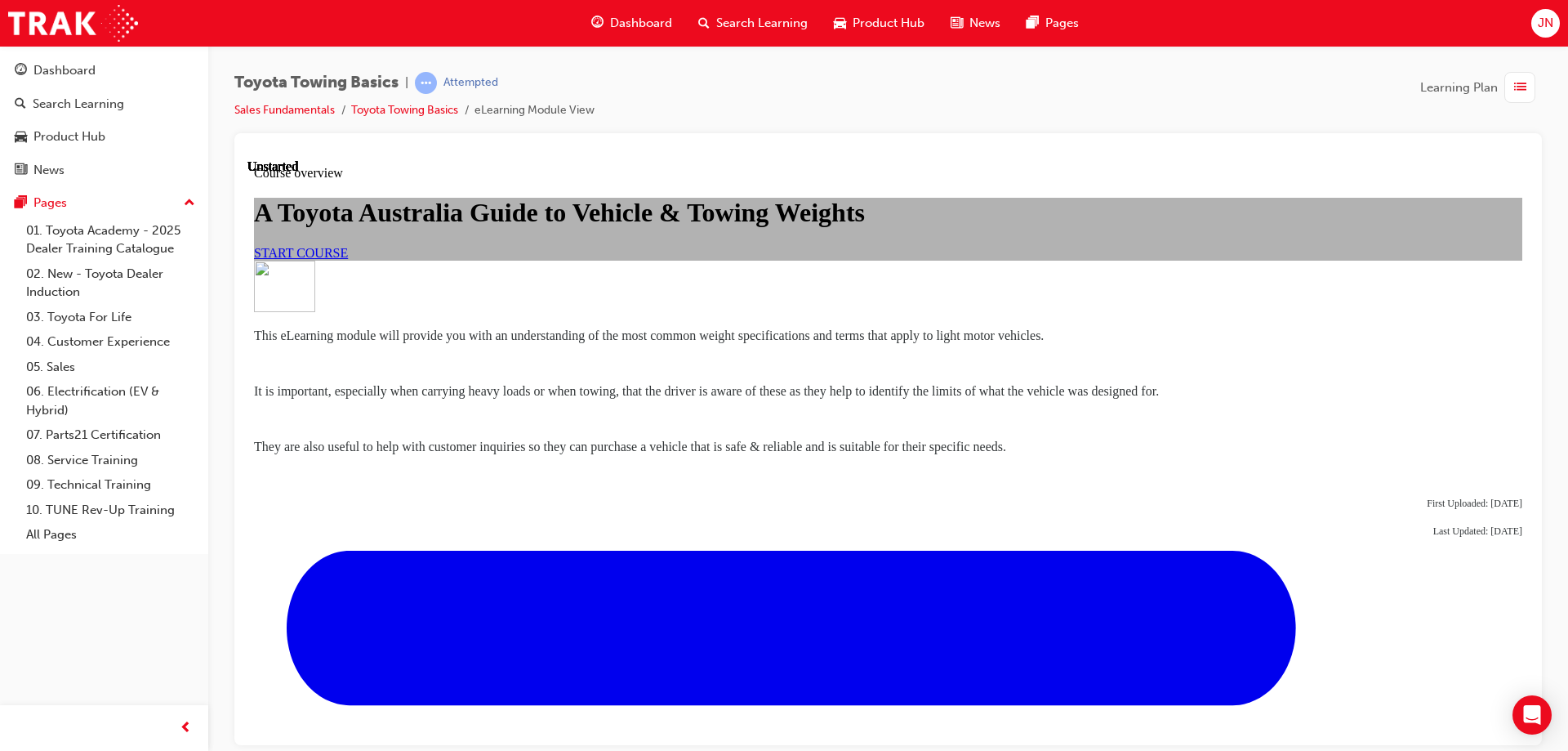
click at [348, 259] on span "START COURSE" at bounding box center [300, 251] width 94 height 14
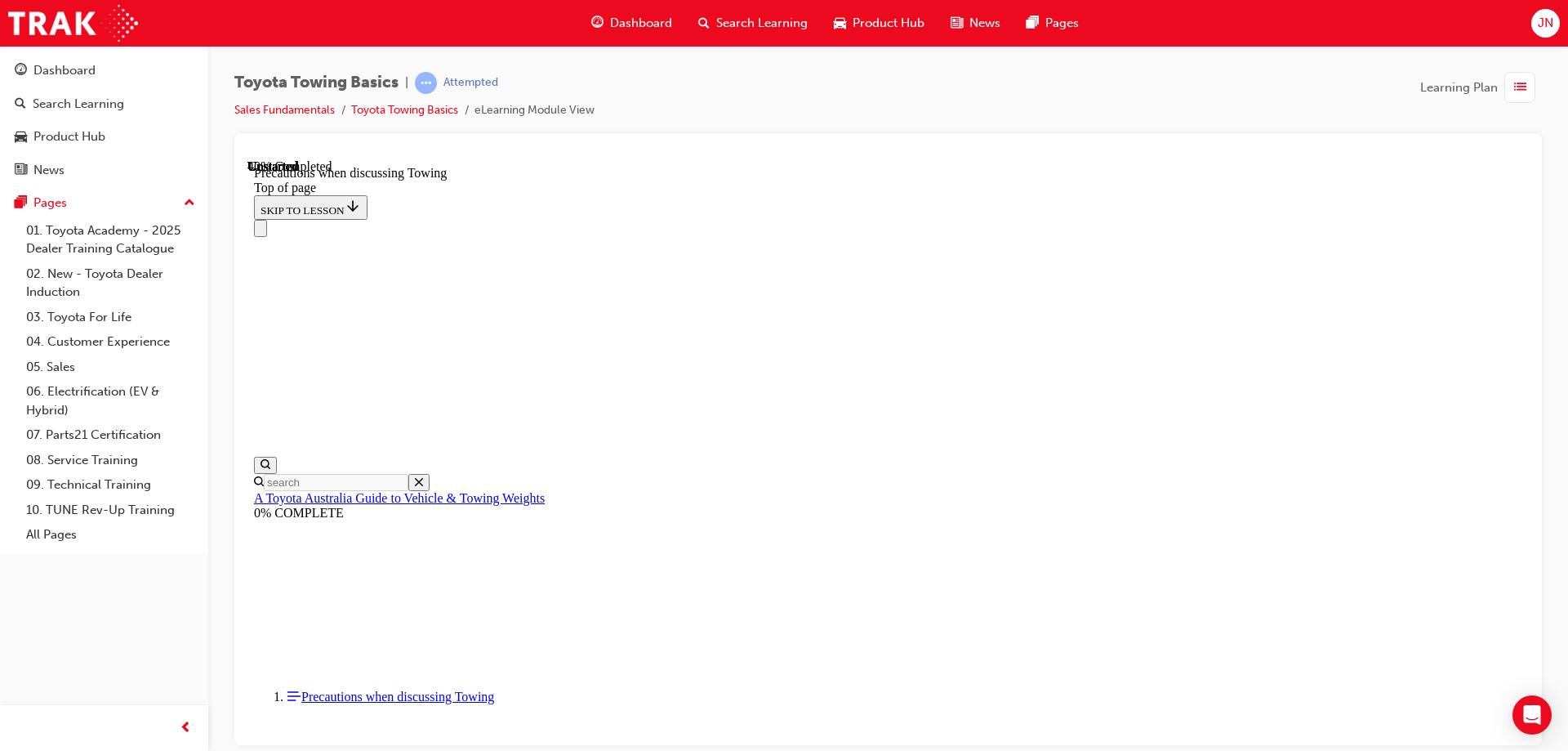
scroll to position [1113, 0]
drag, startPoint x: 719, startPoint y: 387, endPoint x: 726, endPoint y: 401, distance: 15.7
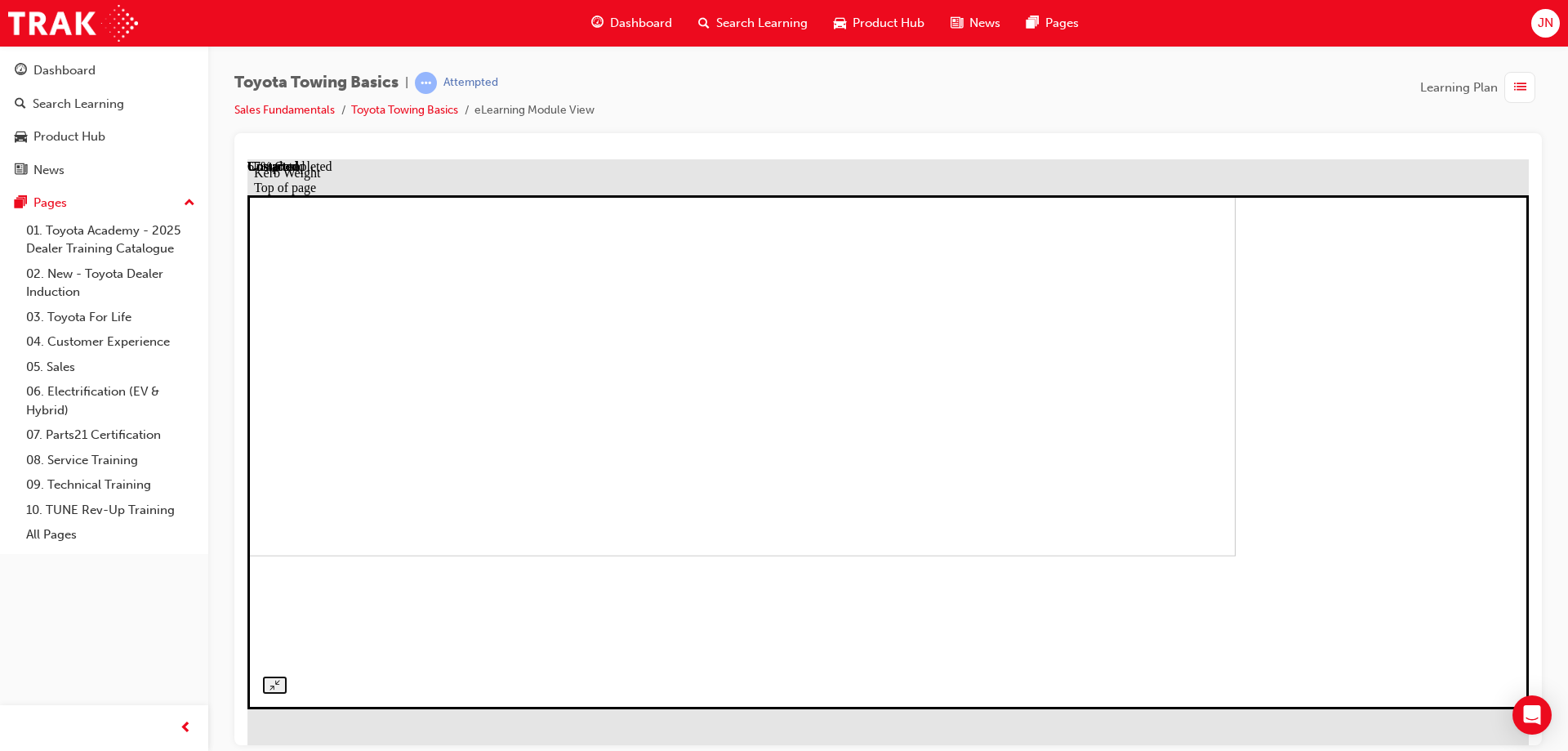
click at [731, 555] on img at bounding box center [595, 325] width 1282 height 464
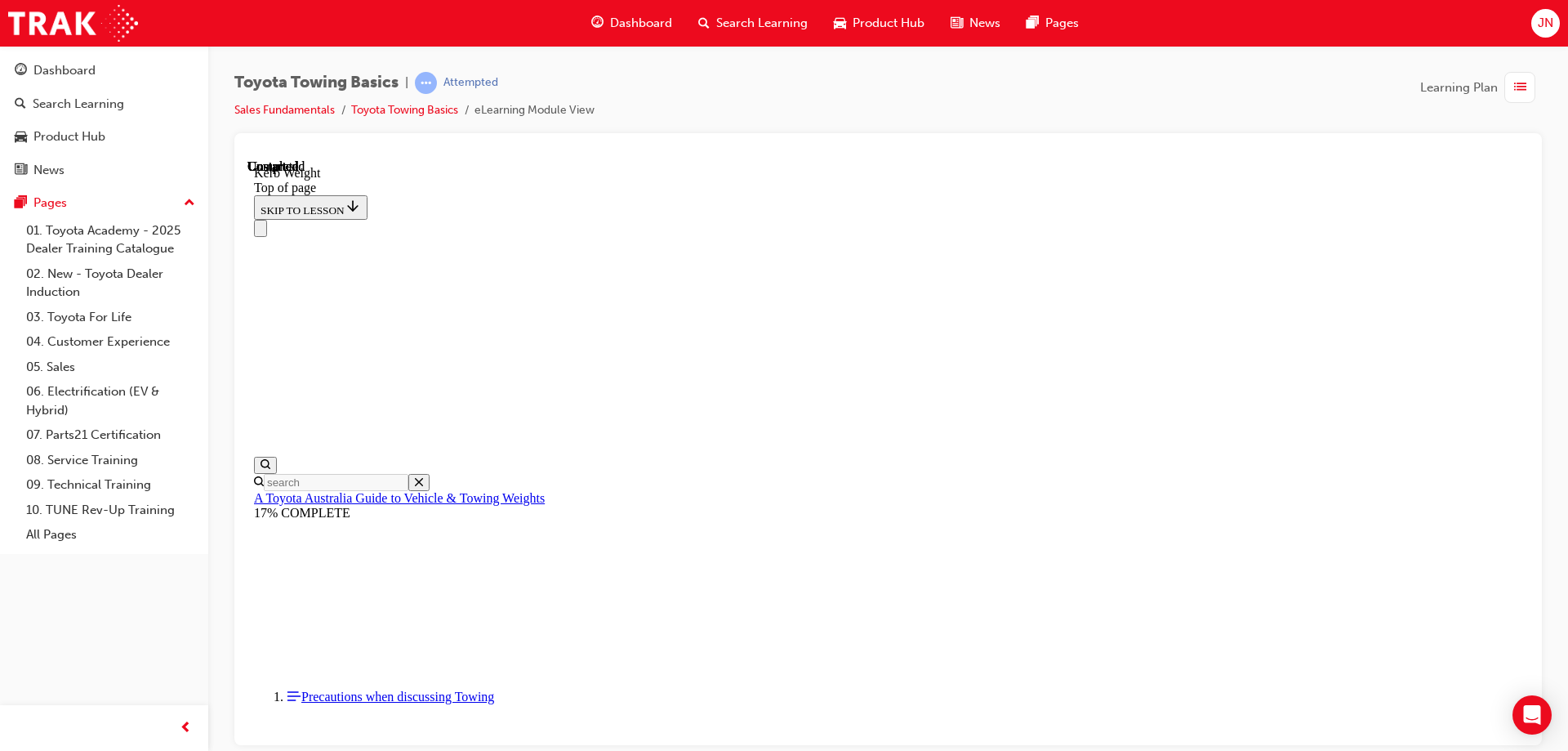
scroll to position [575, 0]
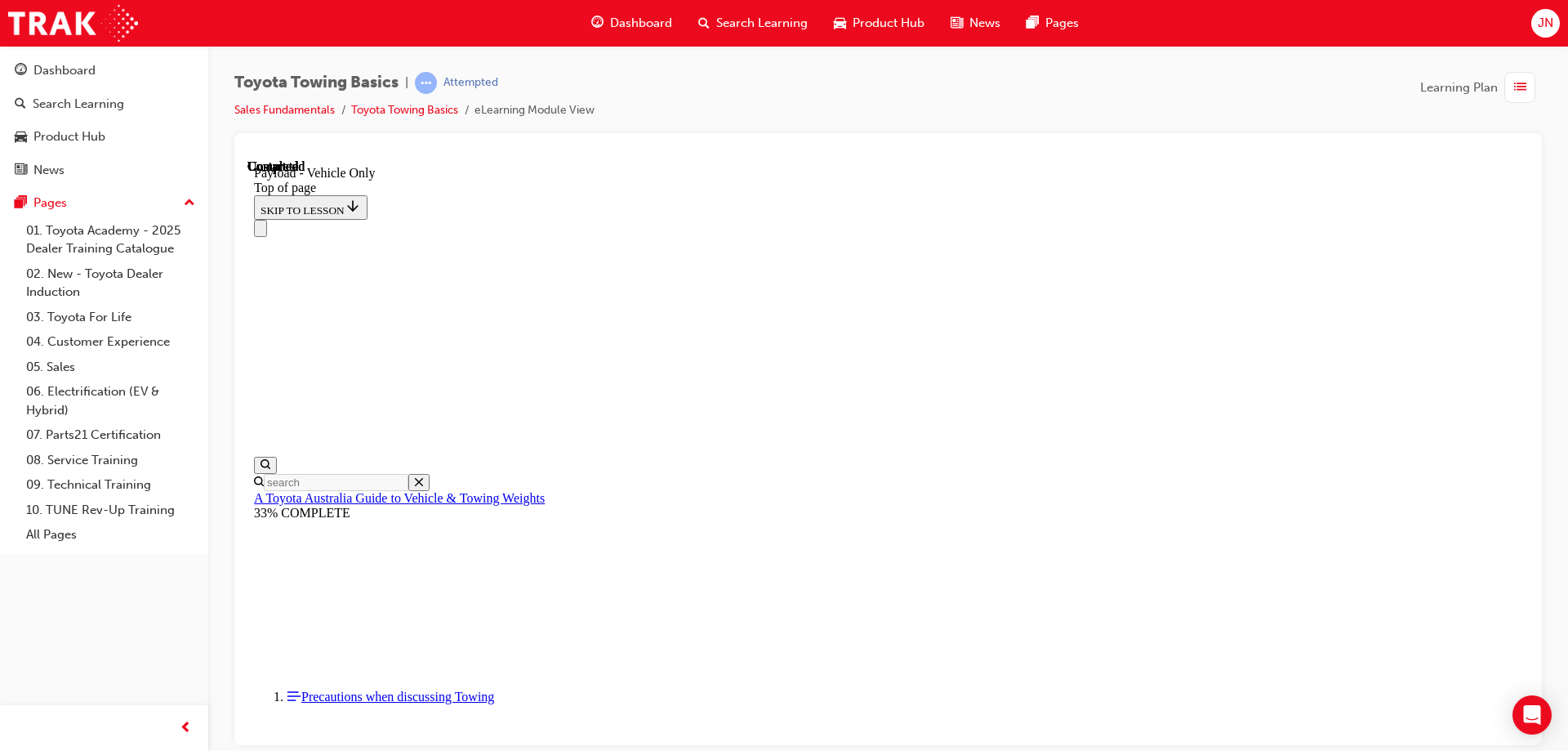
drag, startPoint x: 1170, startPoint y: 407, endPoint x: 1113, endPoint y: 459, distance: 77.2
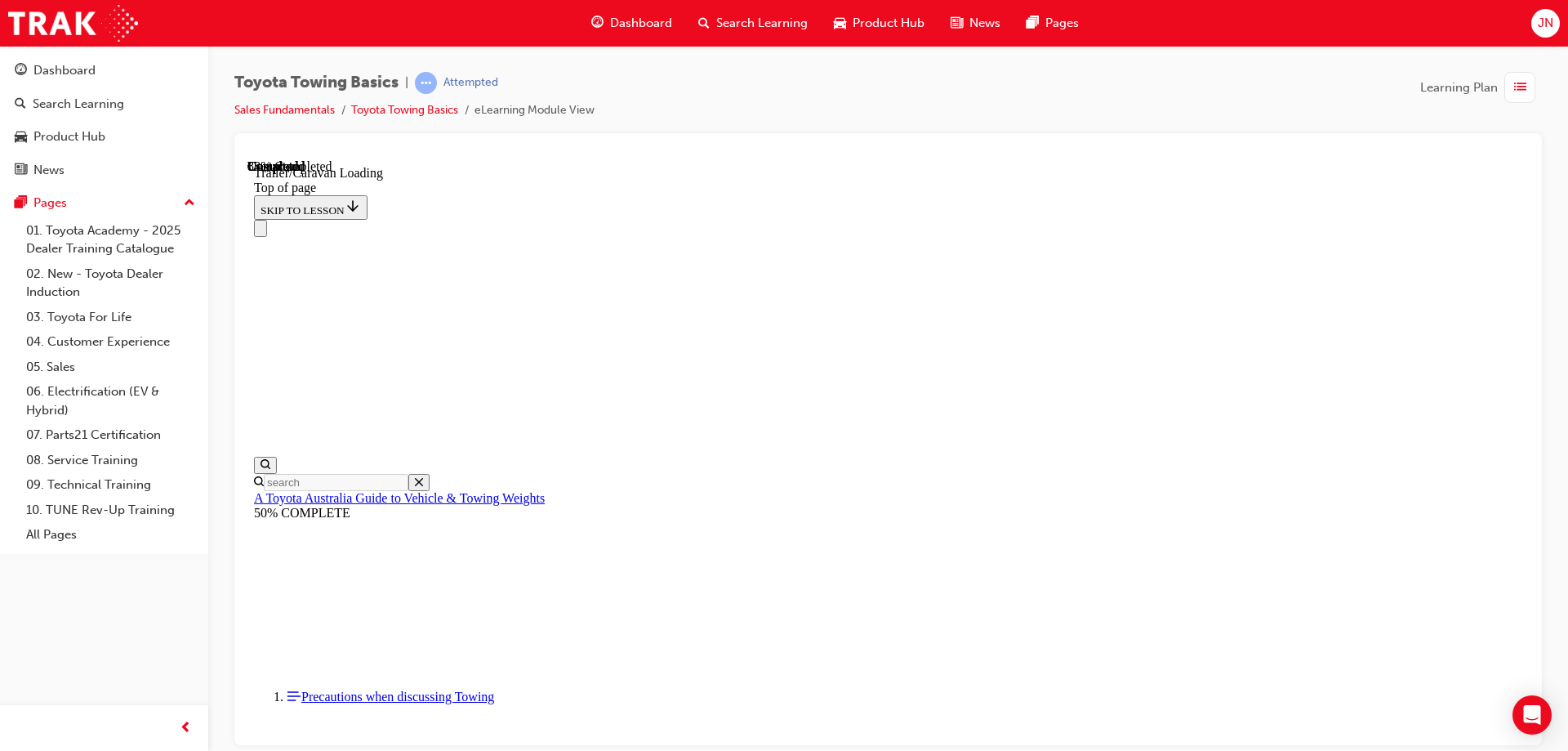
scroll to position [2337, 0]
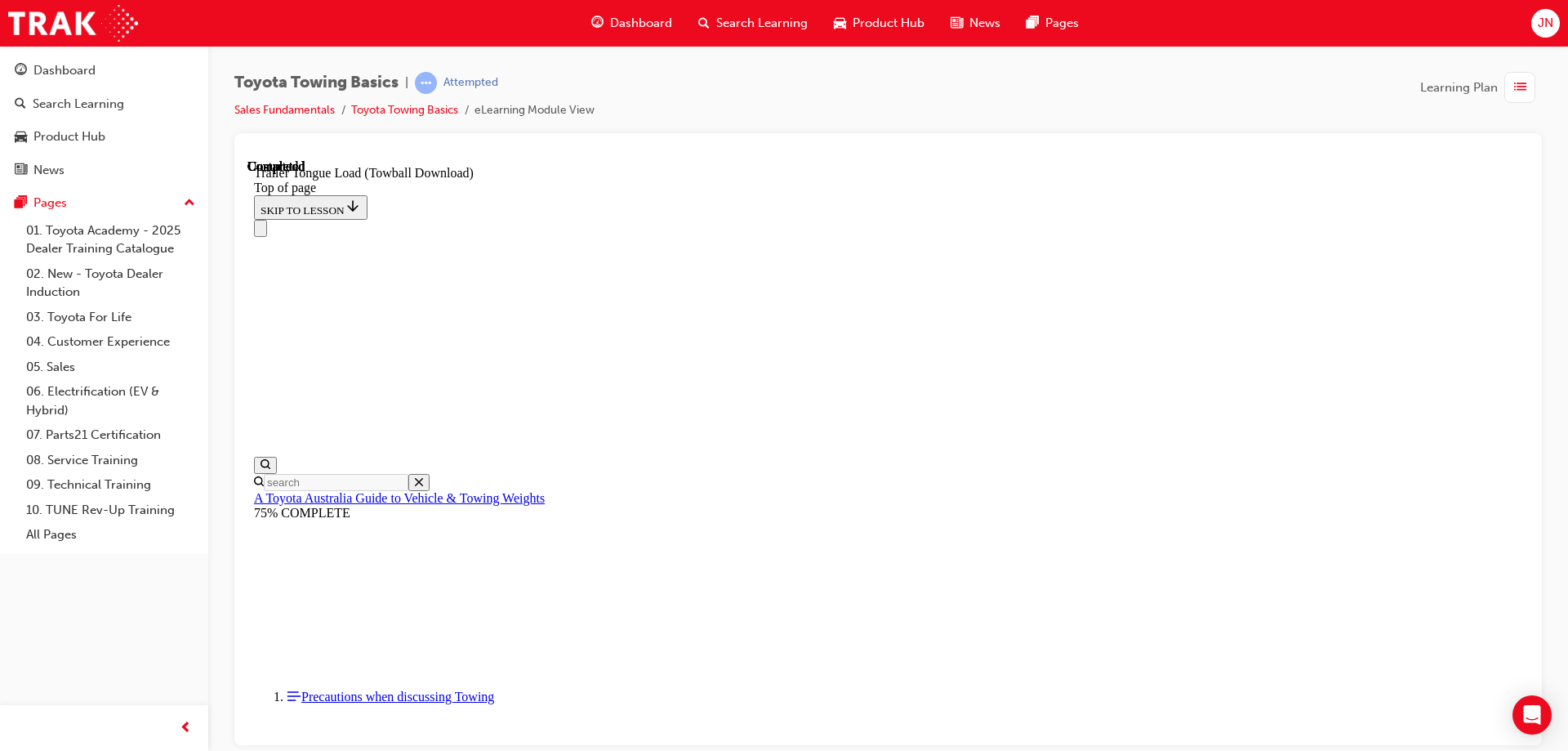
drag, startPoint x: 1359, startPoint y: 581, endPoint x: 1365, endPoint y: 573, distance: 10.0
drag, startPoint x: 1323, startPoint y: 320, endPoint x: 1359, endPoint y: 446, distance: 131.0
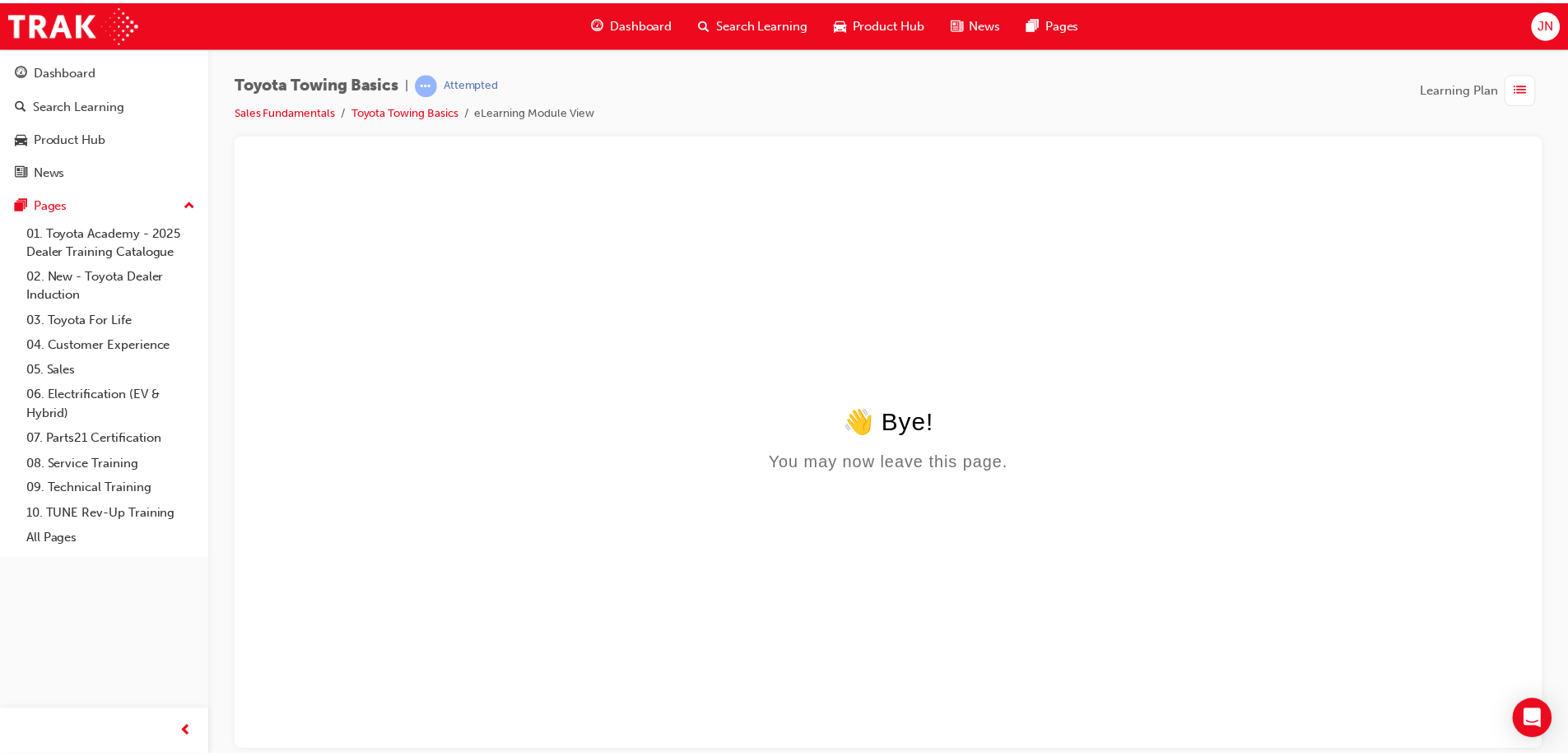
scroll to position [0, 0]
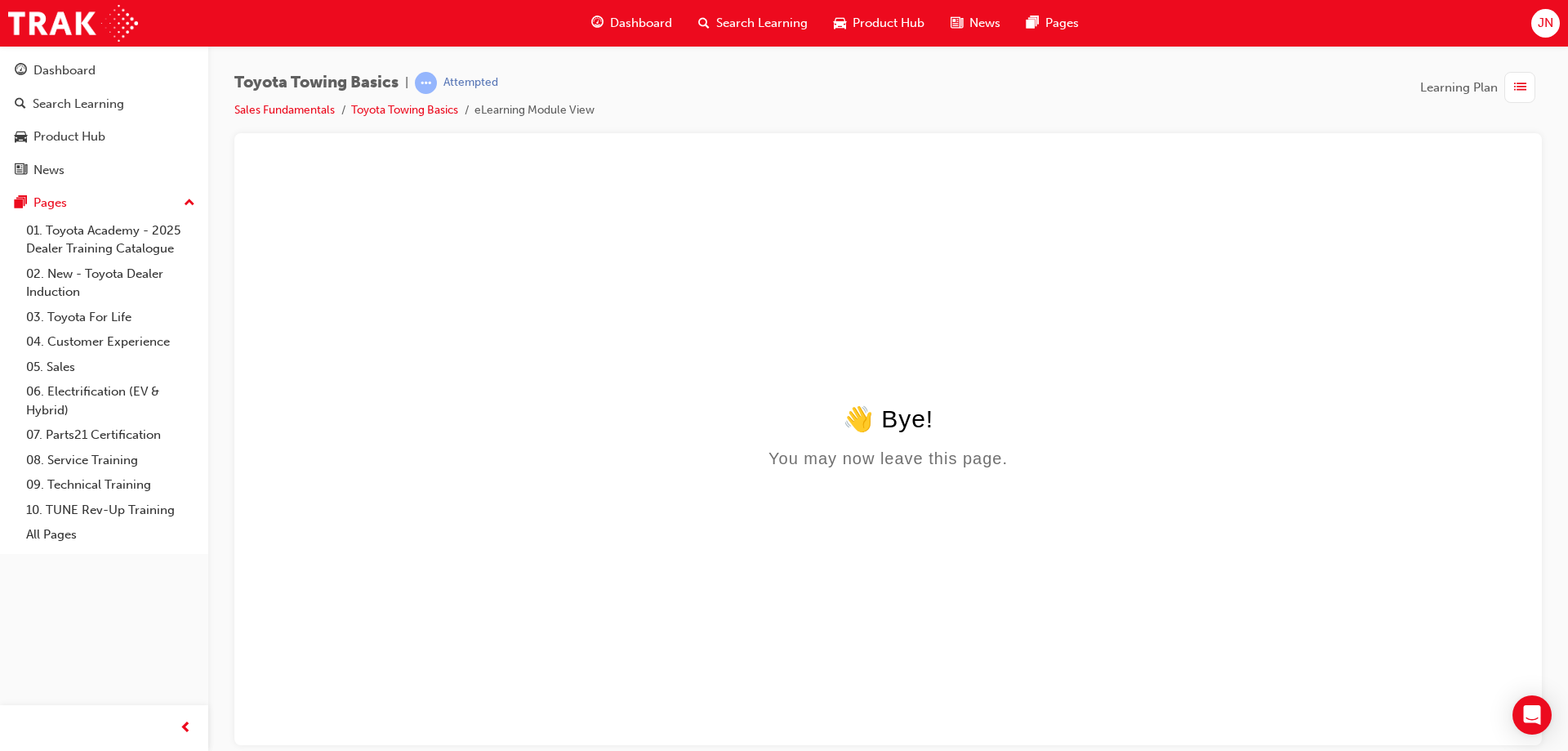
drag, startPoint x: 868, startPoint y: 417, endPoint x: 1078, endPoint y: 299, distance: 240.9
click at [868, 416] on div "👋 Bye!" at bounding box center [888, 417] width 1269 height 29
drag, startPoint x: 1385, startPoint y: 130, endPoint x: 1456, endPoint y: 93, distance: 80.1
click at [1411, 113] on div "Toyota Towing Basics | Attempted Sales Fundamentals Toyota Towing Basics eLearn…" at bounding box center [888, 378] width 1308 height 612
click at [1458, 93] on span "Learning Plan" at bounding box center [1460, 88] width 78 height 19
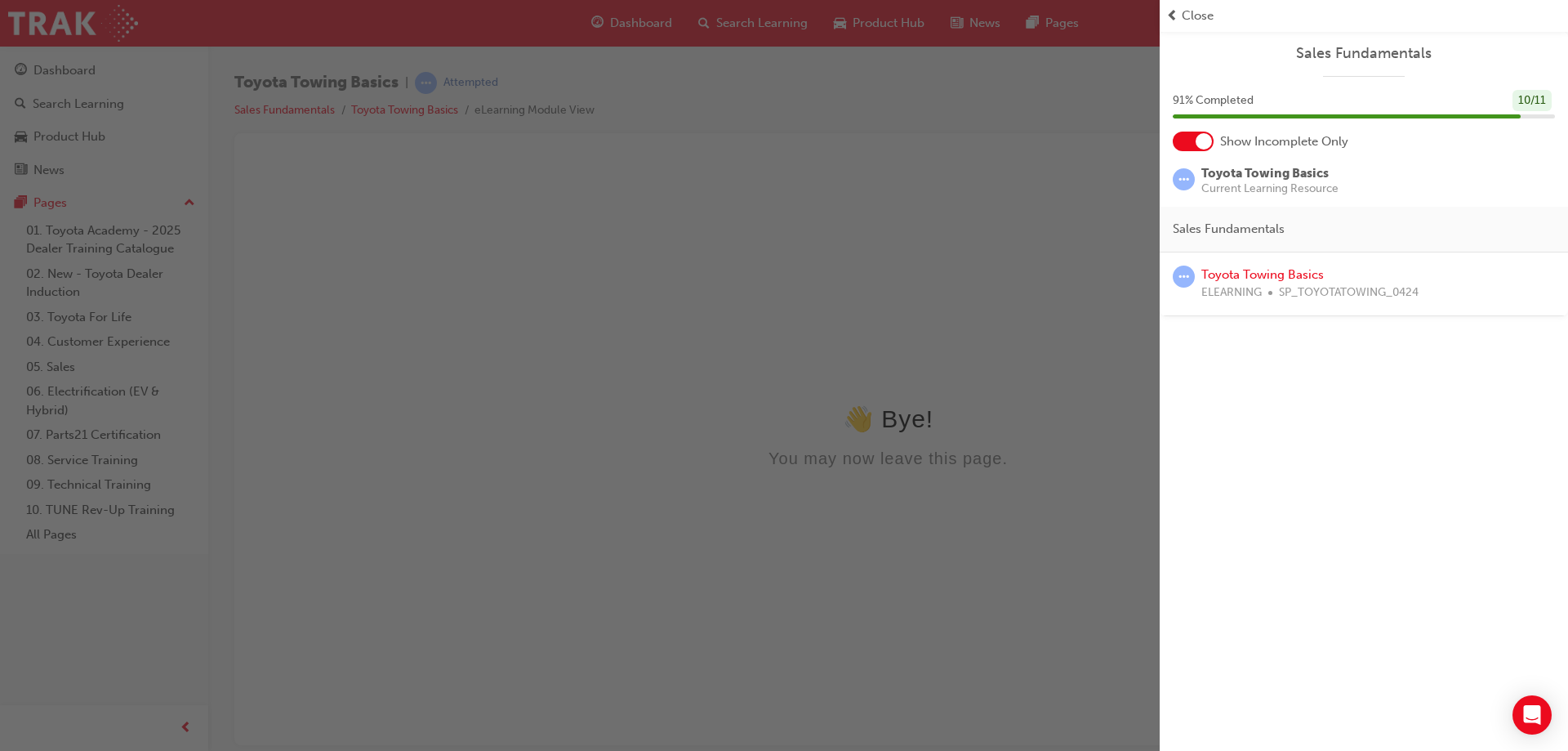
click at [795, 238] on div "button" at bounding box center [579, 376] width 1159 height 751
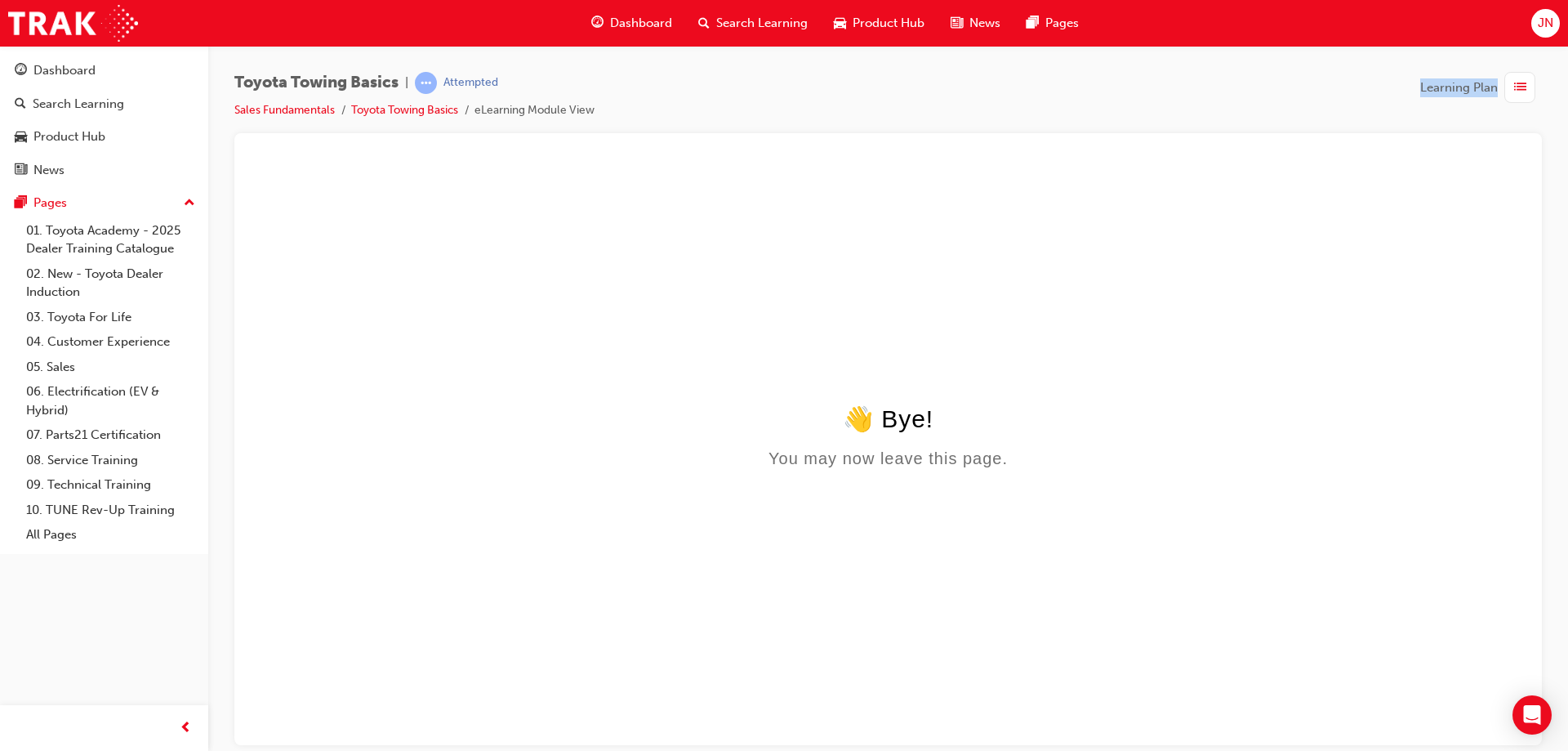
click at [1441, 86] on span "Learning Plan" at bounding box center [1460, 88] width 78 height 19
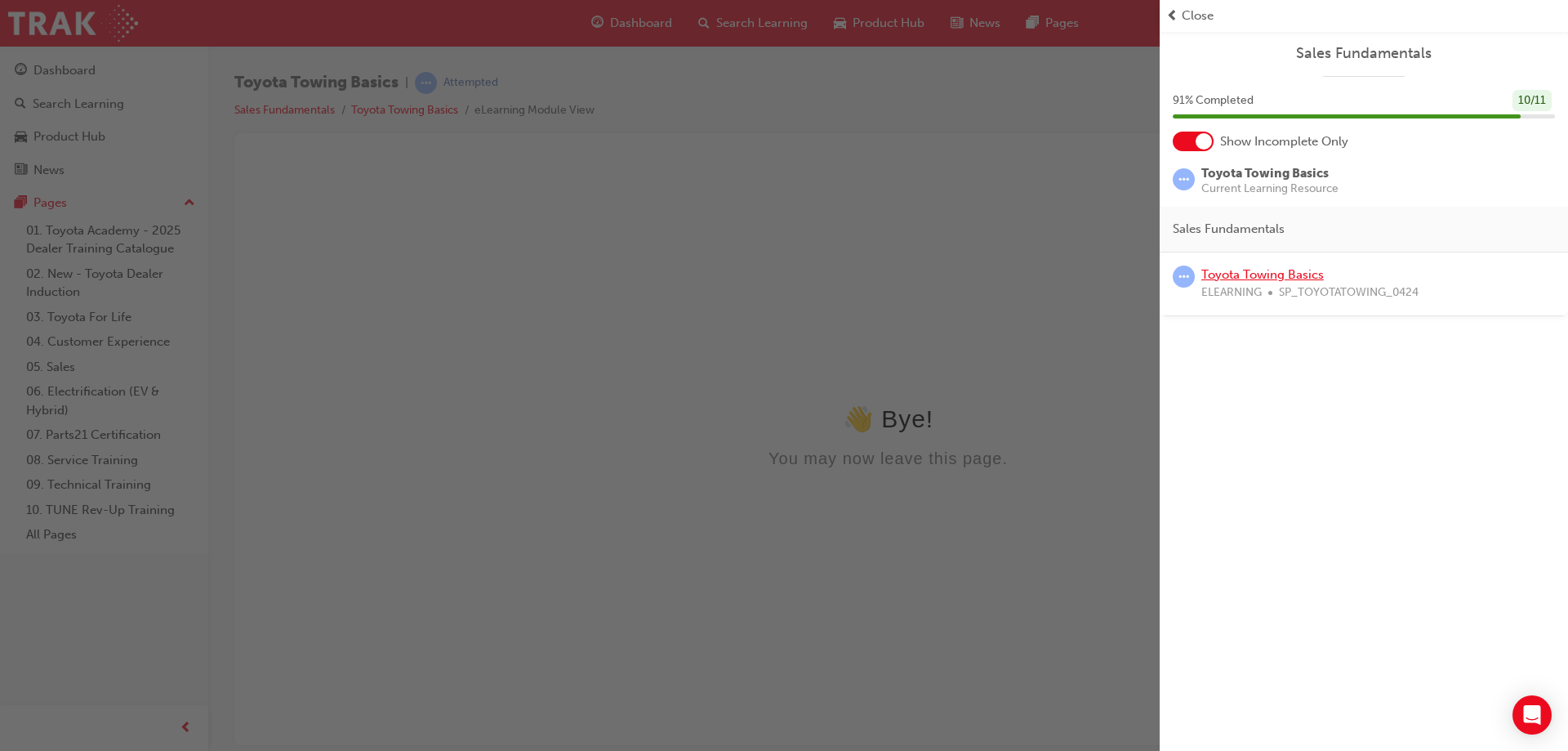
click at [1256, 272] on link "Toyota Towing Basics" at bounding box center [1262, 274] width 122 height 15
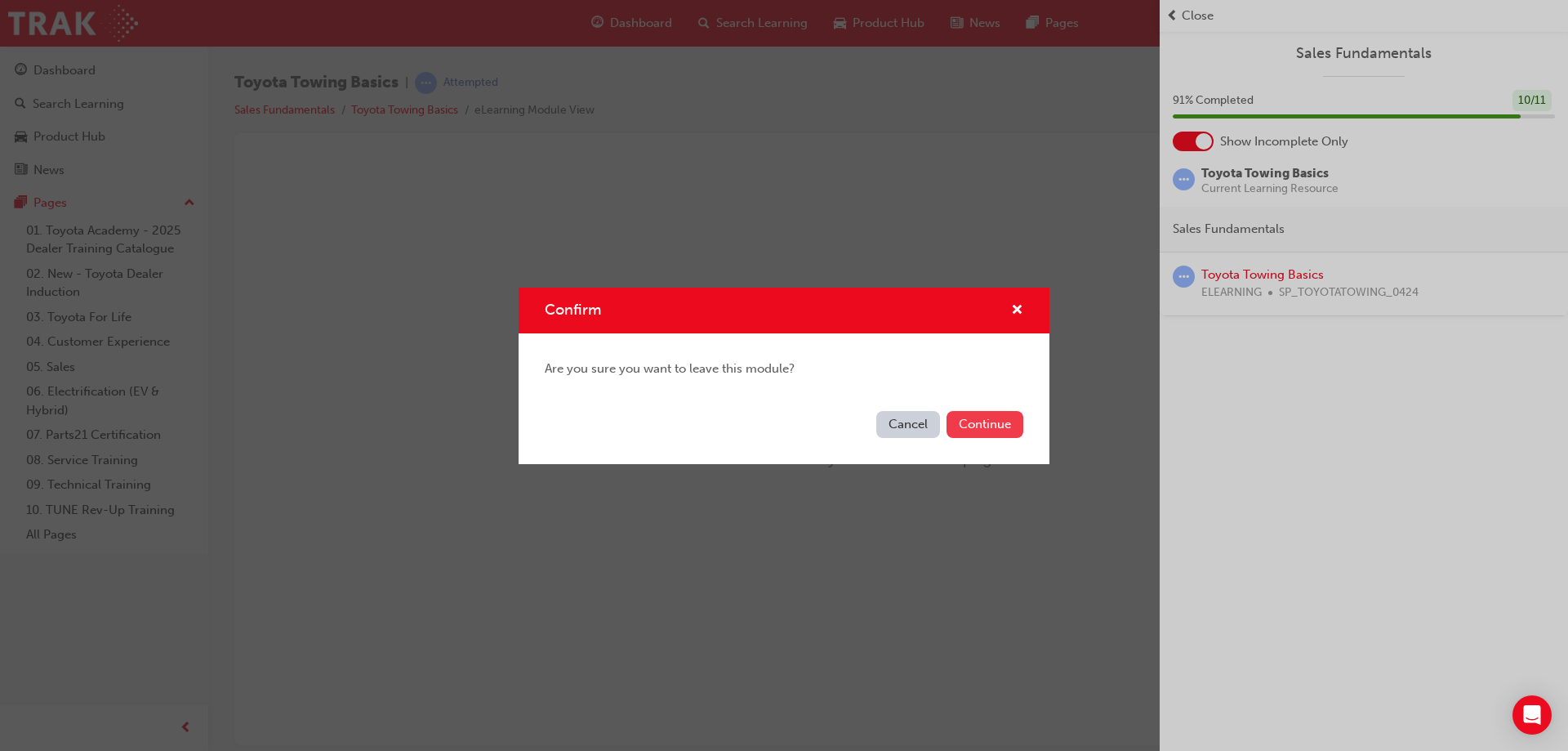
click at [980, 424] on button "Continue" at bounding box center [984, 424] width 77 height 27
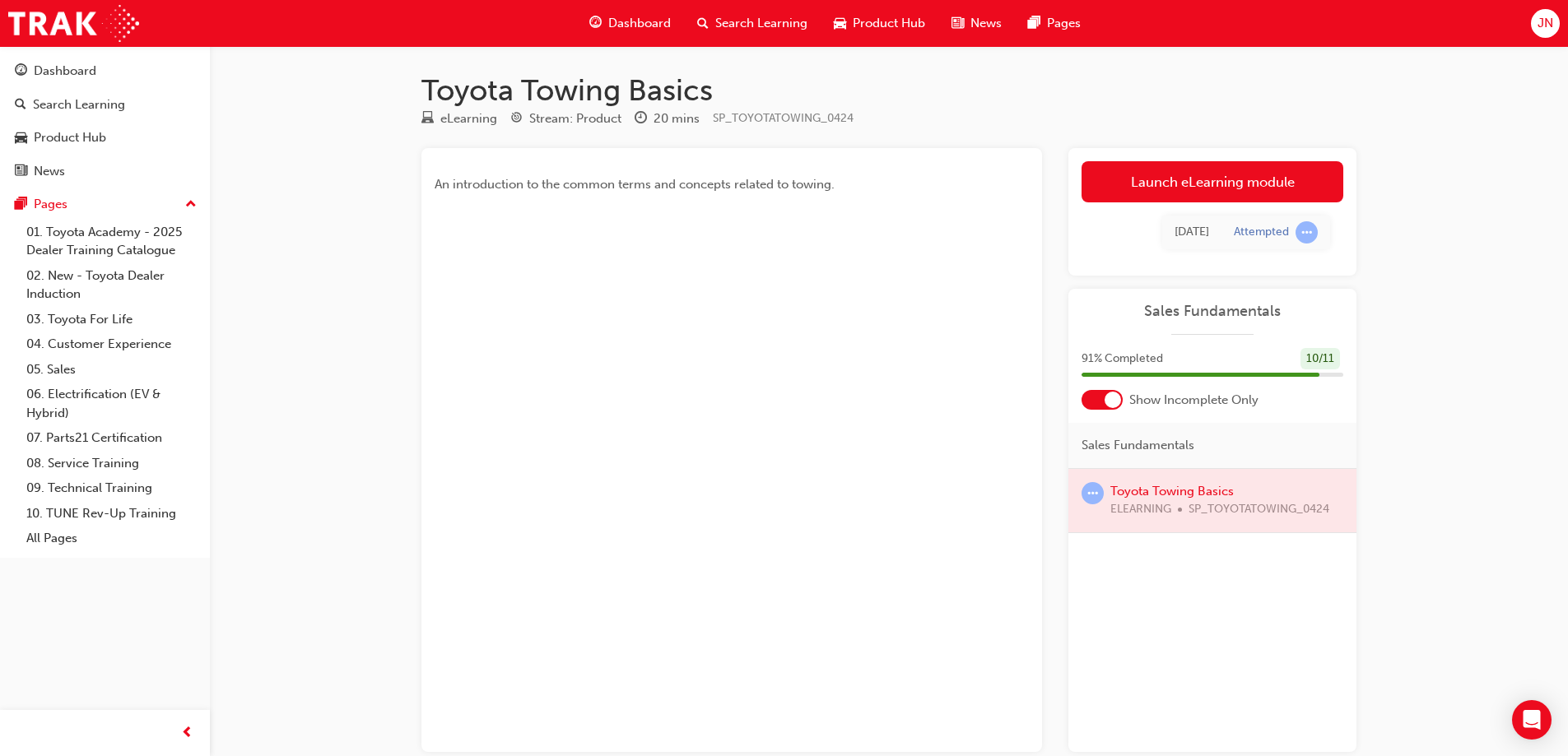
click at [1180, 491] on div at bounding box center [1212, 500] width 288 height 63
click at [616, 30] on span "Dashboard" at bounding box center [639, 23] width 63 height 19
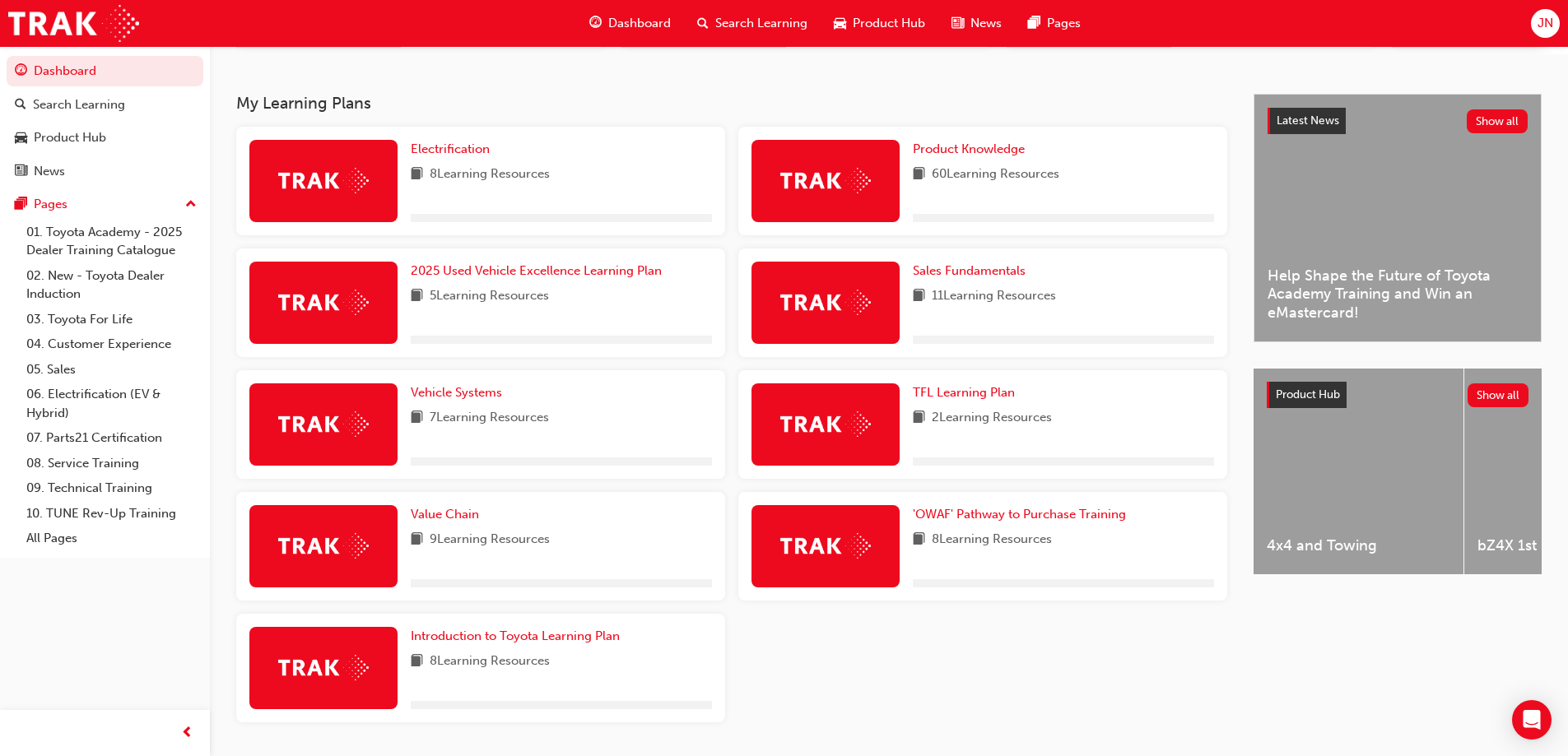
scroll to position [296, 0]
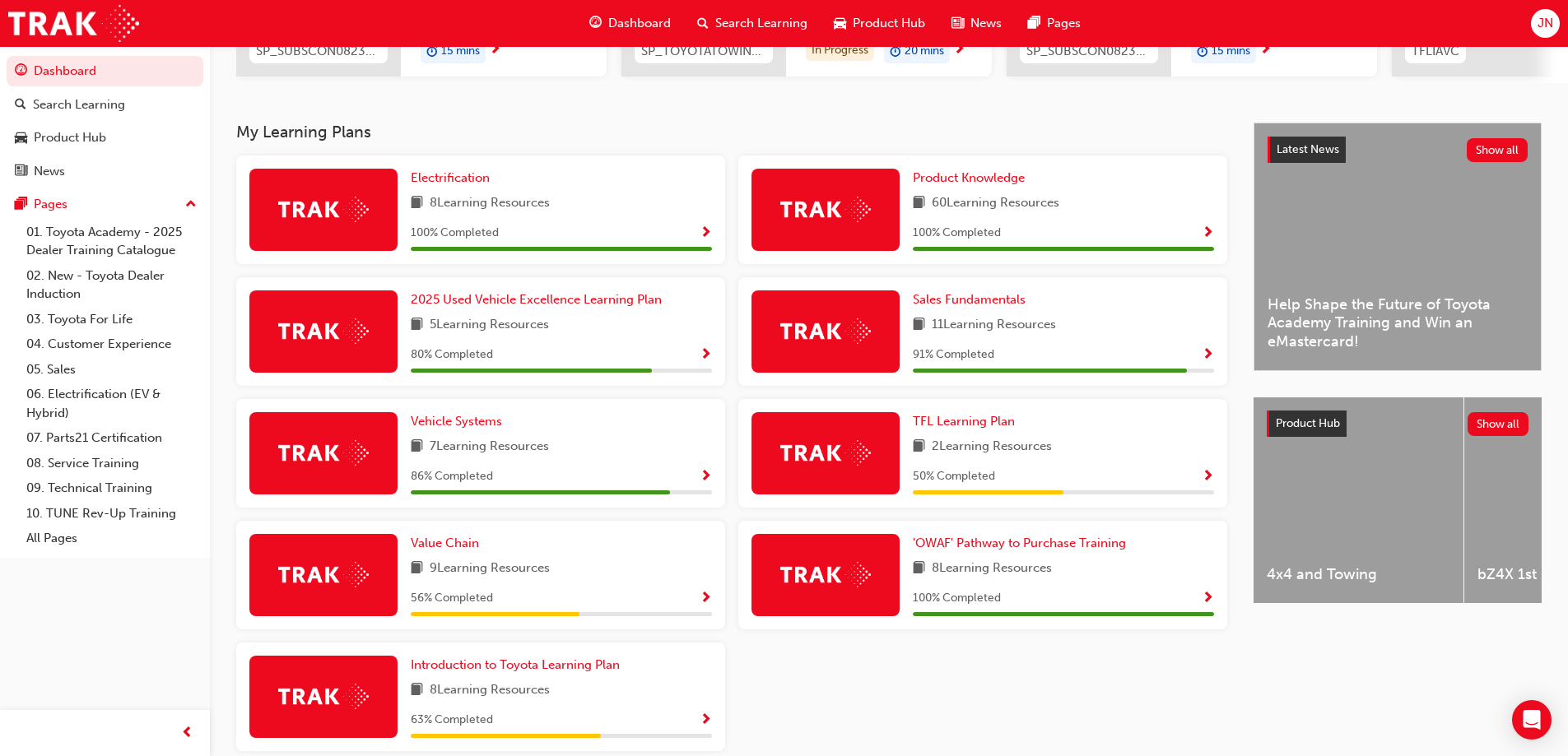
click at [1210, 359] on span "Show Progress" at bounding box center [1208, 356] width 12 height 15
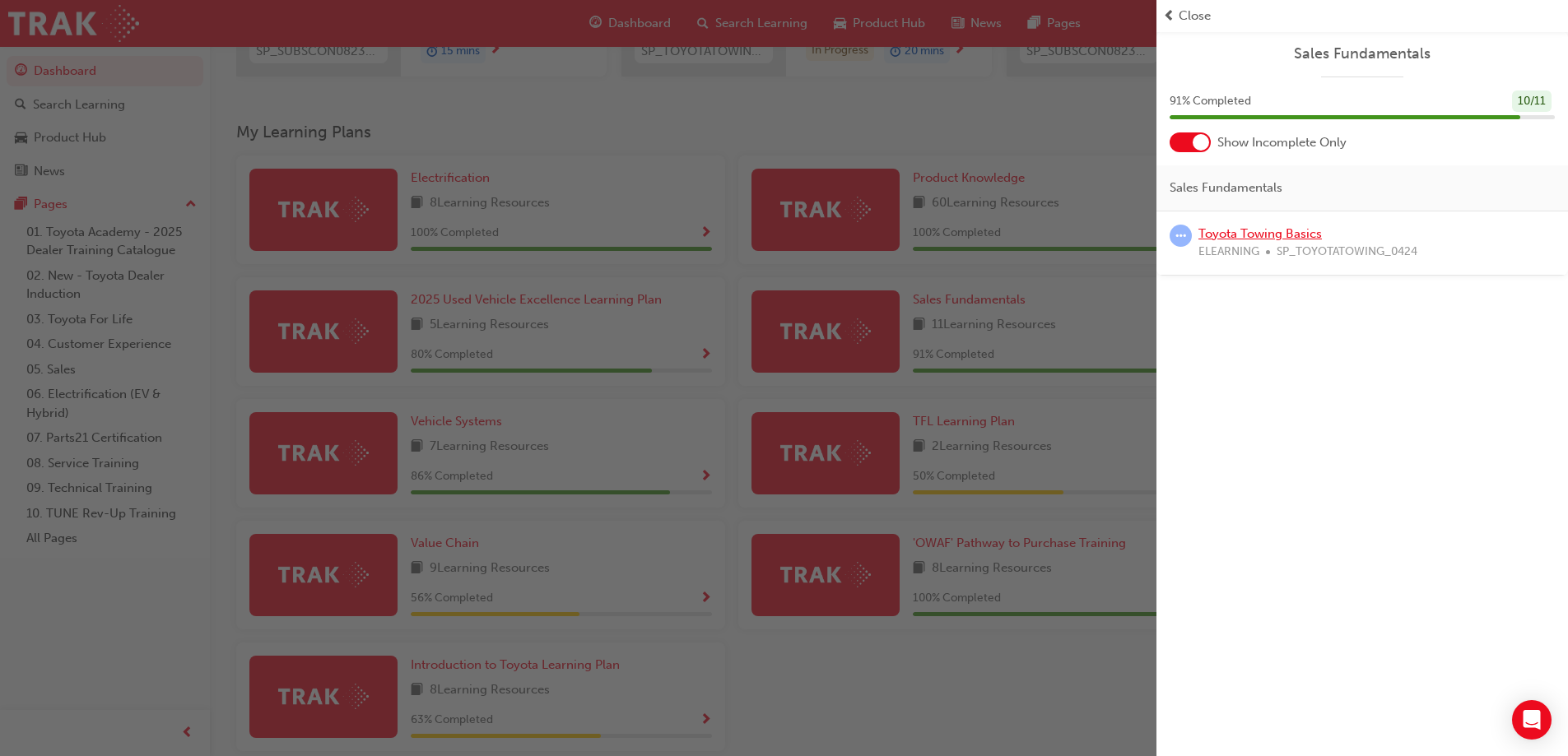
click at [1253, 233] on link "Toyota Towing Basics" at bounding box center [1260, 233] width 123 height 15
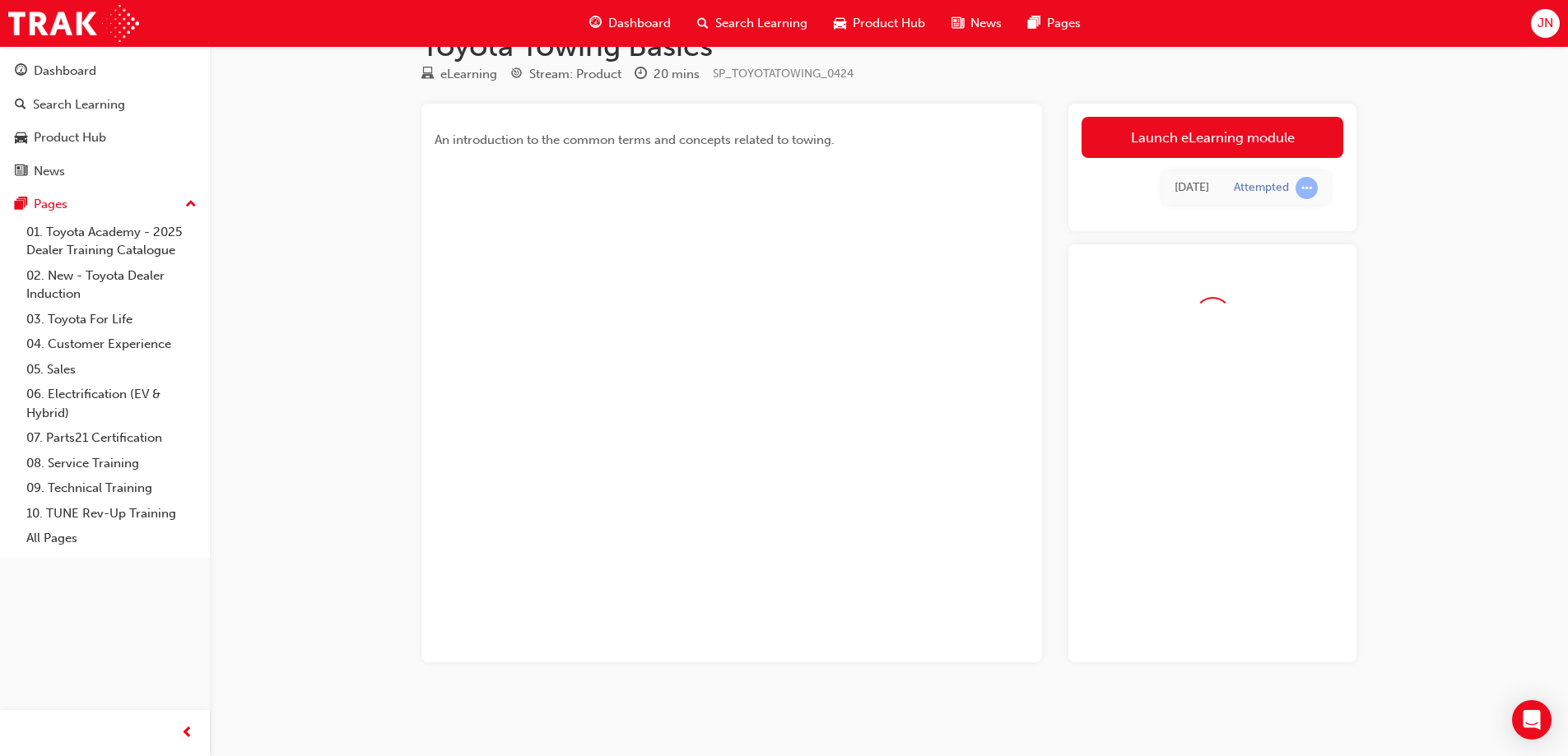
scroll to position [90, 0]
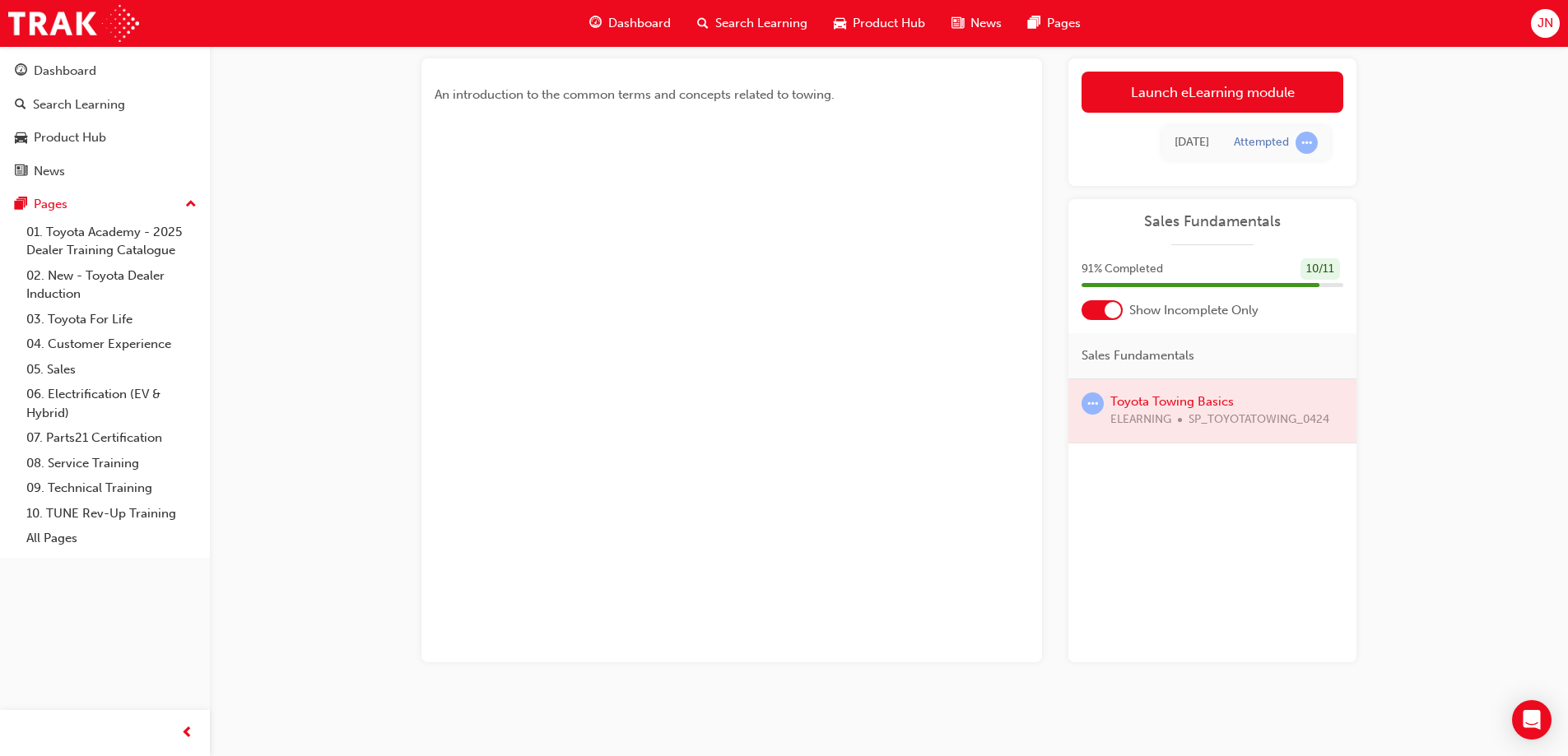
click at [1189, 399] on div at bounding box center [1212, 411] width 288 height 63
click at [1266, 96] on link "Launch eLearning module" at bounding box center [1212, 92] width 261 height 41
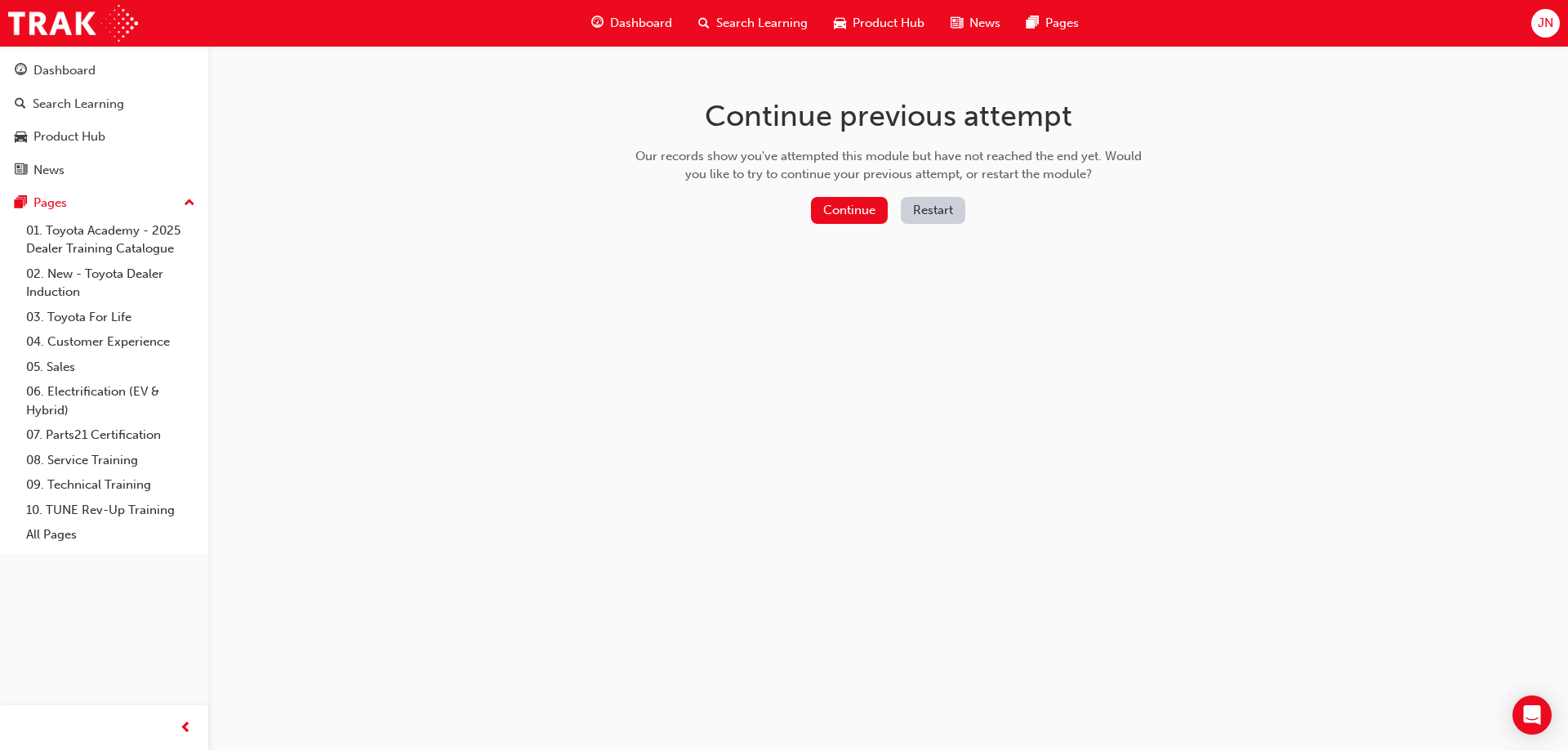
click at [954, 217] on button "Restart" at bounding box center [933, 210] width 65 height 27
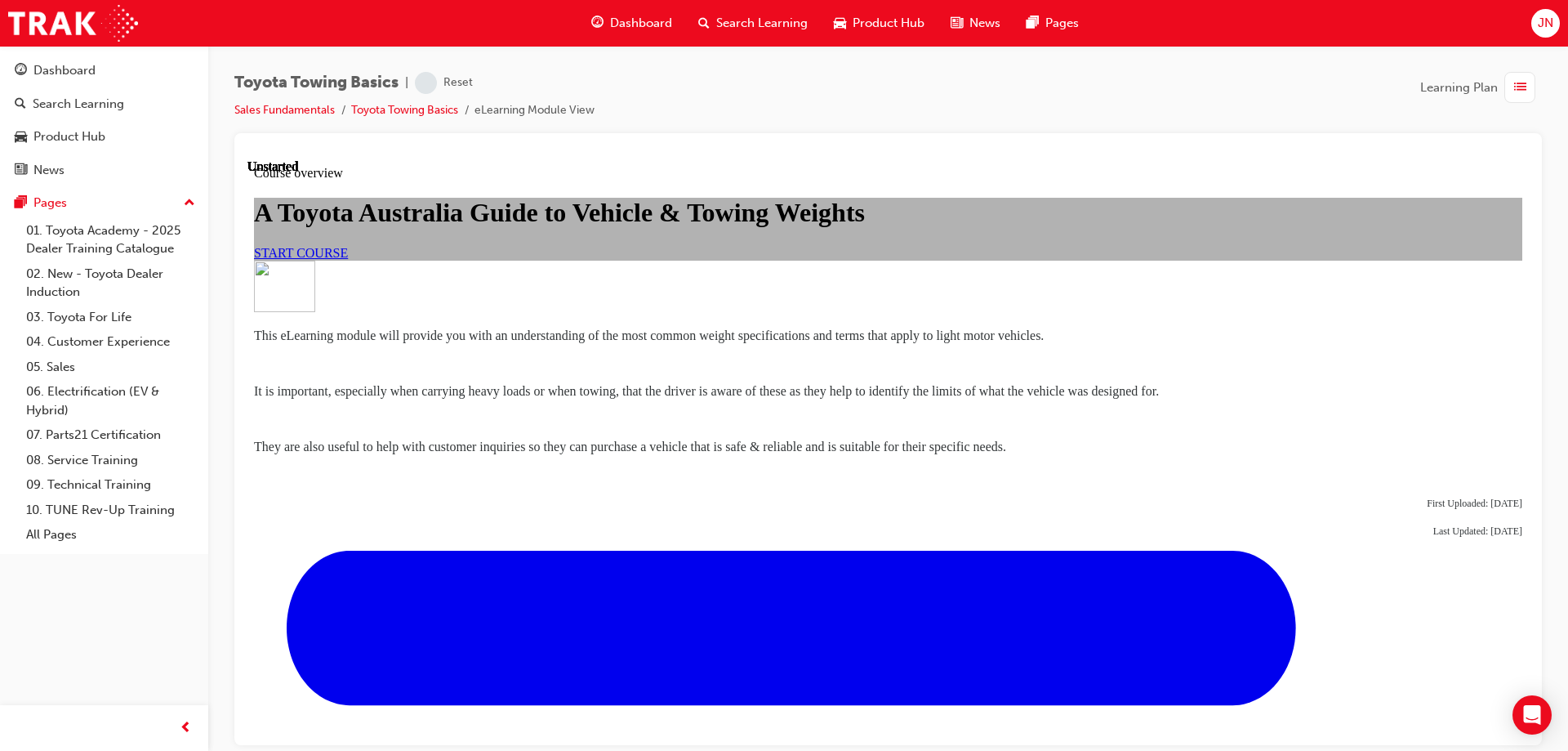
click at [348, 259] on span "START COURSE" at bounding box center [300, 251] width 94 height 14
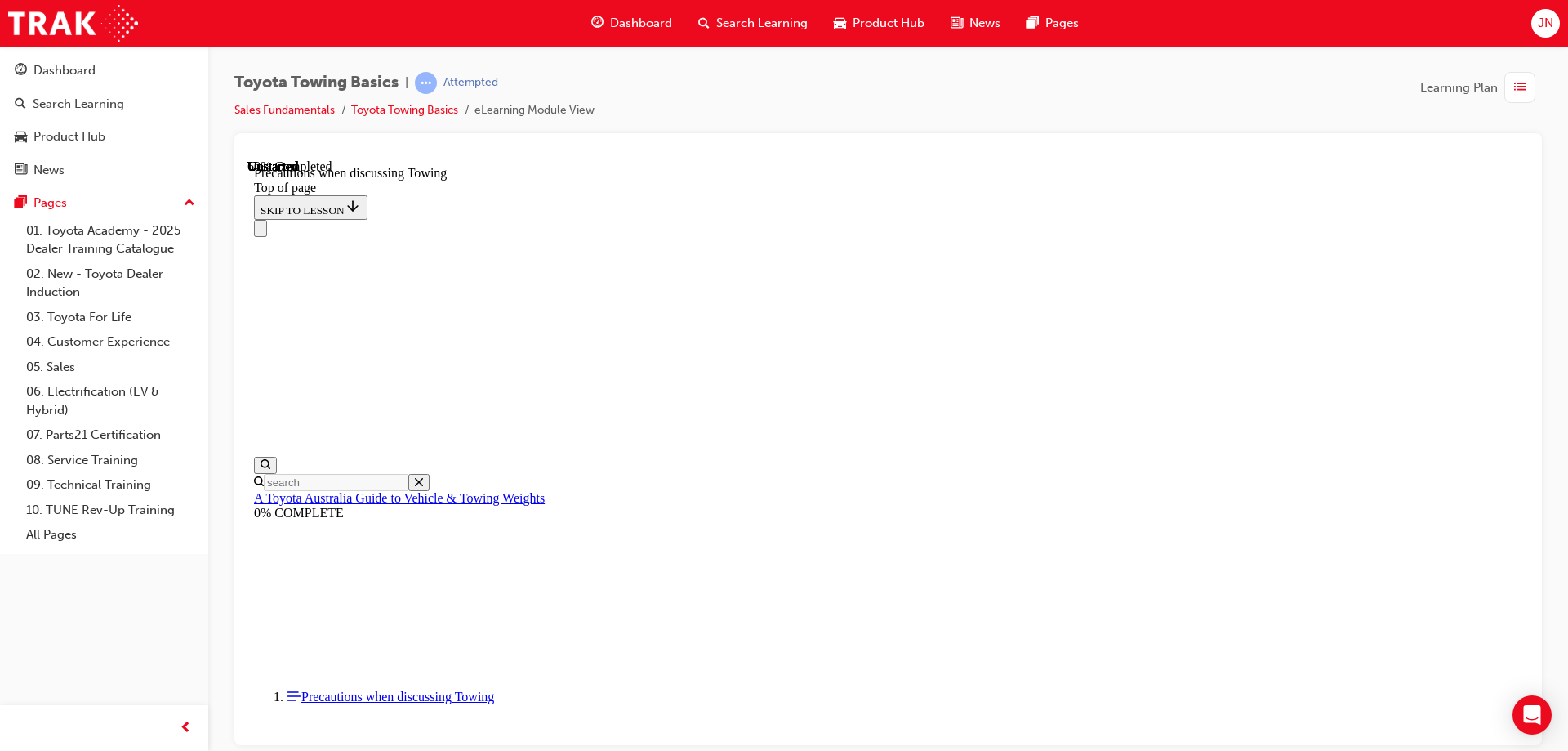
scroll to position [1761, 0]
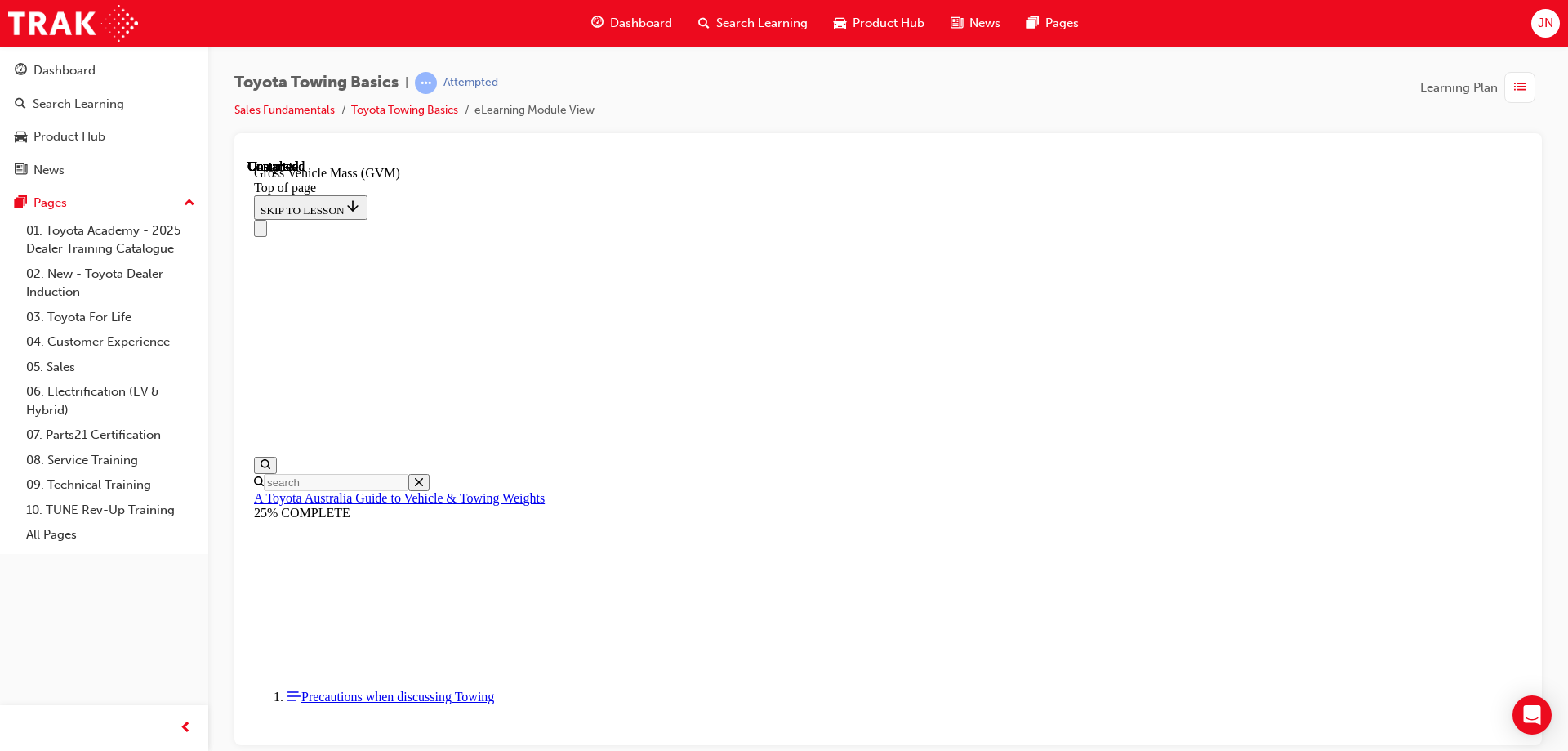
scroll to position [256, 0]
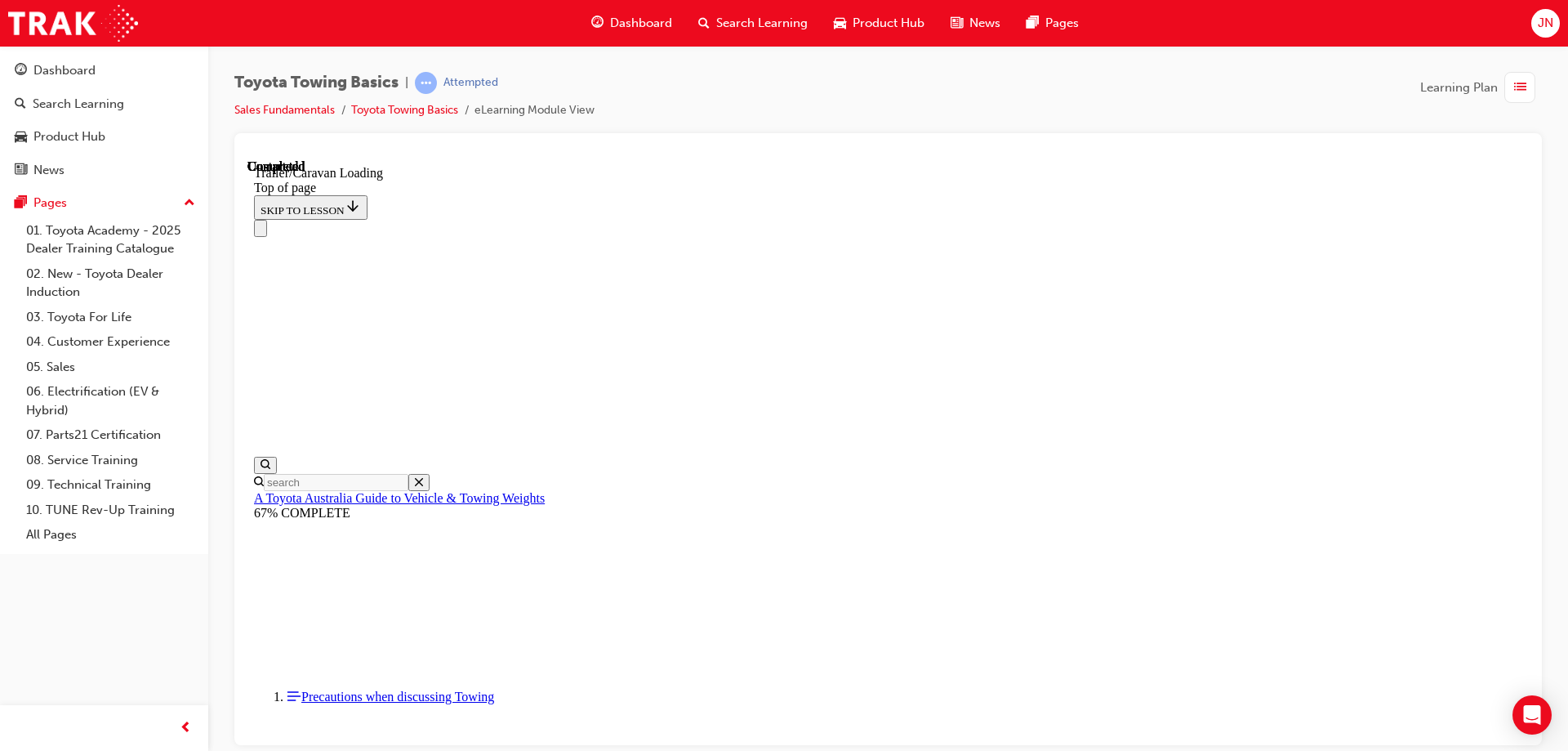
scroll to position [2337, 0]
drag, startPoint x: 1025, startPoint y: 712, endPoint x: 1018, endPoint y: 707, distance: 8.6
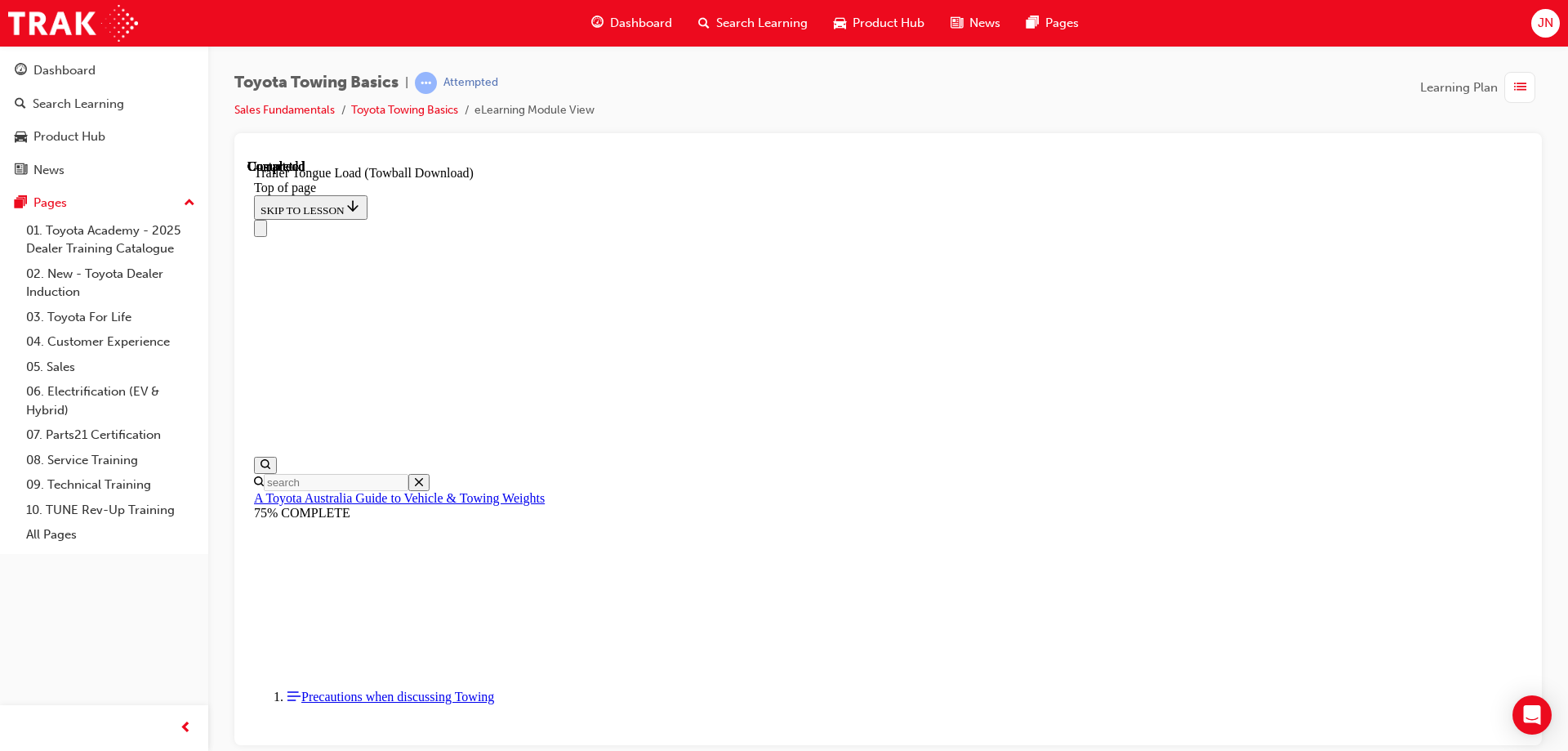
scroll to position [0, 0]
drag, startPoint x: 588, startPoint y: 17569, endPoint x: 606, endPoint y: 17566, distance: 18.2
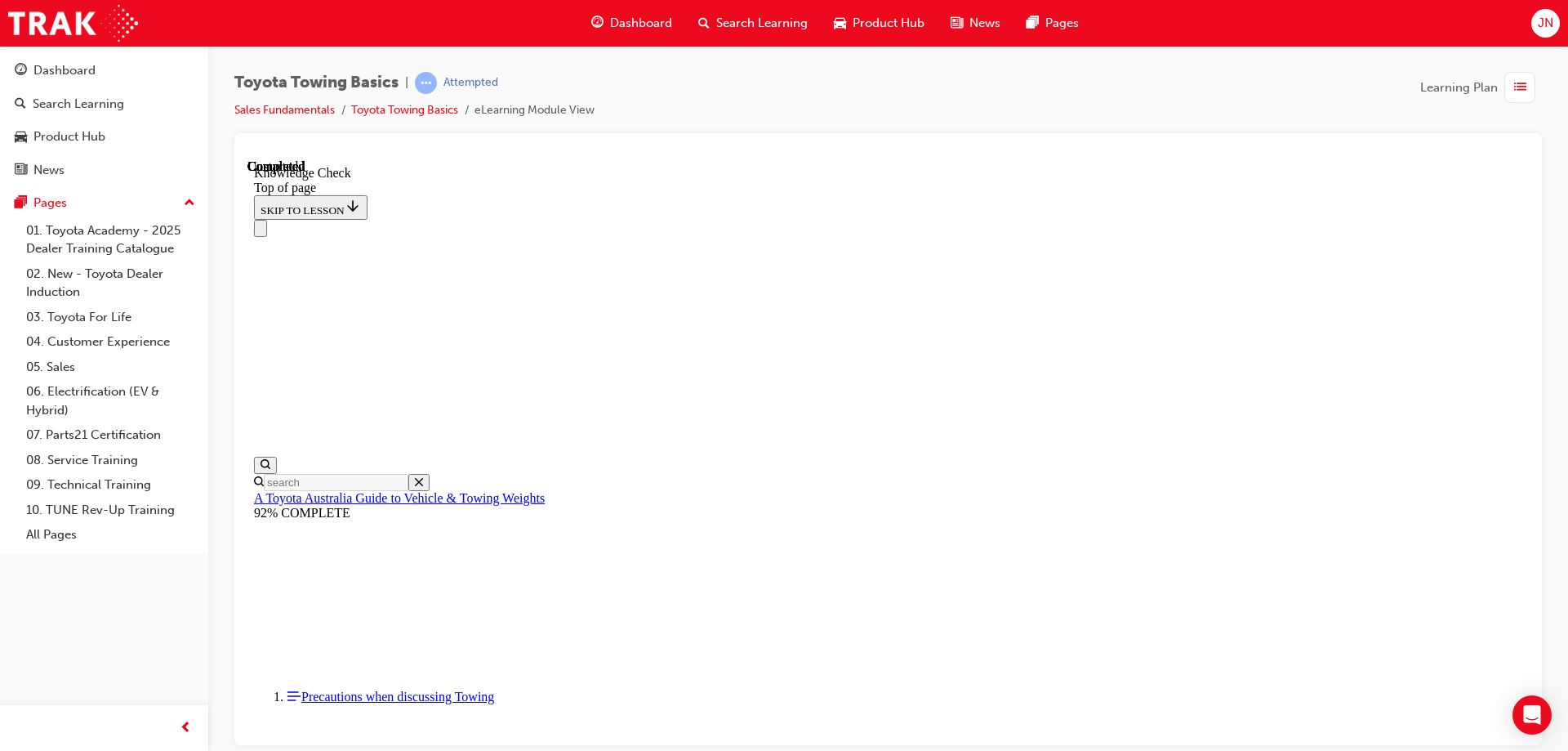
drag, startPoint x: 596, startPoint y: 17503, endPoint x: 596, endPoint y: 17492, distance: 11.0
drag, startPoint x: 558, startPoint y: 17327, endPoint x: 754, endPoint y: 17331, distance: 196.0
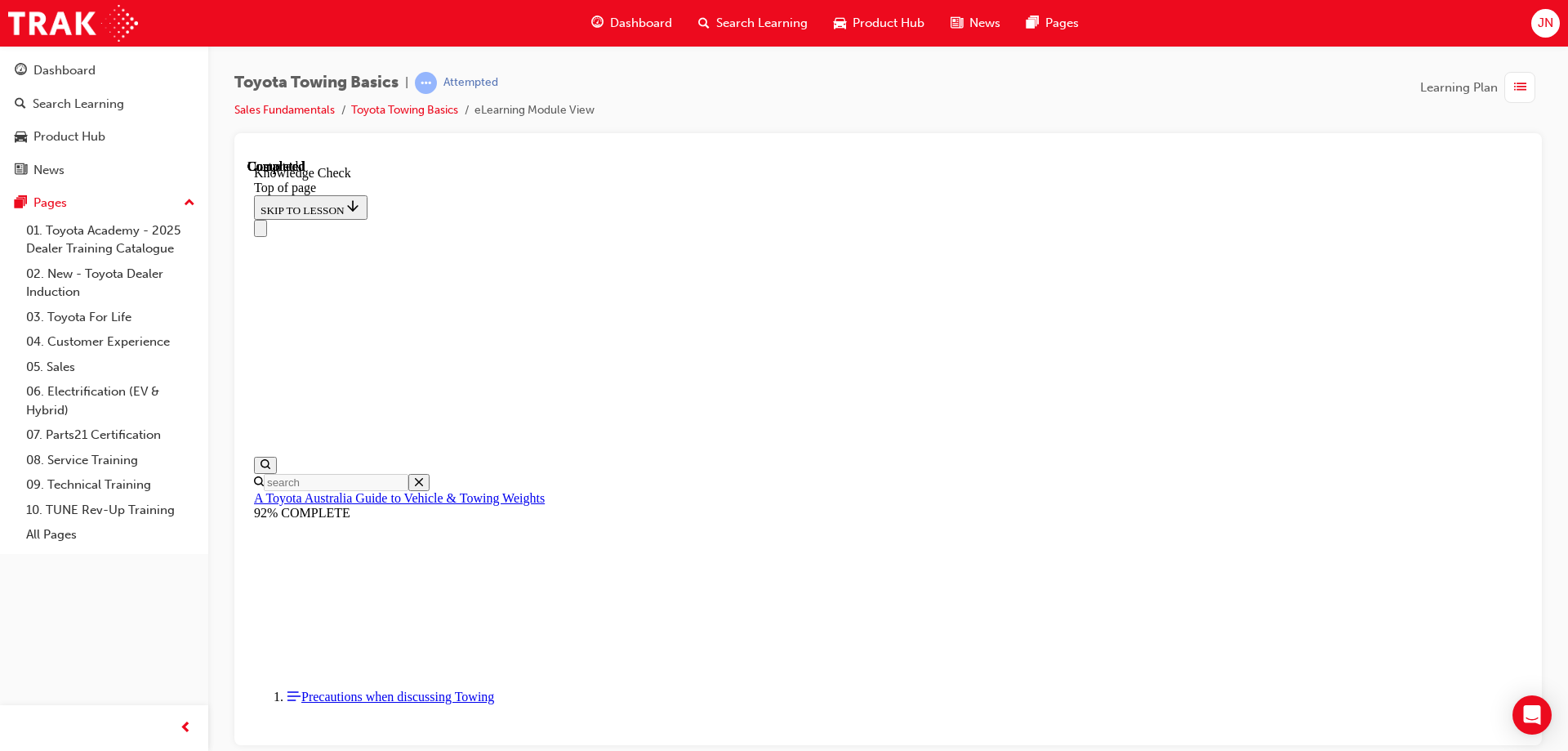
drag, startPoint x: 822, startPoint y: 17295, endPoint x: 893, endPoint y: 17279, distance: 72.8
drag, startPoint x: 904, startPoint y: 17293, endPoint x: 919, endPoint y: 17346, distance: 55.1
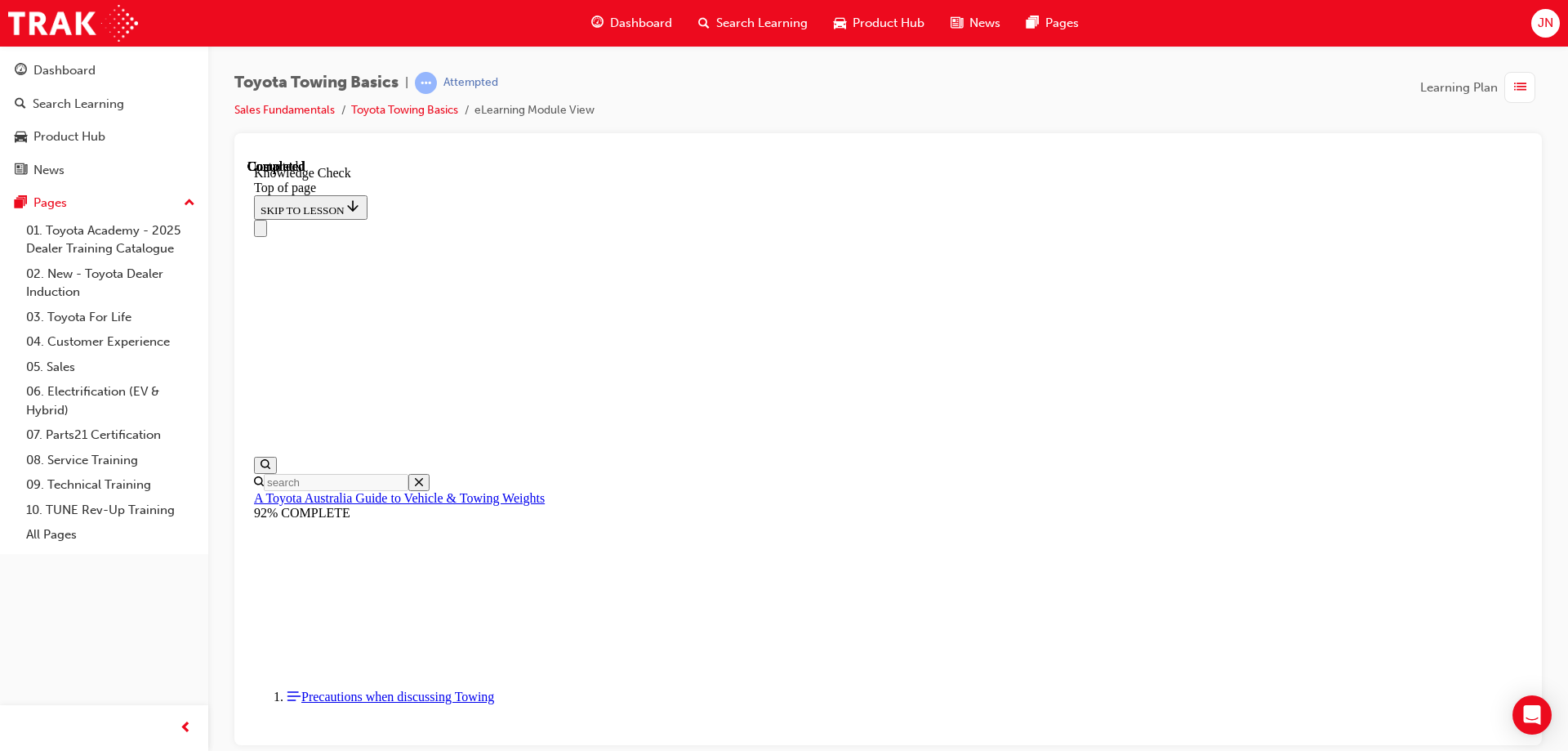
drag, startPoint x: 934, startPoint y: 17370, endPoint x: 920, endPoint y: 17374, distance: 14.6
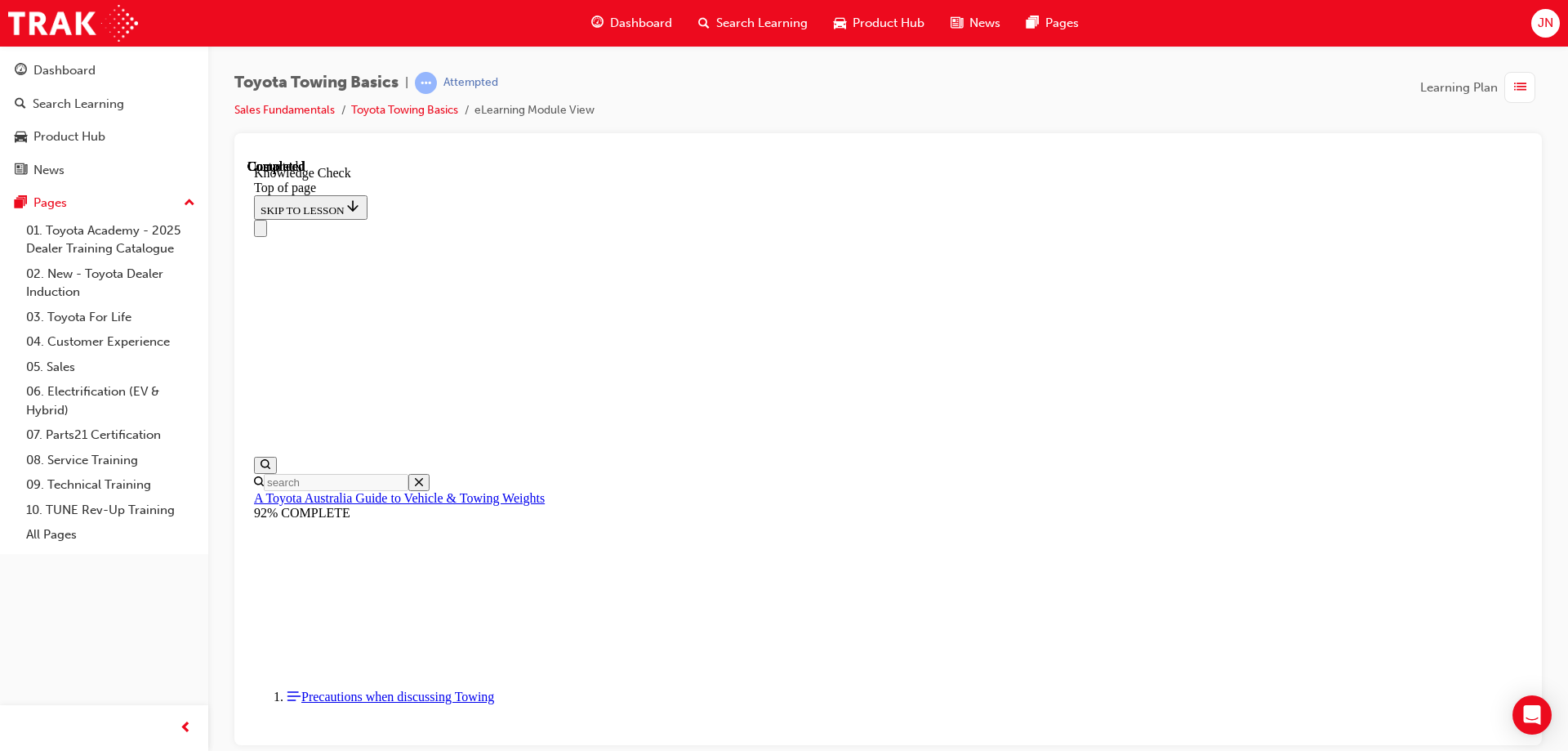
drag, startPoint x: 466, startPoint y: 17646, endPoint x: 519, endPoint y: 17580, distance: 84.6
drag, startPoint x: 489, startPoint y: 17561, endPoint x: 533, endPoint y: 17473, distance: 98.4
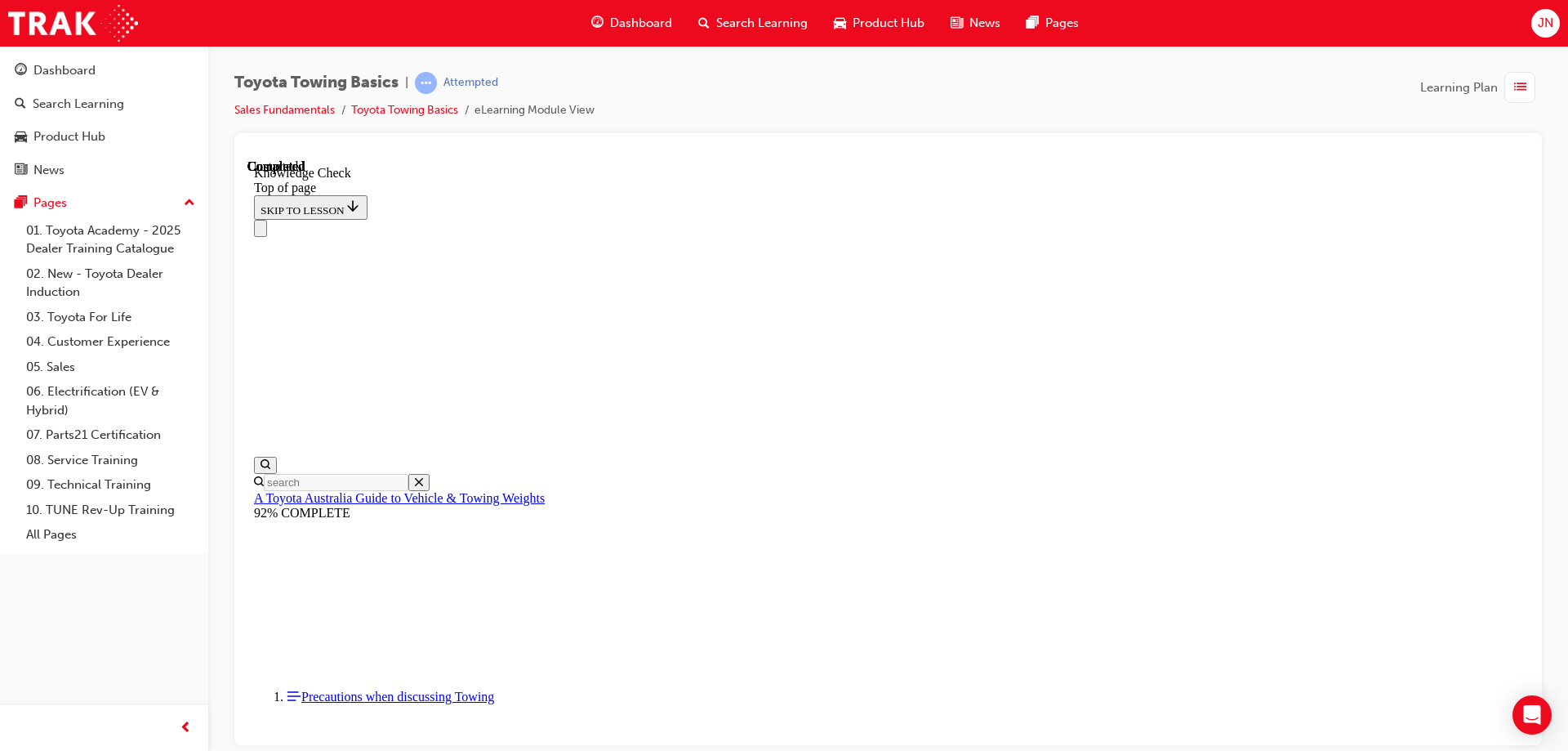
drag, startPoint x: 533, startPoint y: 17473, endPoint x: 634, endPoint y: 17455, distance: 102.6
drag, startPoint x: 634, startPoint y: 17455, endPoint x: 657, endPoint y: 17451, distance: 23.3
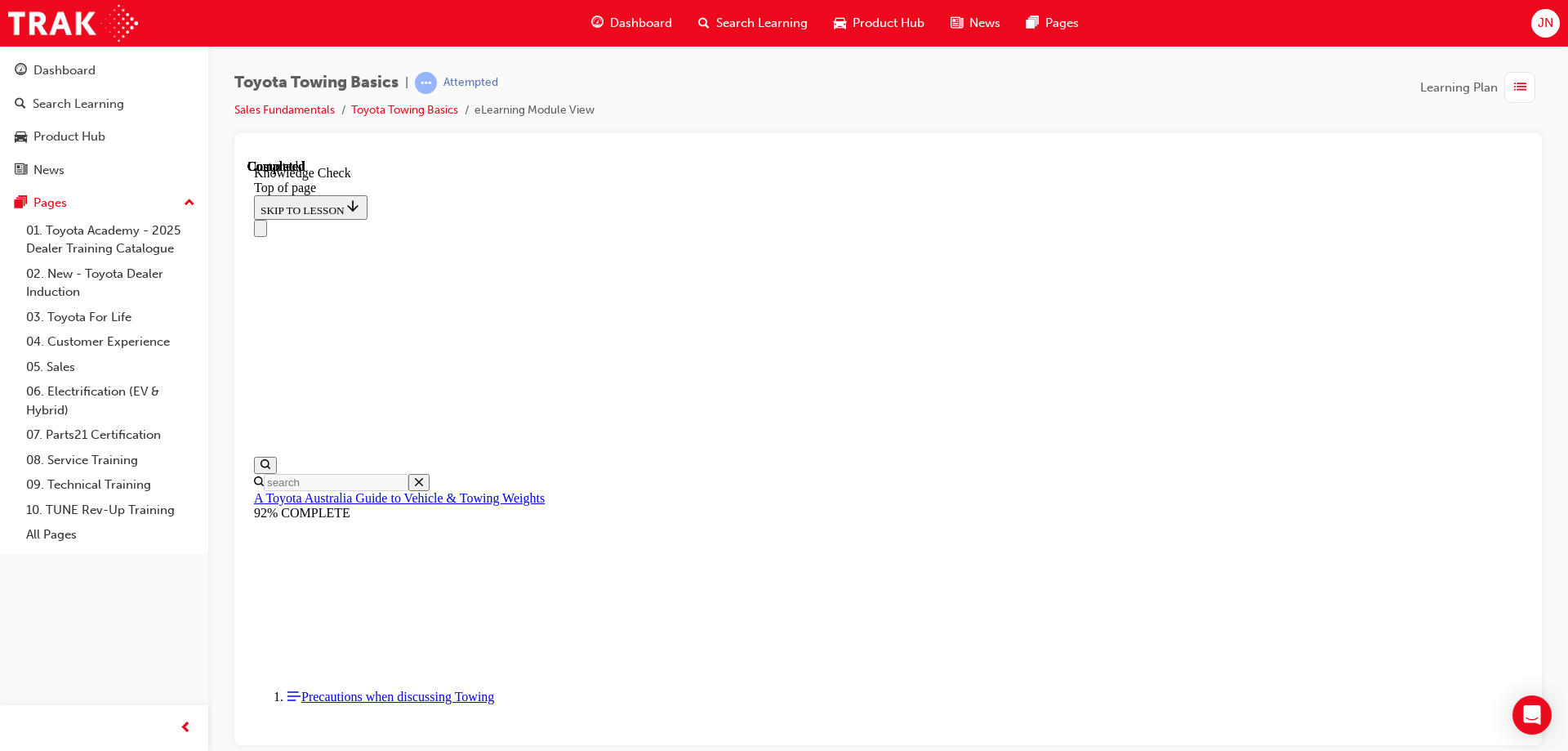
drag, startPoint x: 973, startPoint y: 17543, endPoint x: 980, endPoint y: 17586, distance: 43.6
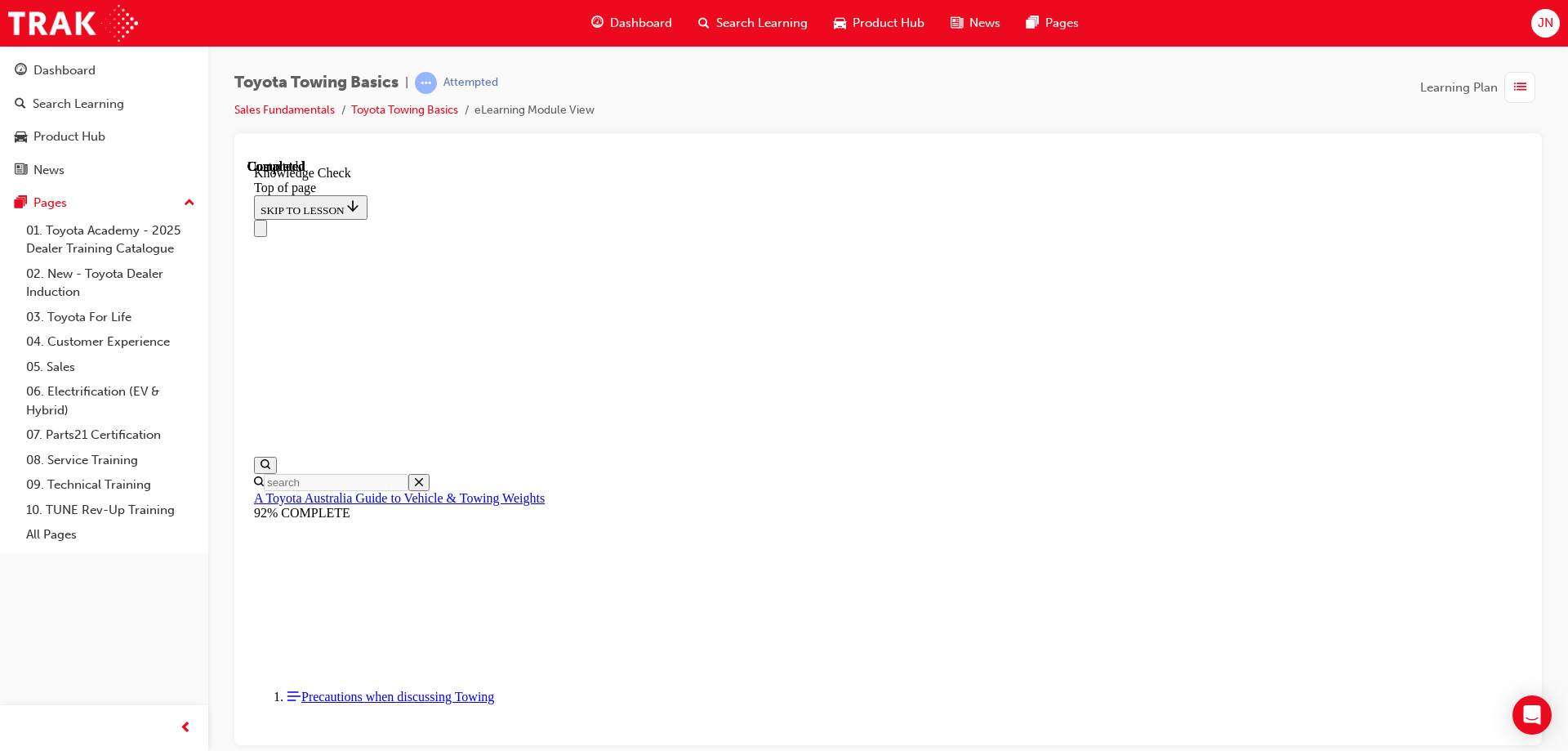
drag, startPoint x: 983, startPoint y: 17390, endPoint x: 1000, endPoint y: 17360, distance: 34.5
drag, startPoint x: 973, startPoint y: 17355, endPoint x: 764, endPoint y: 17339, distance: 209.6
drag, startPoint x: 763, startPoint y: 17340, endPoint x: 726, endPoint y: 17336, distance: 37.2
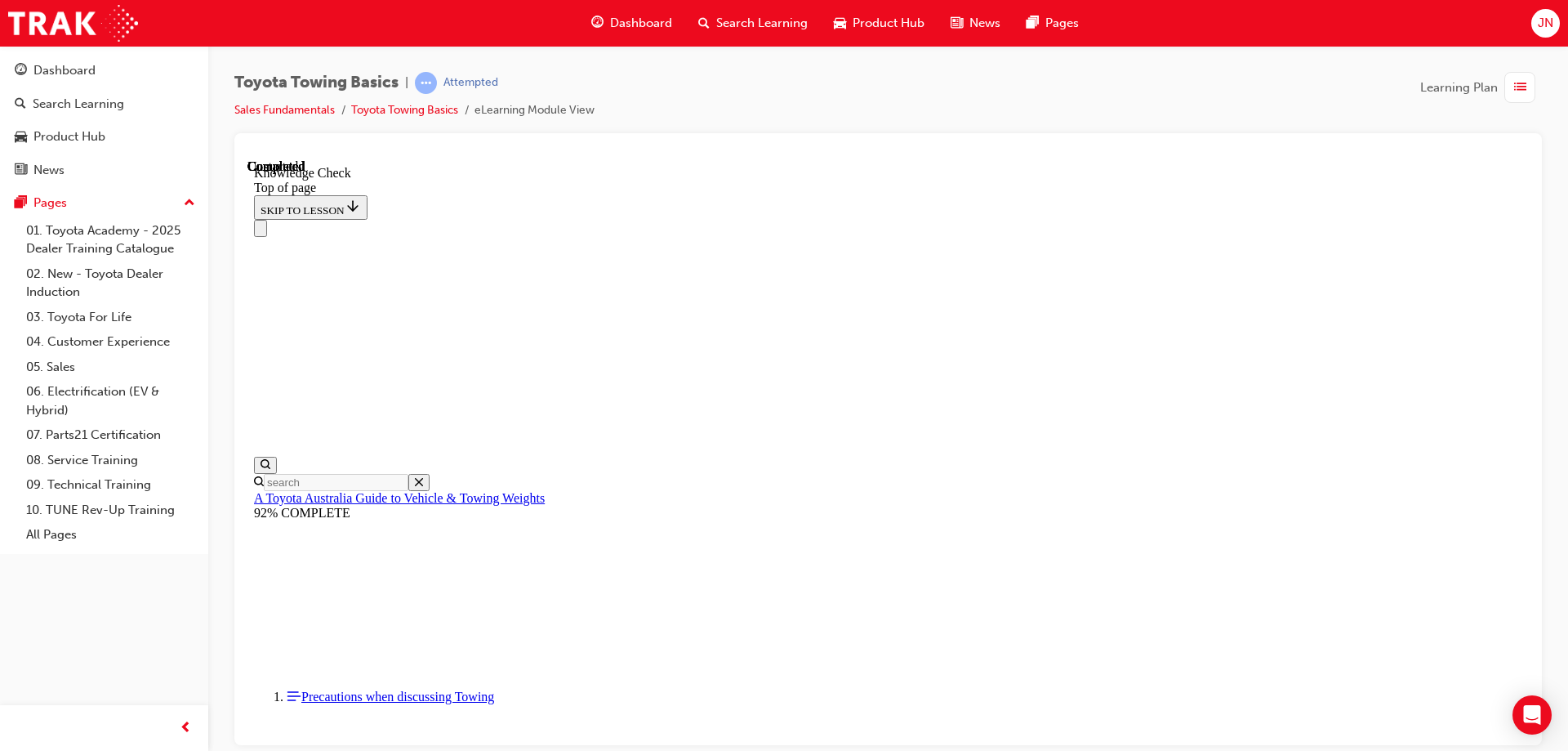
drag, startPoint x: 576, startPoint y: 17312, endPoint x: 854, endPoint y: 17356, distance: 281.5
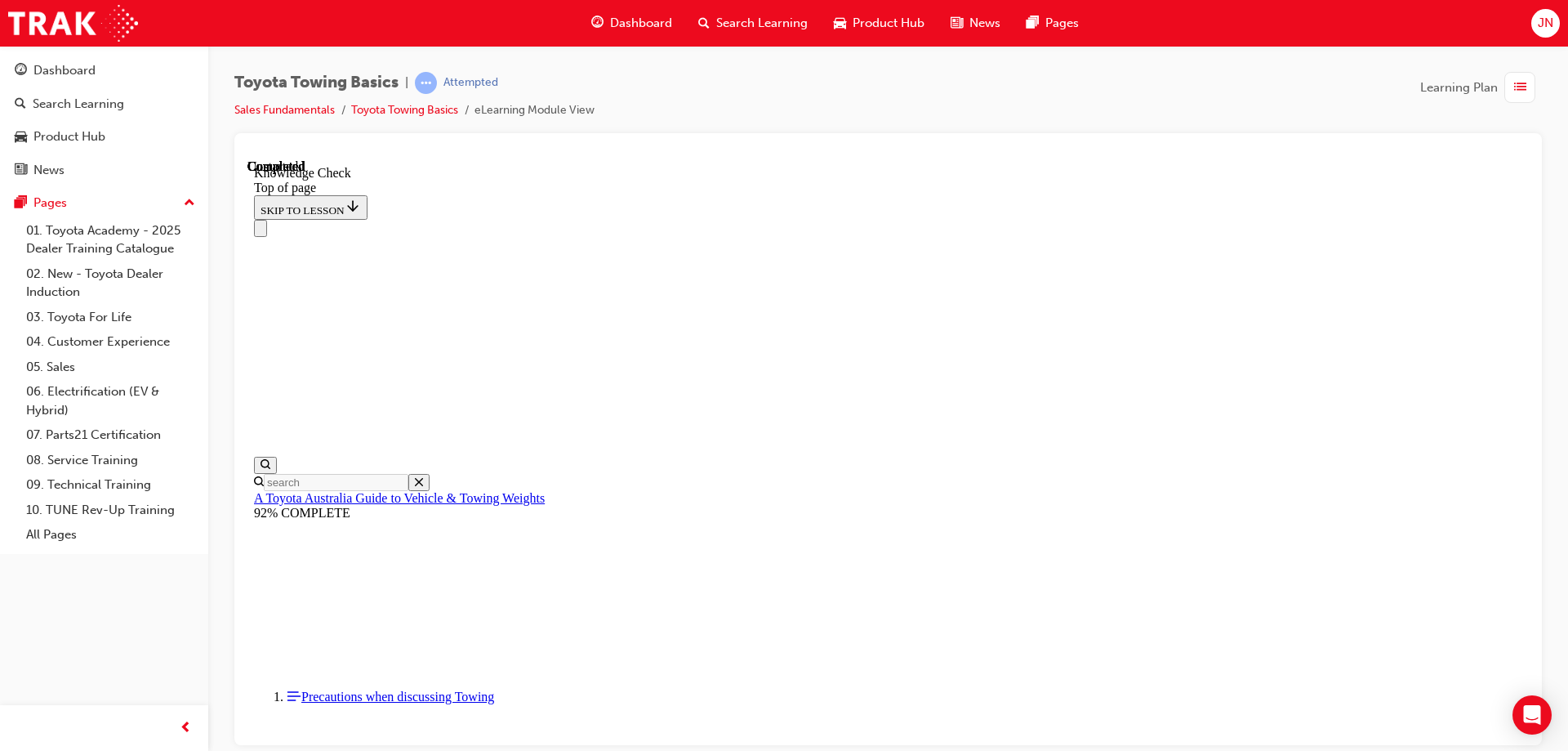
drag, startPoint x: 911, startPoint y: 17380, endPoint x: 981, endPoint y: 17429, distance: 85.4
drag, startPoint x: 952, startPoint y: 17531, endPoint x: 913, endPoint y: 17528, distance: 39.1
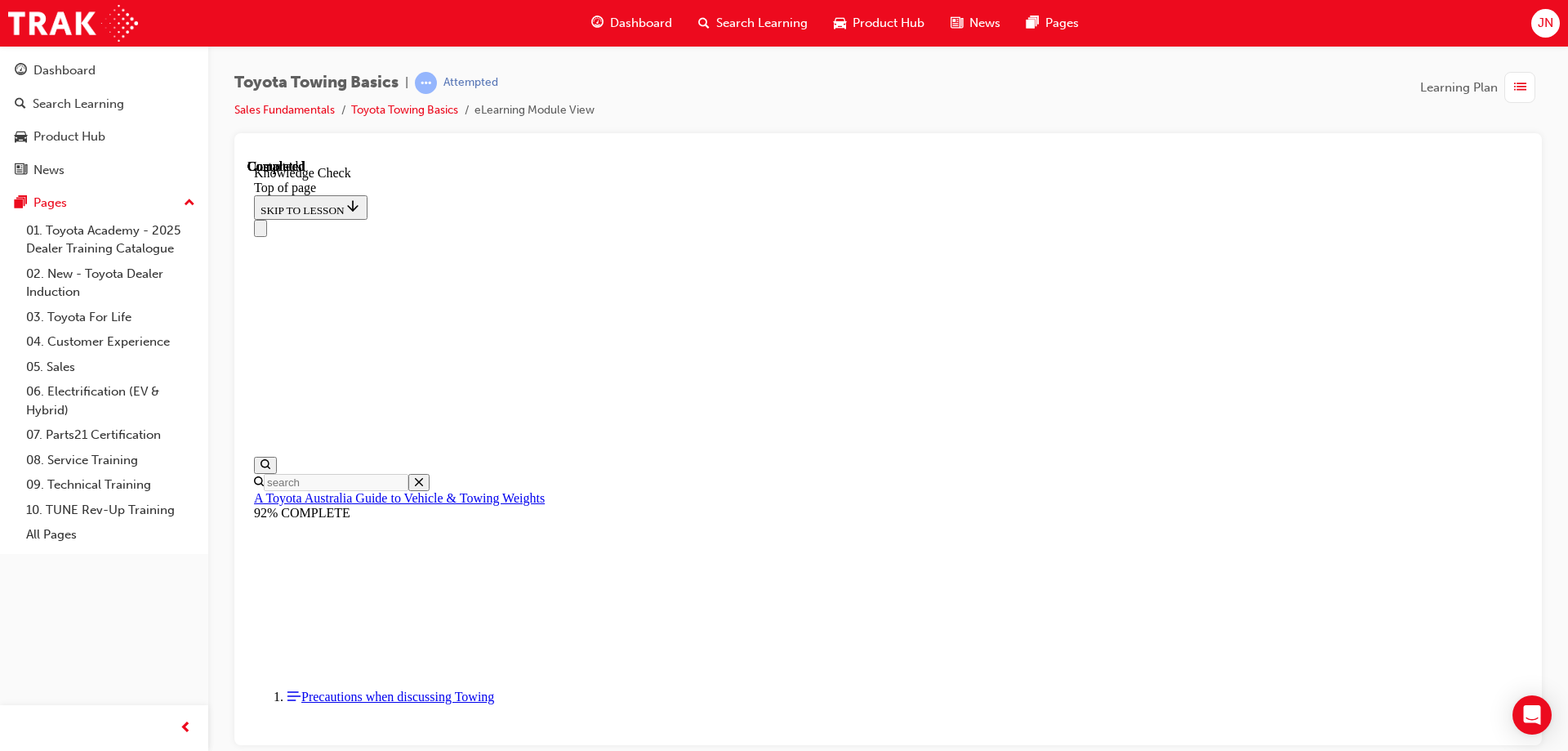
drag, startPoint x: 501, startPoint y: 17732, endPoint x: 492, endPoint y: 17732, distance: 9.0
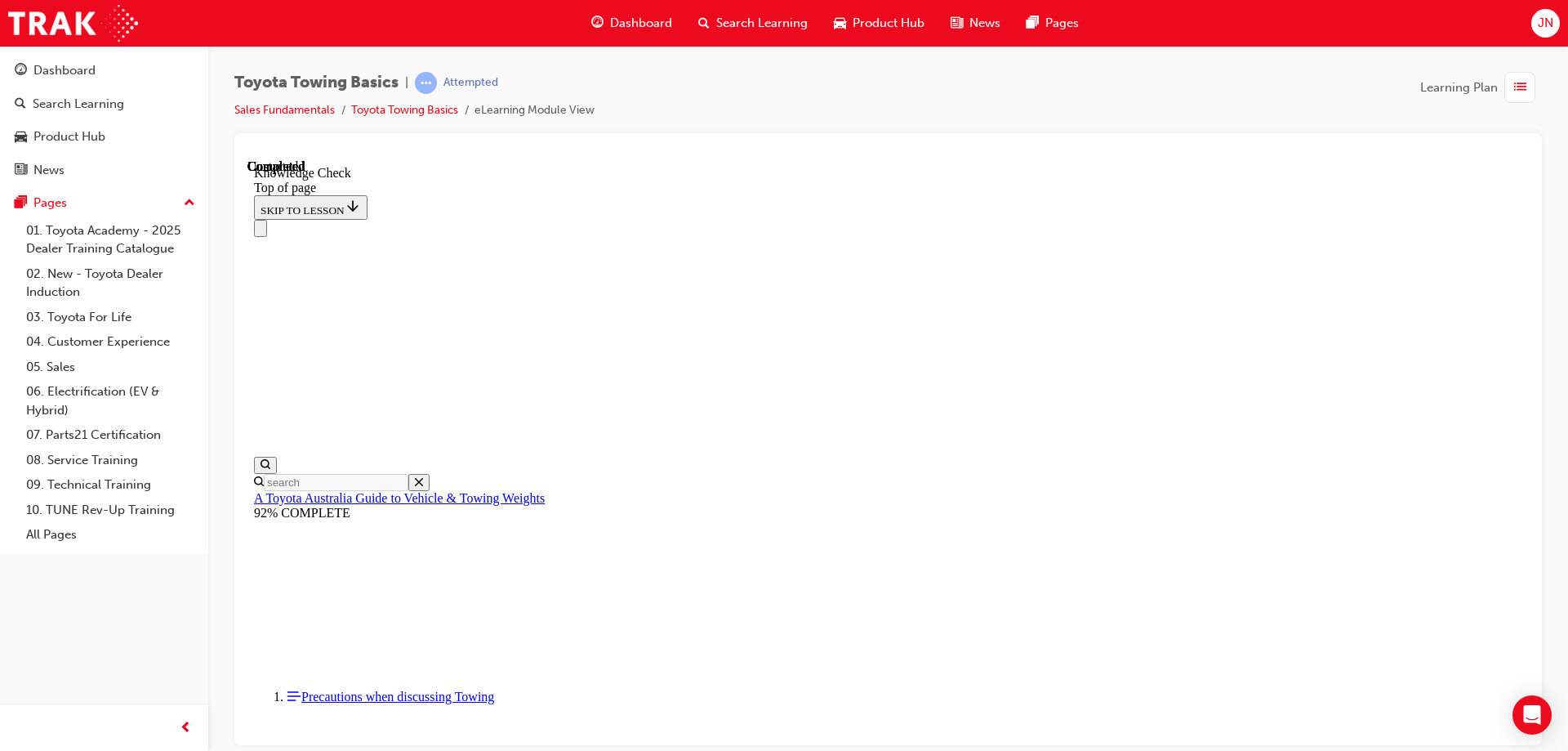
drag, startPoint x: 488, startPoint y: 17732, endPoint x: 477, endPoint y: 17720, distance: 16.3
drag, startPoint x: 484, startPoint y: 17707, endPoint x: 484, endPoint y: 17726, distance: 19.0
drag, startPoint x: 449, startPoint y: 17650, endPoint x: 534, endPoint y: 17733, distance: 118.8
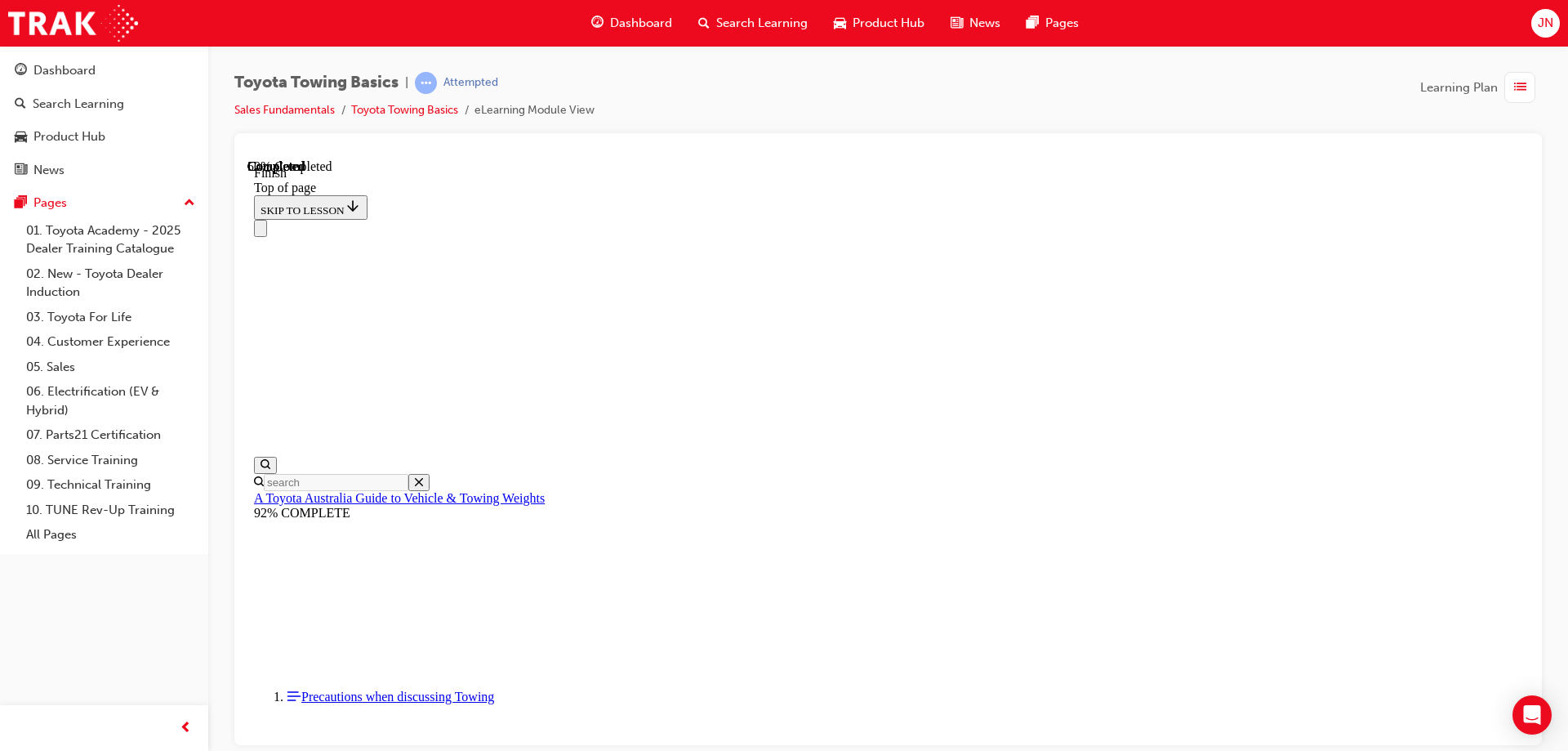
scroll to position [290, 0]
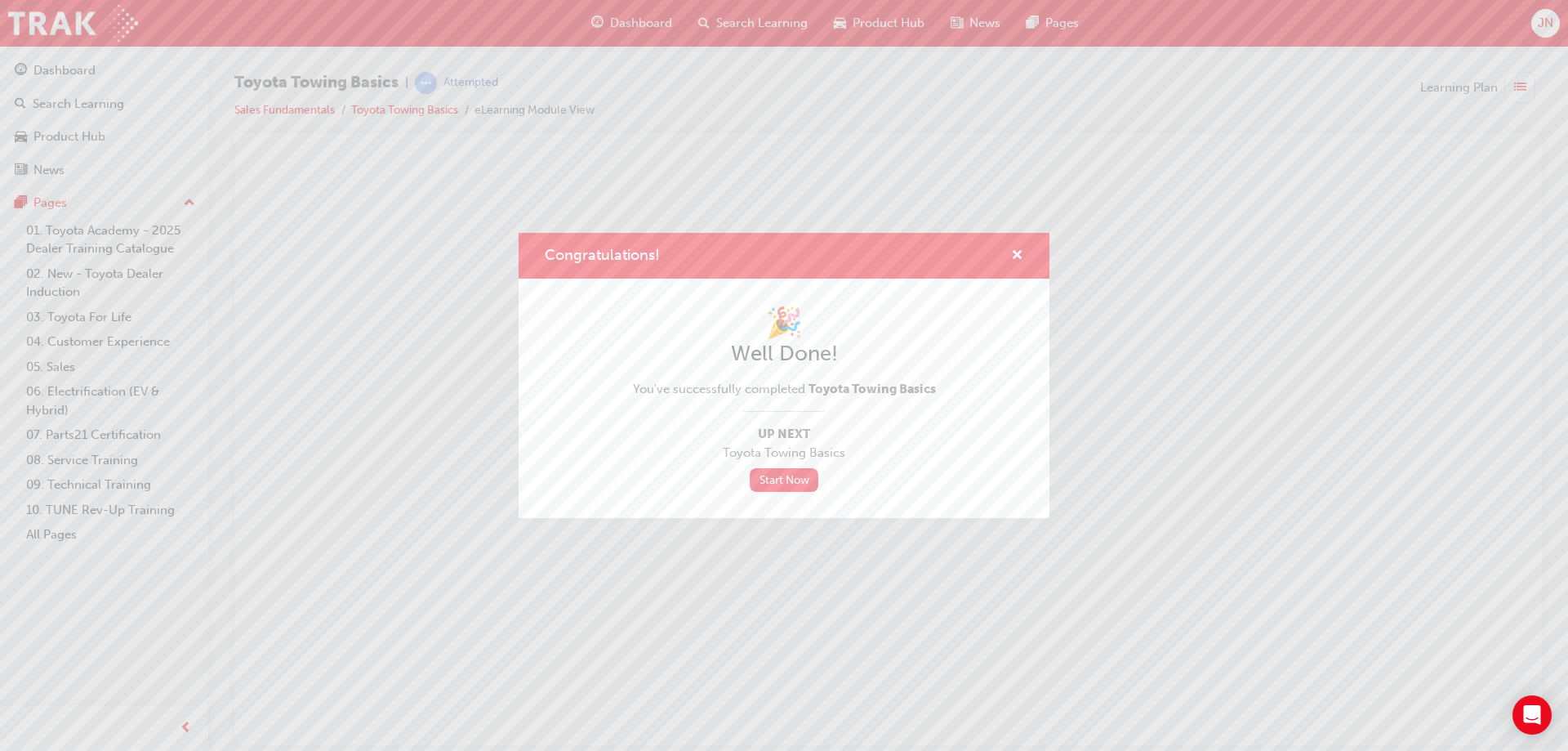
scroll to position [0, 0]
click at [1018, 253] on span "cross-icon" at bounding box center [1017, 257] width 12 height 15
